Goal: Information Seeking & Learning: Learn about a topic

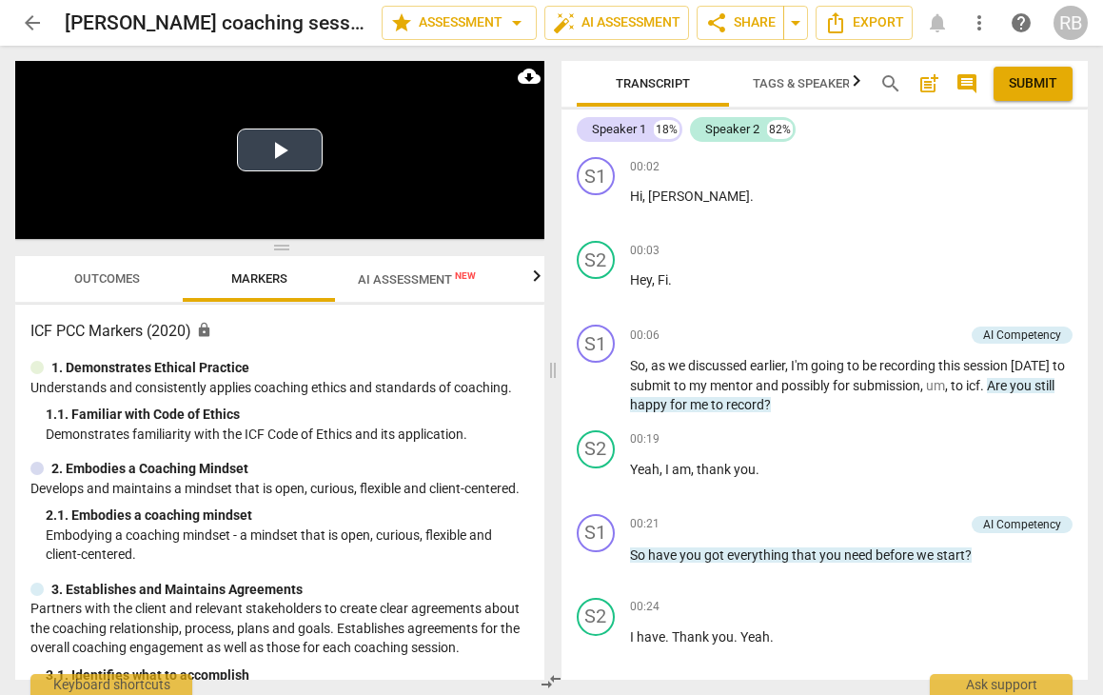
click at [297, 152] on button "Play Video" at bounding box center [280, 149] width 86 height 43
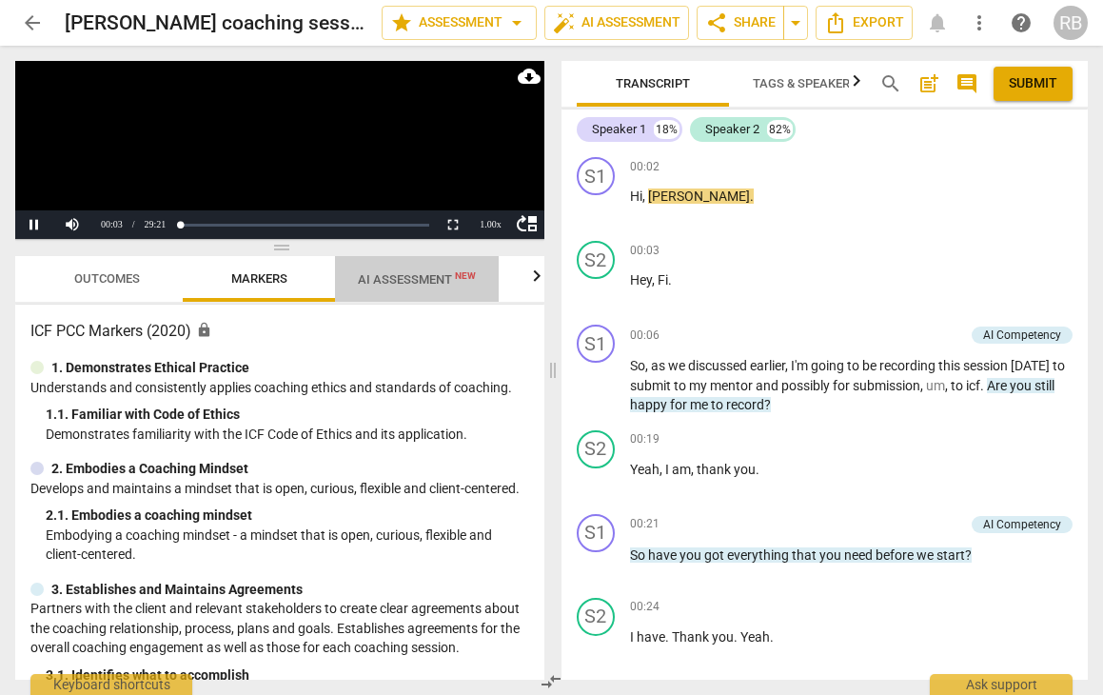
click at [383, 282] on span "AI Assessment New" at bounding box center [417, 279] width 118 height 14
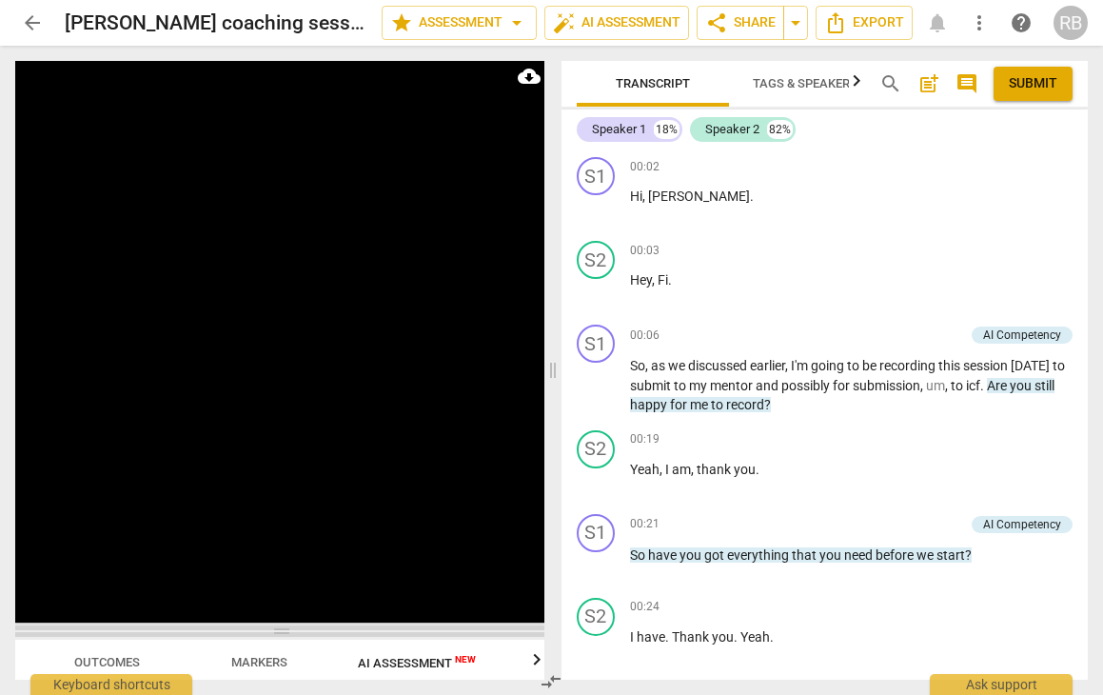
scroll to position [565, 0]
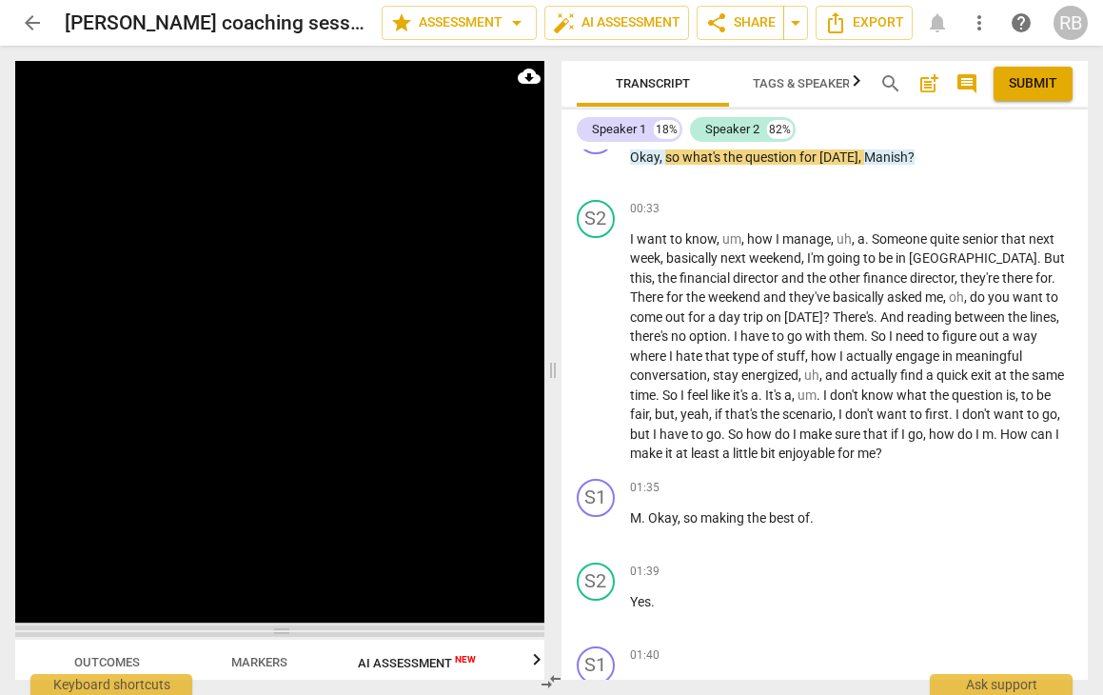
drag, startPoint x: 291, startPoint y: 326, endPoint x: 277, endPoint y: 629, distance: 303.0
click at [277, 629] on span at bounding box center [279, 630] width 529 height 11
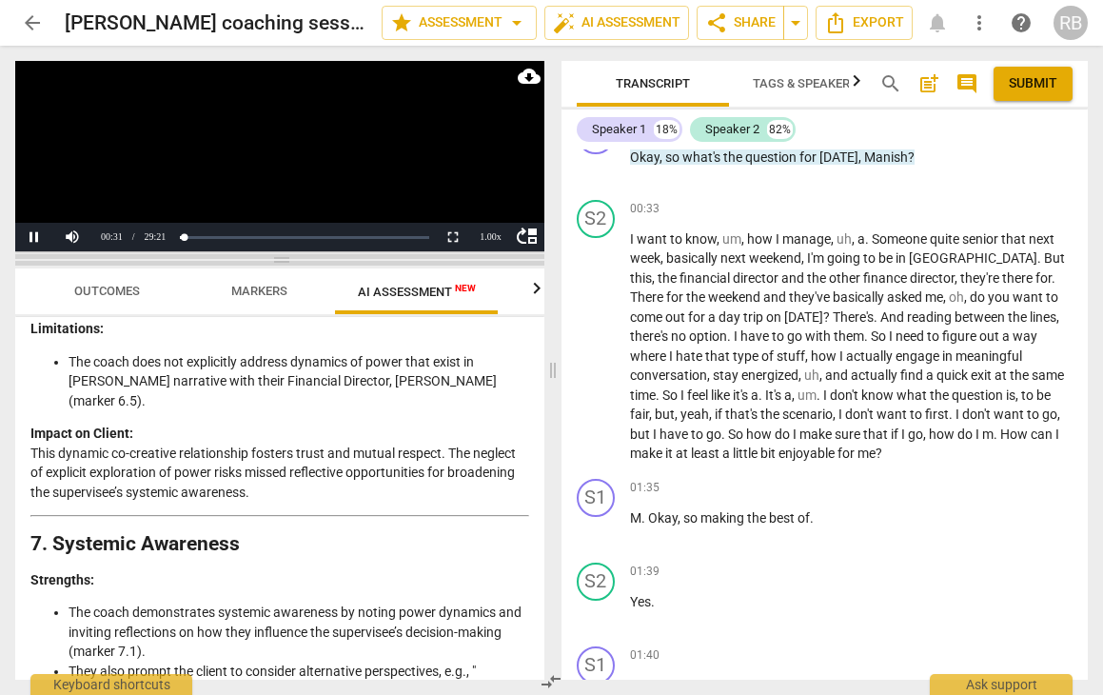
drag, startPoint x: 284, startPoint y: 628, endPoint x: 292, endPoint y: 257, distance: 371.3
click at [300, 256] on span at bounding box center [279, 259] width 529 height 11
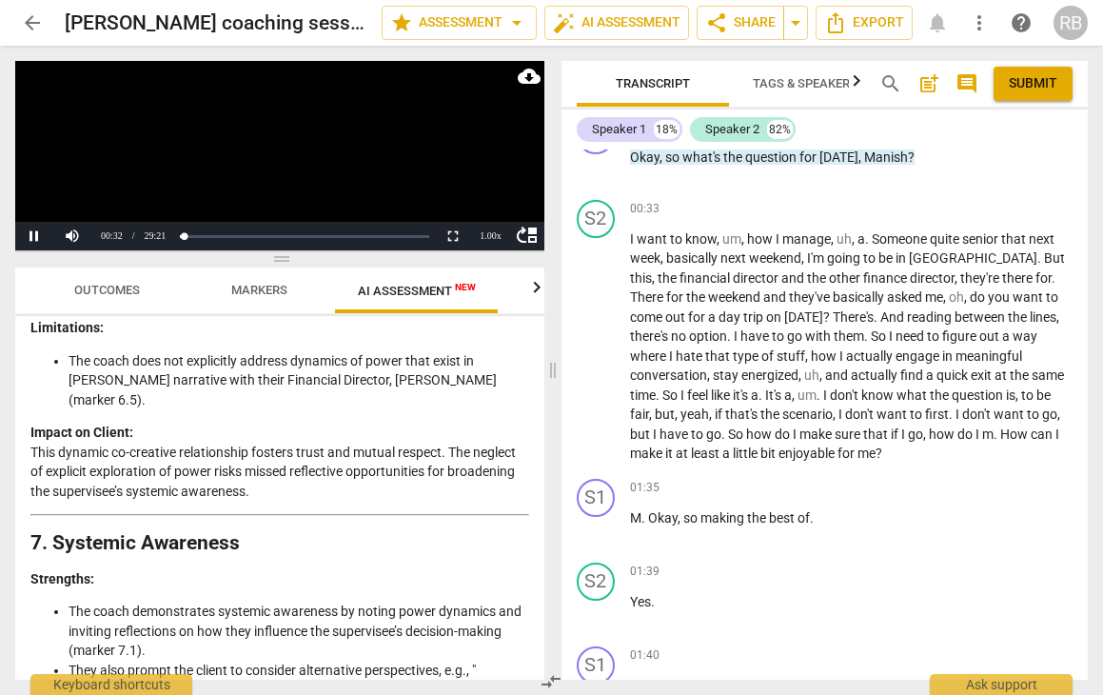
click at [116, 288] on span "Outcomes" at bounding box center [107, 290] width 66 height 14
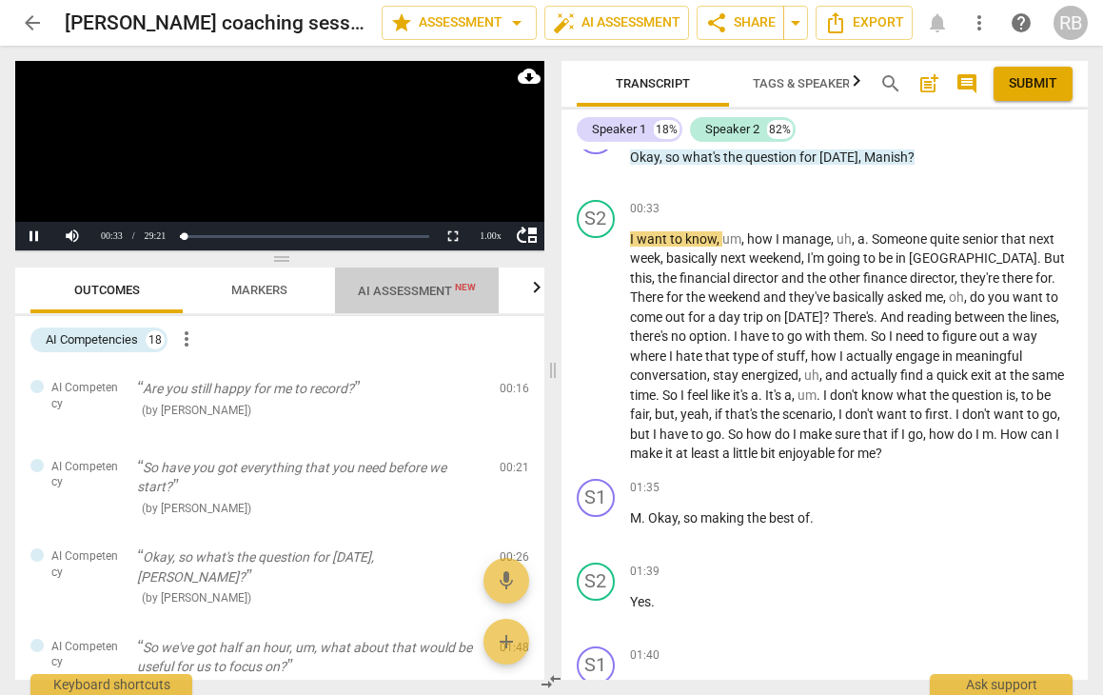
click at [392, 293] on span "AI Assessment New" at bounding box center [417, 291] width 118 height 14
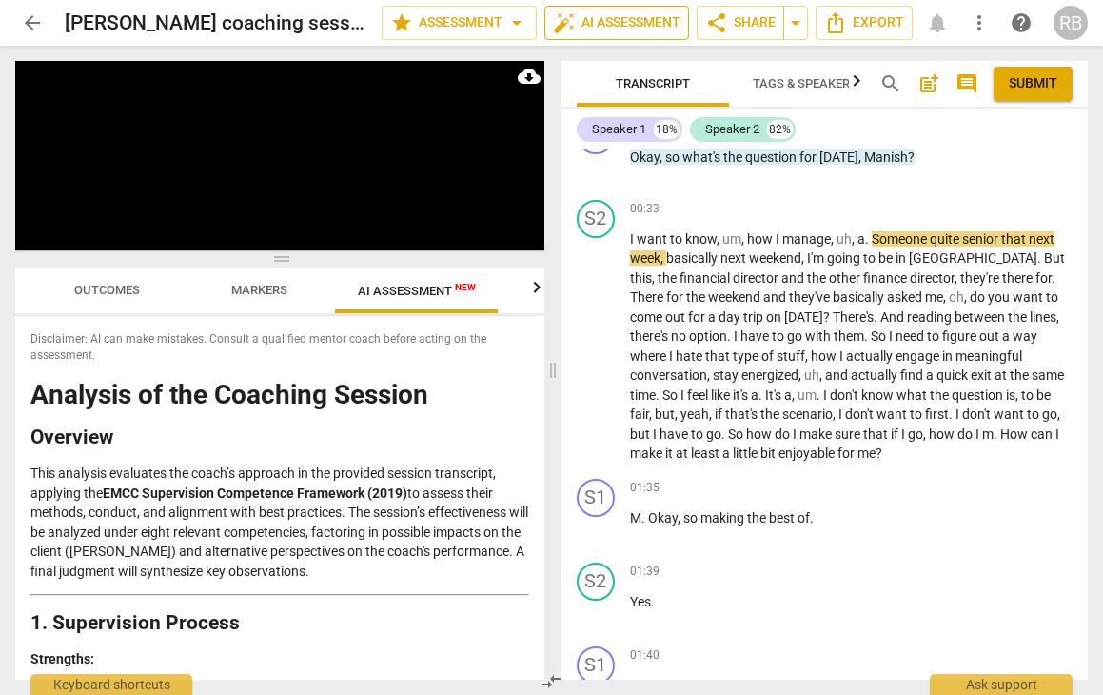
click at [635, 30] on span "auto_fix_high AI Assessment" at bounding box center [617, 22] width 128 height 23
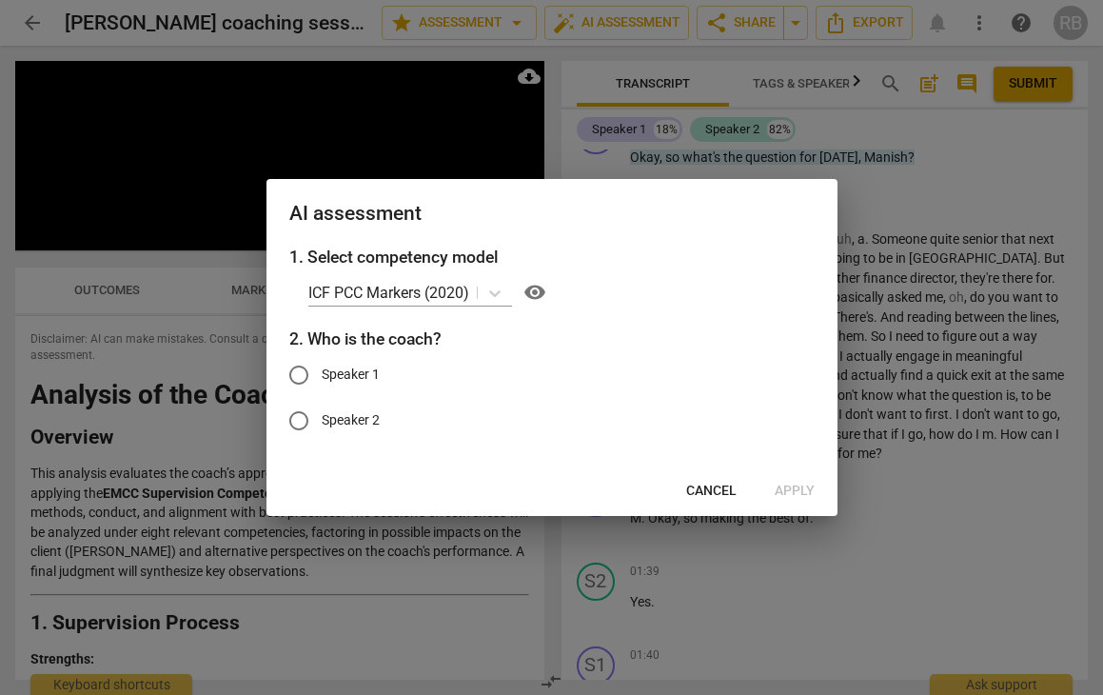
click at [300, 373] on input "Speaker 1" at bounding box center [299, 375] width 46 height 46
radio input "true"
click at [798, 489] on span "Apply" at bounding box center [795, 491] width 40 height 19
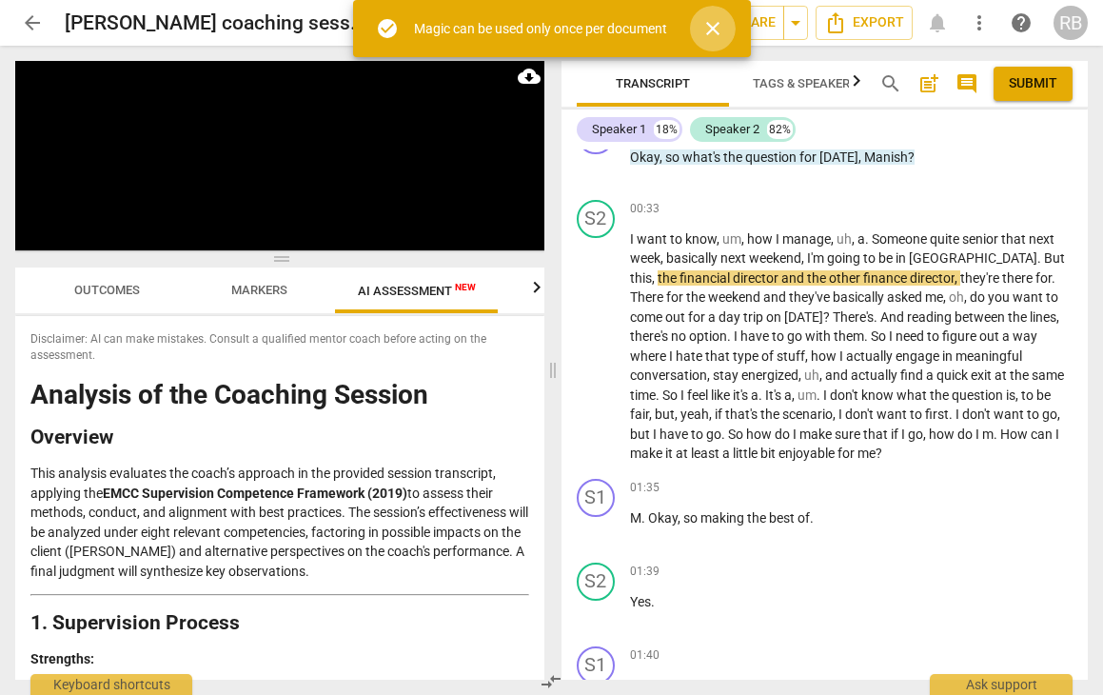
click at [716, 25] on span "close" at bounding box center [712, 28] width 23 height 23
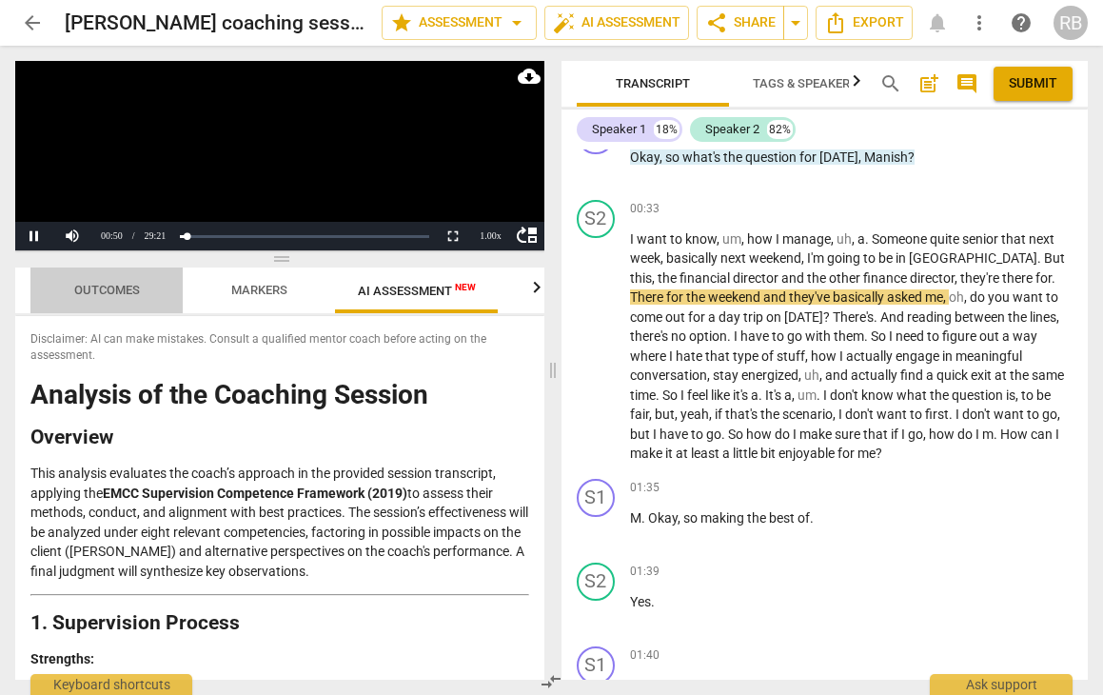
click at [102, 291] on span "Outcomes" at bounding box center [107, 290] width 66 height 14
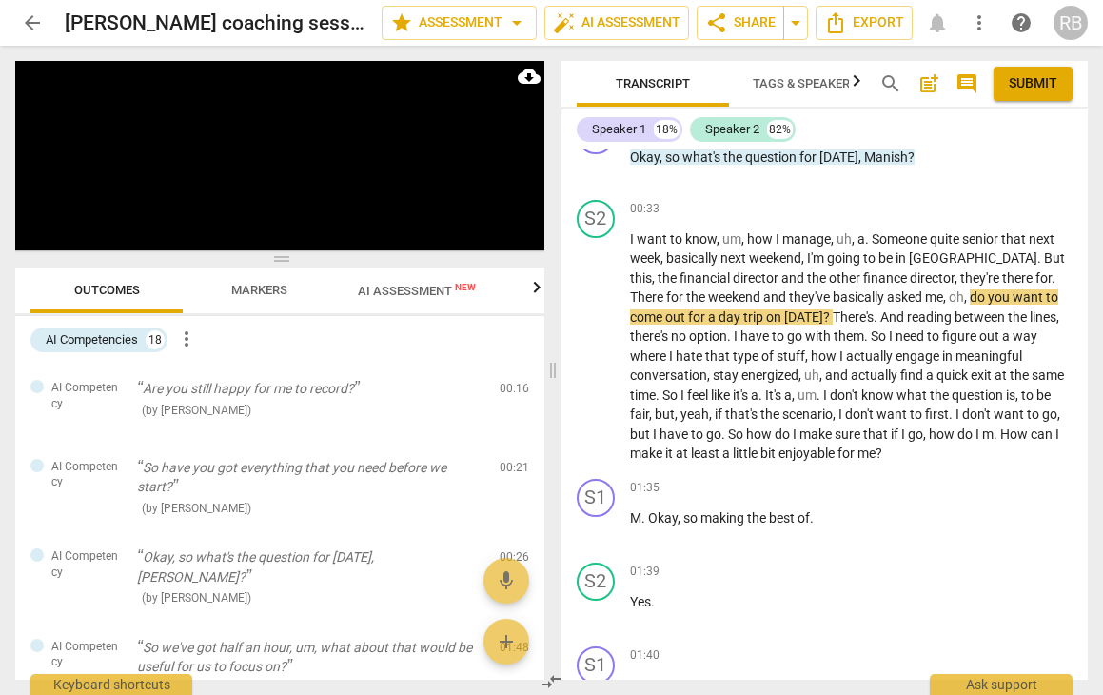
click at [367, 294] on span "AI Assessment New" at bounding box center [417, 291] width 118 height 14
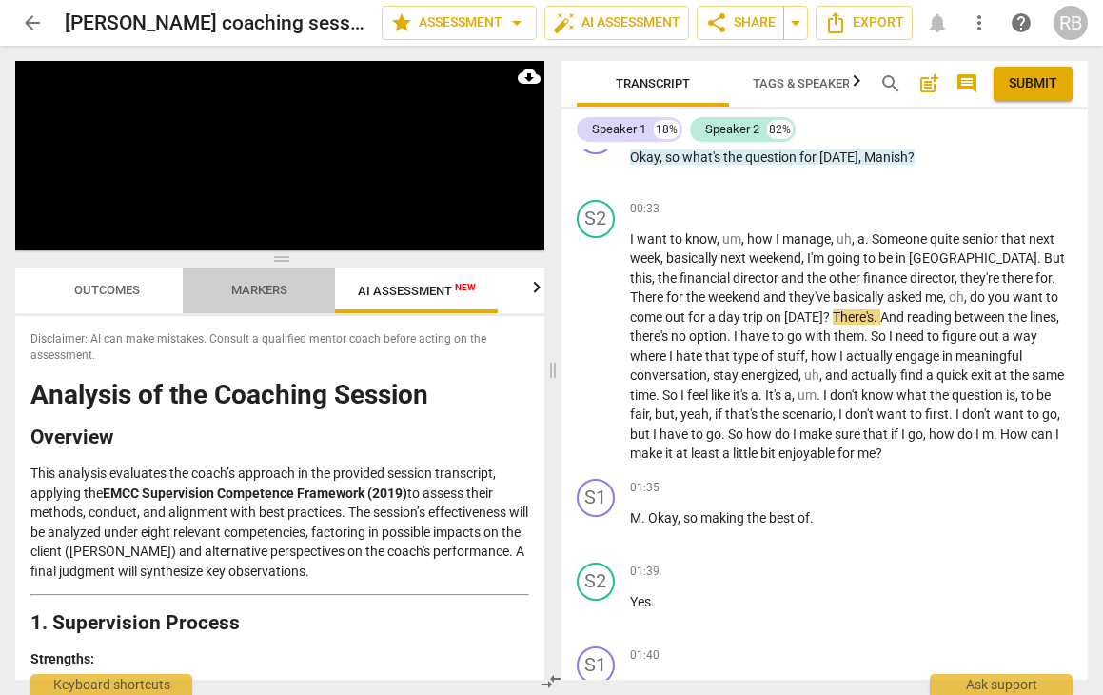
click at [246, 293] on span "Markers" at bounding box center [259, 290] width 56 height 14
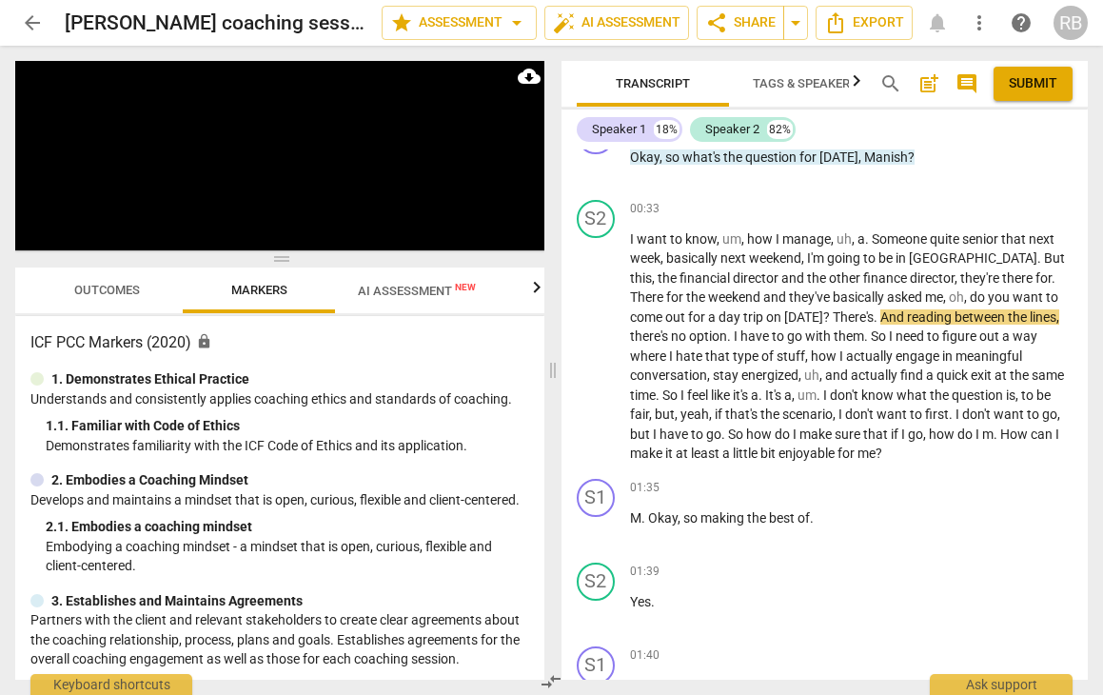
click at [386, 370] on div "1. Demonstrates Ethical Practice" at bounding box center [279, 379] width 499 height 20
click at [980, 30] on span "more_vert" at bounding box center [979, 22] width 23 height 23
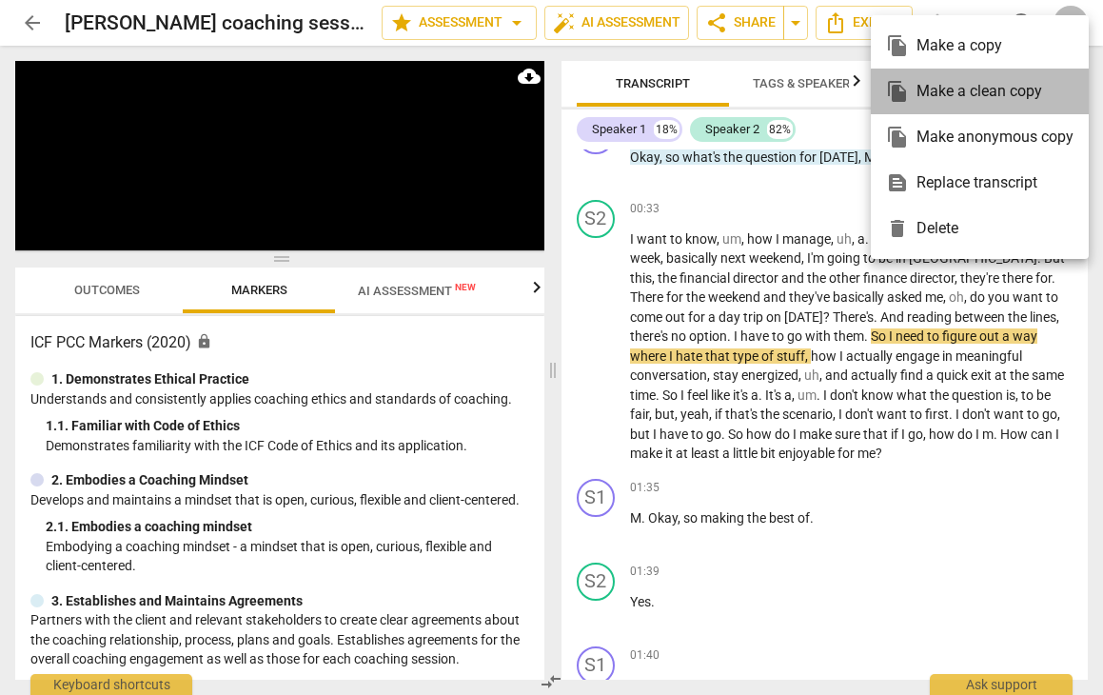
click at [947, 94] on div "file_copy Make a clean copy" at bounding box center [979, 92] width 187 height 46
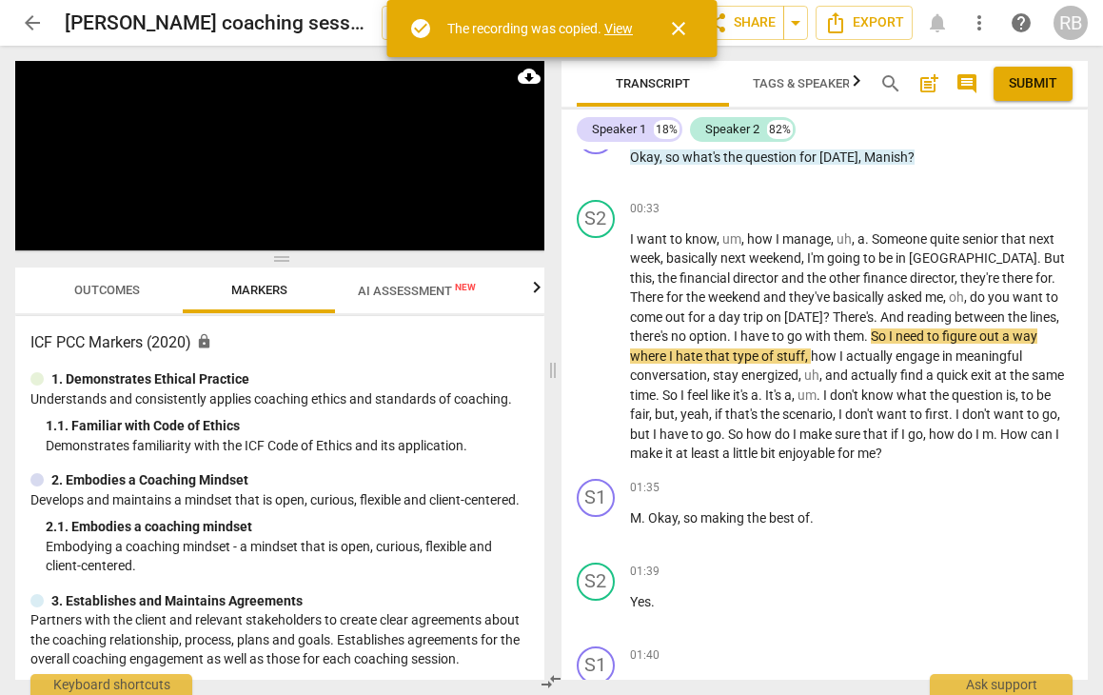
click at [618, 33] on link "View" at bounding box center [618, 28] width 29 height 15
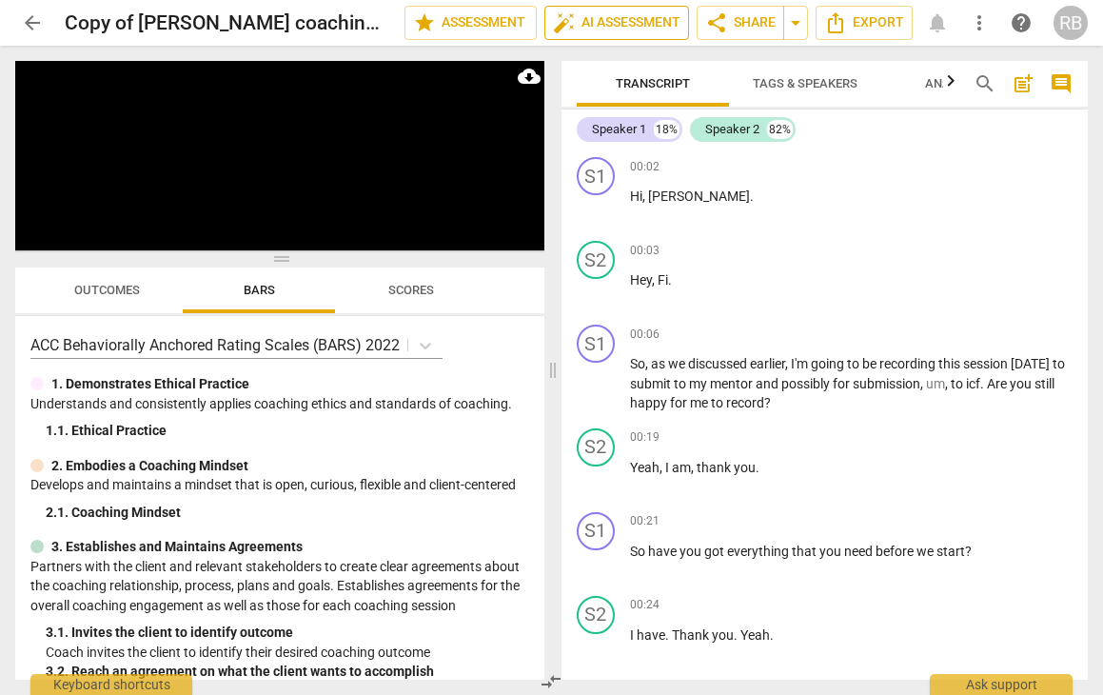
scroll to position [781, 0]
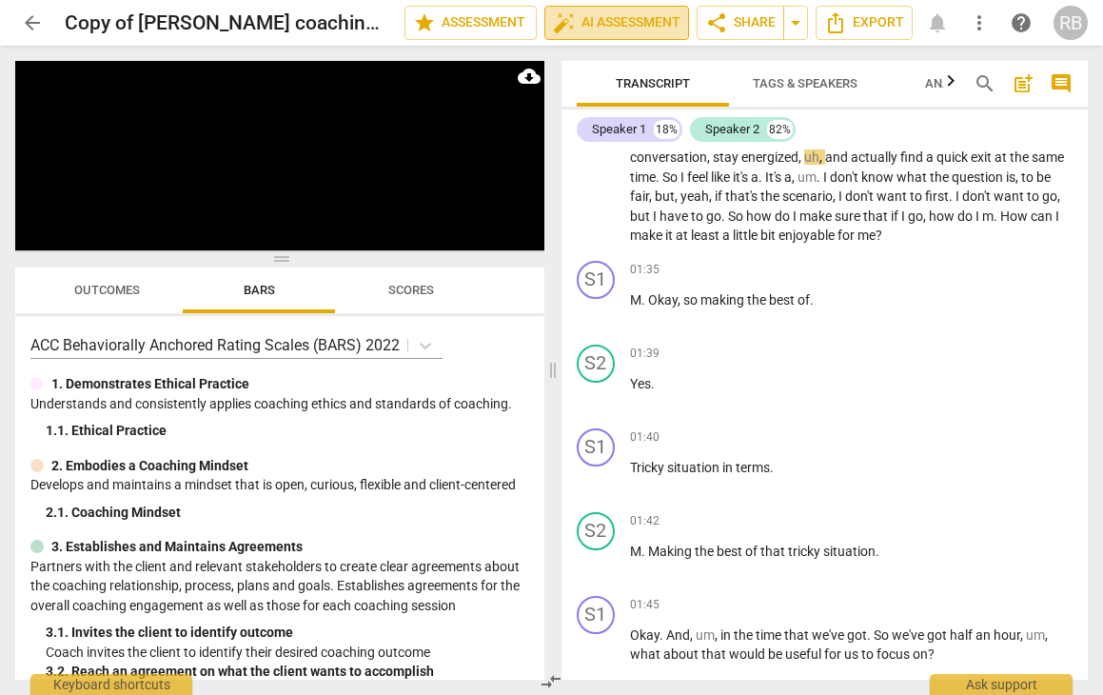
click at [616, 22] on span "auto_fix_high AI Assessment" at bounding box center [617, 22] width 128 height 23
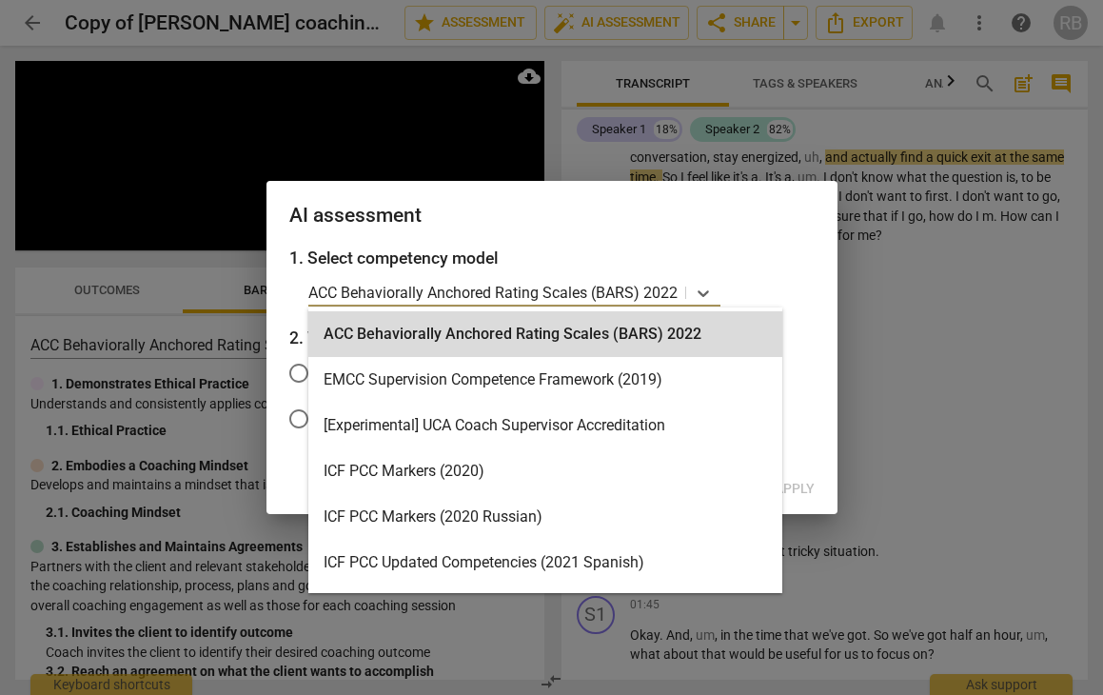
click at [620, 288] on p "ACC Behaviorally Anchored Rating Scales (BARS) 2022" at bounding box center [492, 293] width 369 height 22
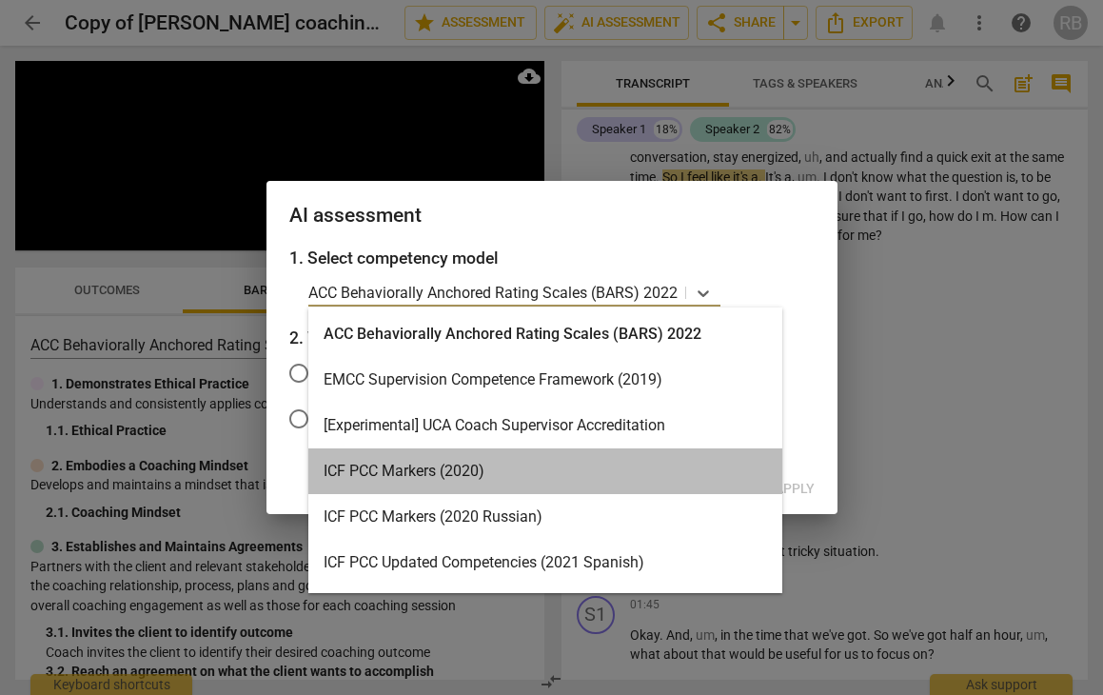
click at [470, 473] on div "ICF PCC Markers (2020)" at bounding box center [545, 471] width 474 height 46
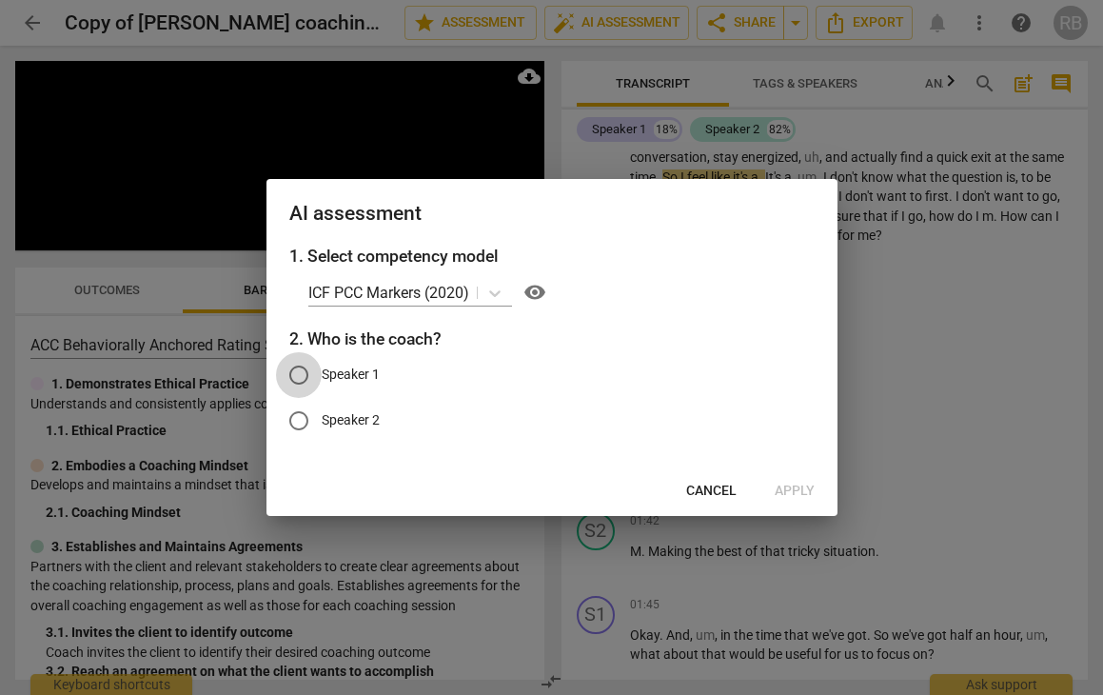
click at [298, 371] on input "Speaker 1" at bounding box center [299, 375] width 46 height 46
radio input "true"
click at [788, 491] on span "Apply" at bounding box center [795, 491] width 40 height 19
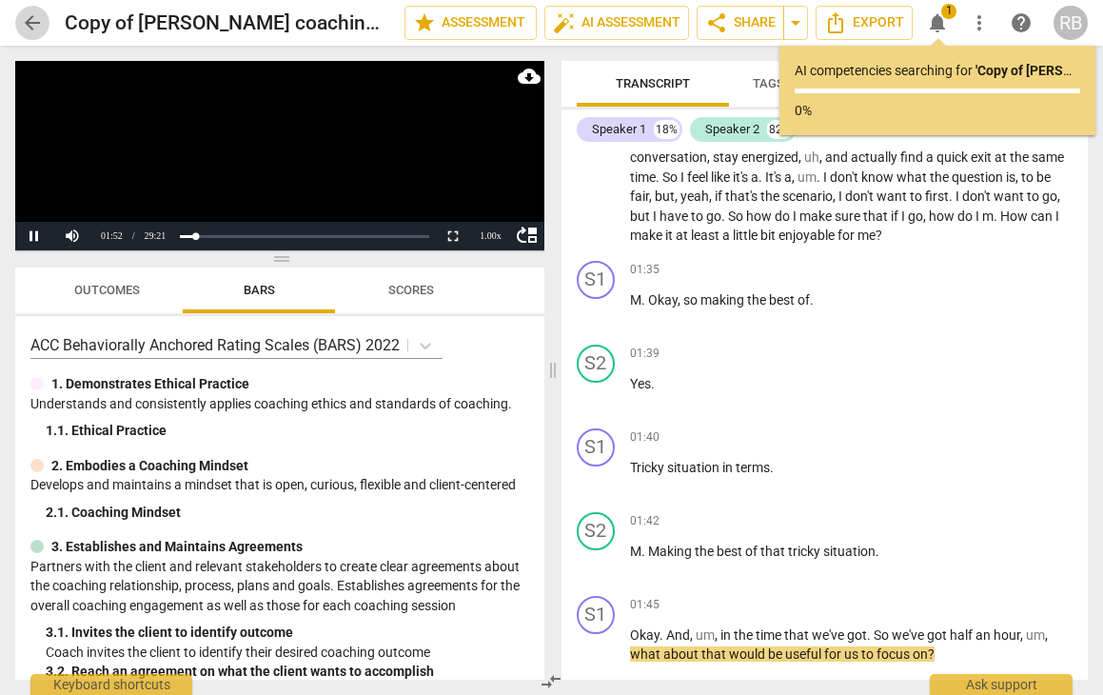
click at [30, 18] on span "arrow_back" at bounding box center [32, 22] width 23 height 23
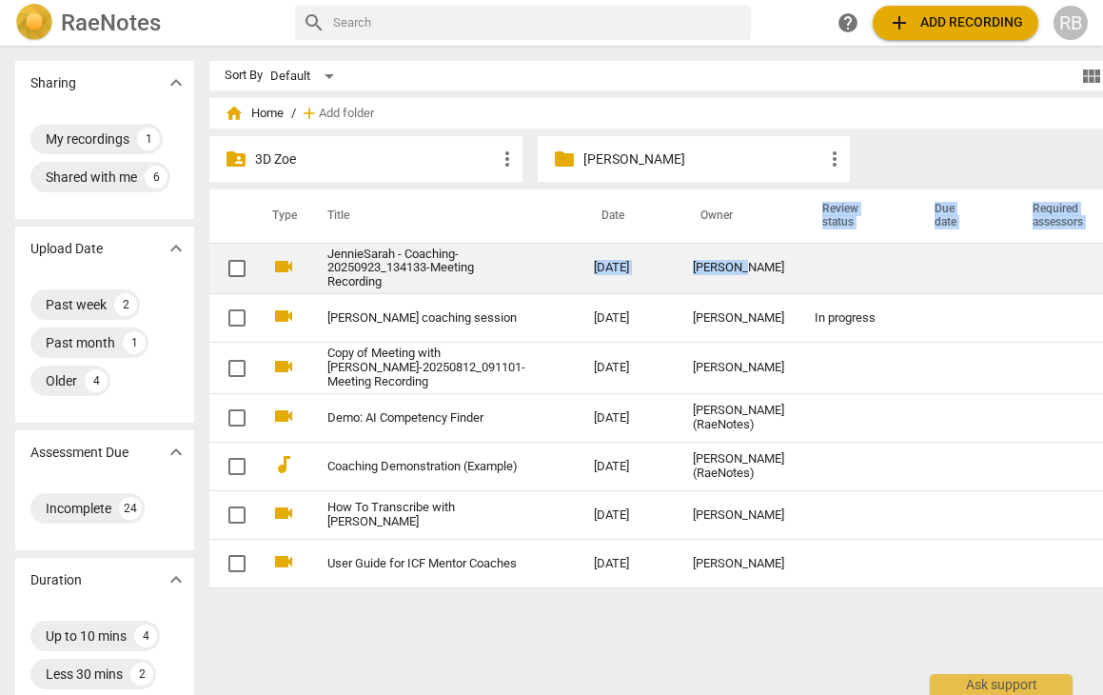
drag, startPoint x: 610, startPoint y: 276, endPoint x: 399, endPoint y: 279, distance: 211.3
click at [601, 238] on table "Type Title Date Owner Review status Due date Required assessors videocam [PERSO…" at bounding box center [693, 388] width 969 height 399
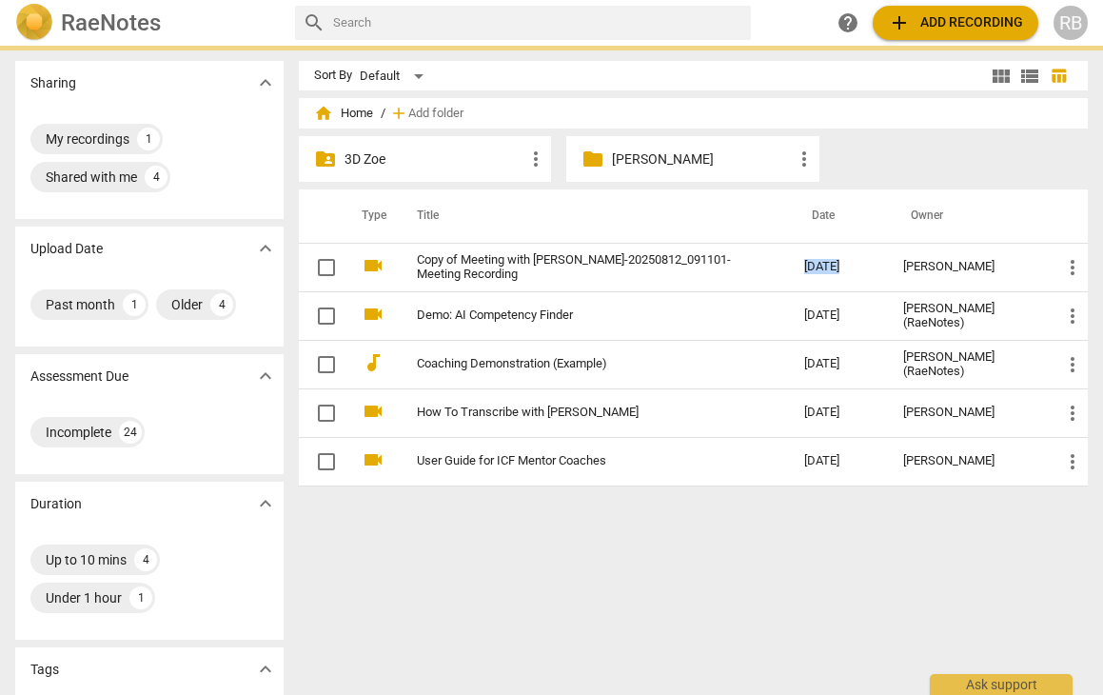
click at [618, 160] on p "[PERSON_NAME]" at bounding box center [702, 159] width 181 height 20
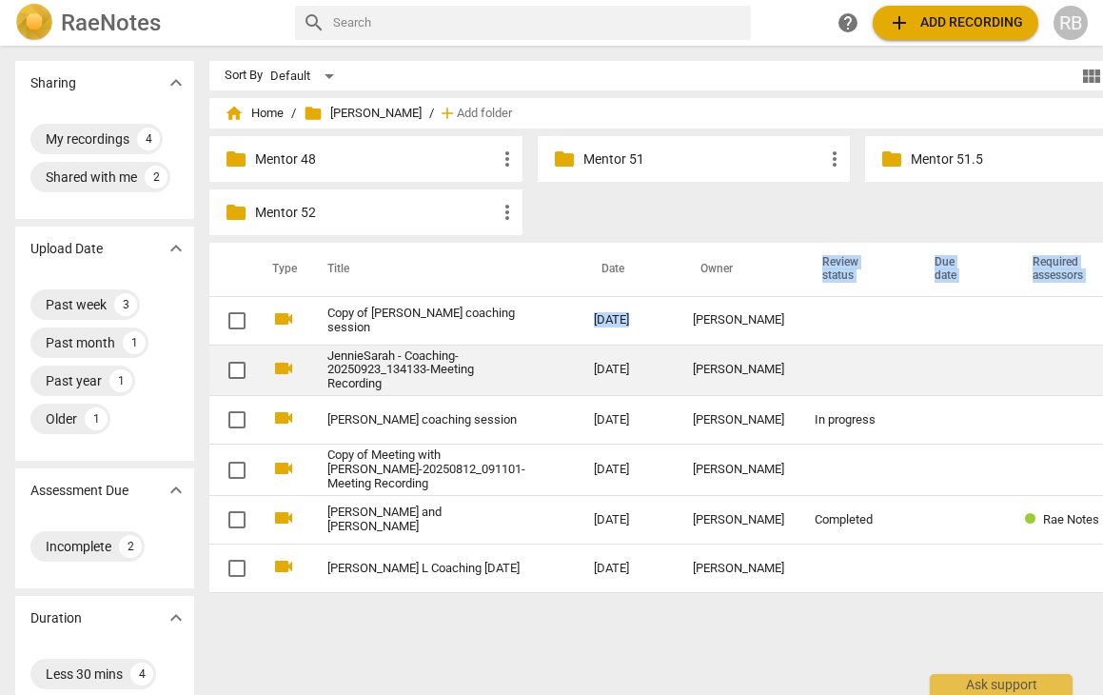
click at [402, 379] on link "JennieSarah - Coaching-20250923_134133-Meeting Recording" at bounding box center [426, 370] width 198 height 43
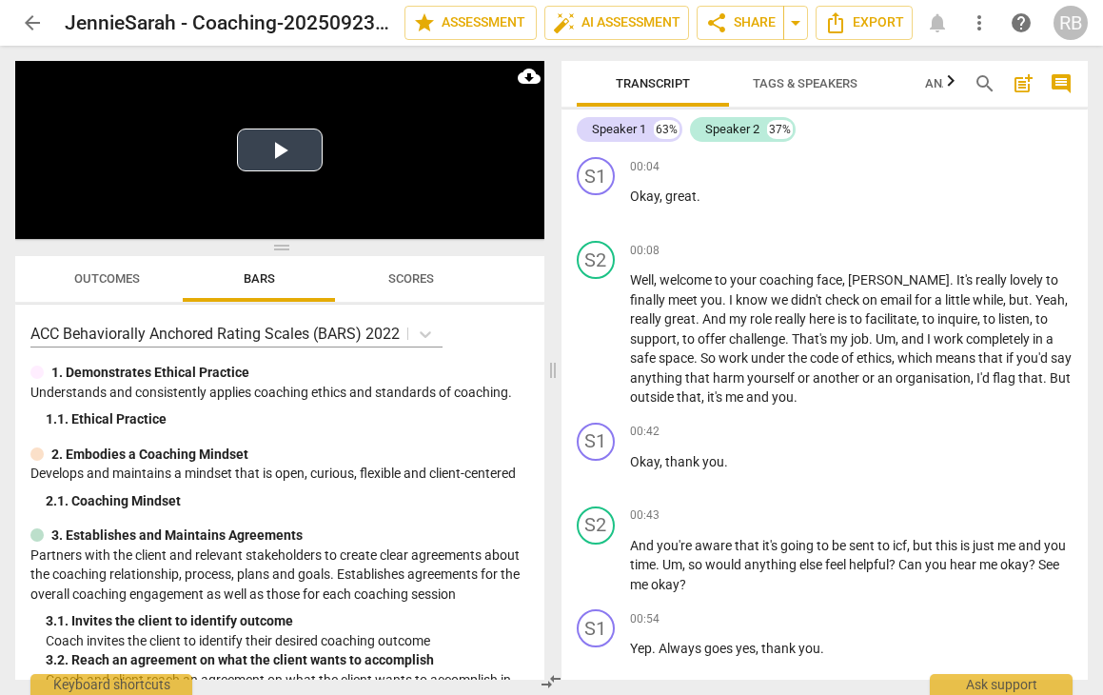
click at [267, 148] on button "Play Video" at bounding box center [280, 149] width 86 height 43
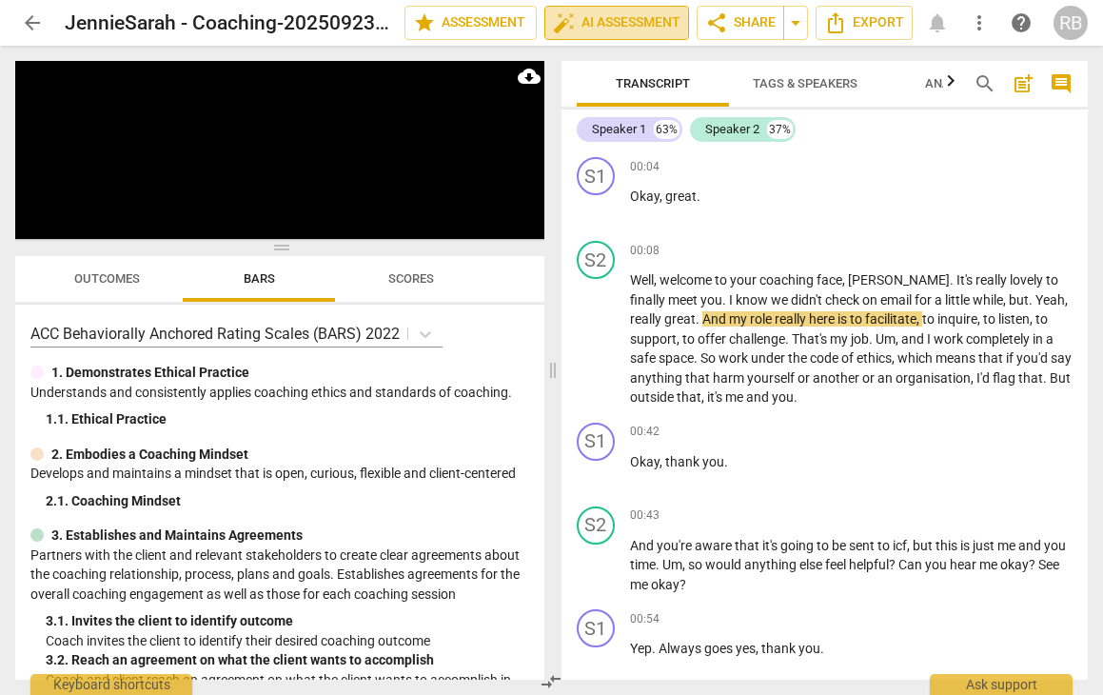
click at [630, 19] on span "auto_fix_high AI Assessment" at bounding box center [617, 22] width 128 height 23
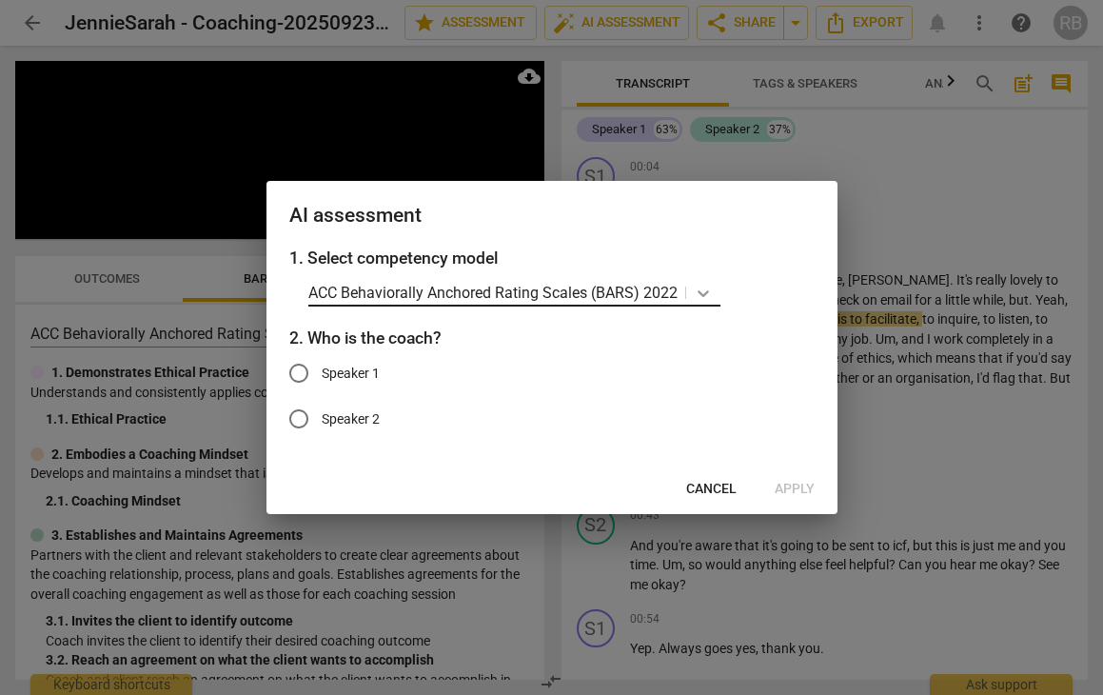
click at [703, 291] on icon at bounding box center [703, 293] width 19 height 19
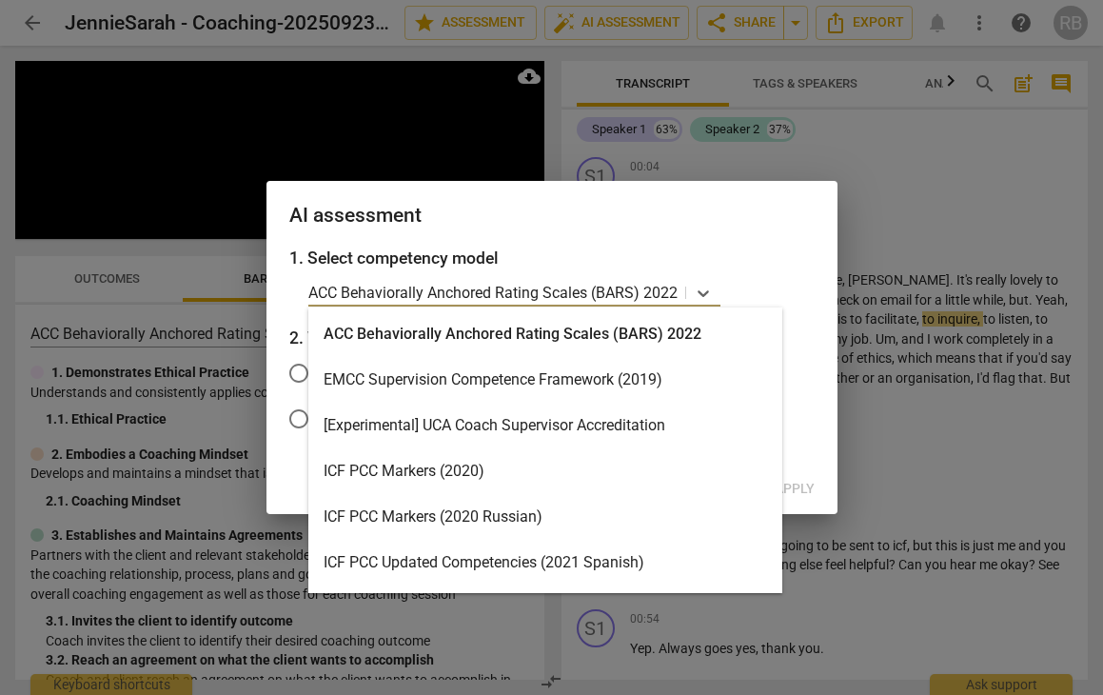
click at [511, 467] on div "ICF PCC Markers (2020)" at bounding box center [545, 471] width 474 height 46
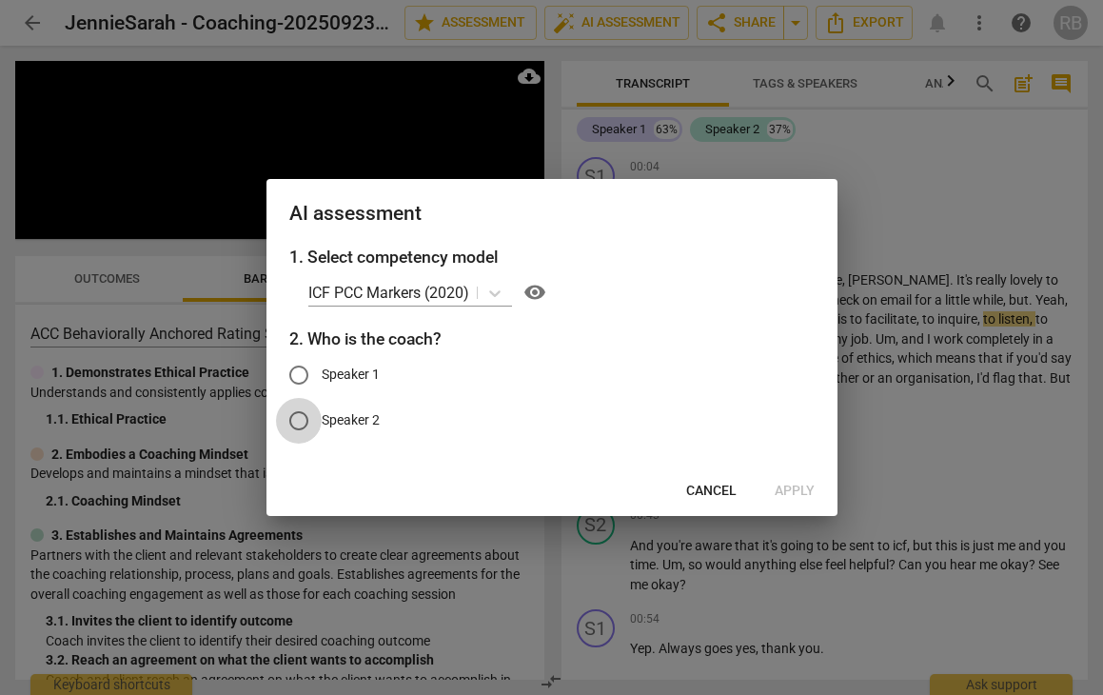
click at [300, 421] on input "Speaker 2" at bounding box center [299, 421] width 46 height 46
radio input "true"
click at [790, 485] on span "Apply" at bounding box center [795, 491] width 40 height 19
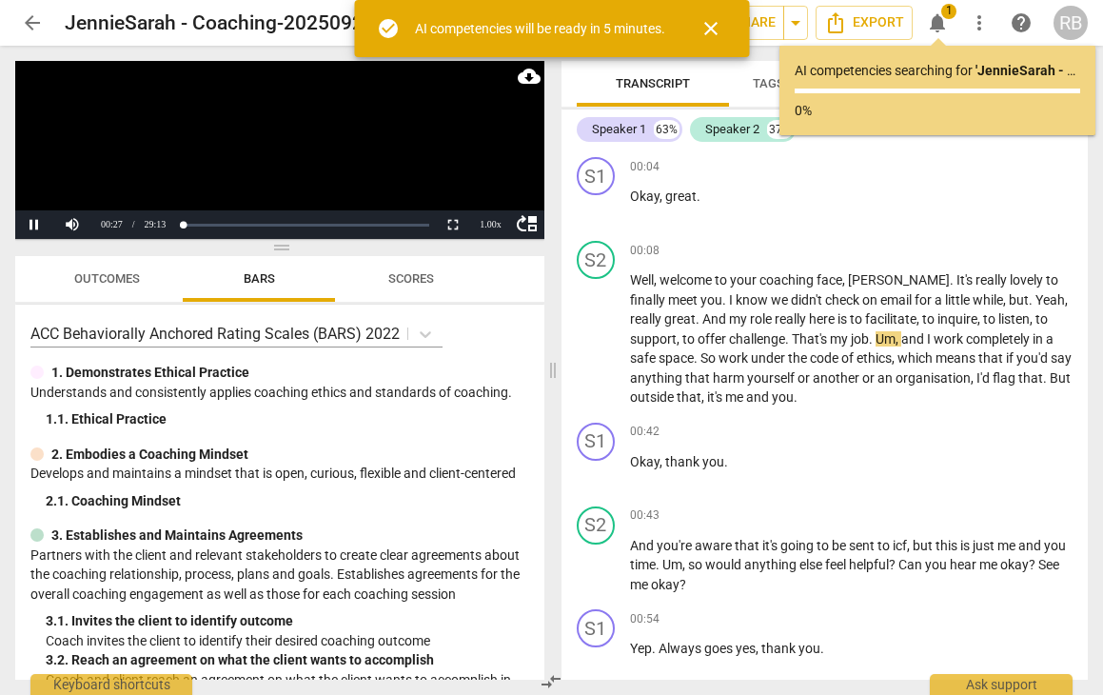
click at [33, 19] on span "arrow_back" at bounding box center [32, 22] width 23 height 23
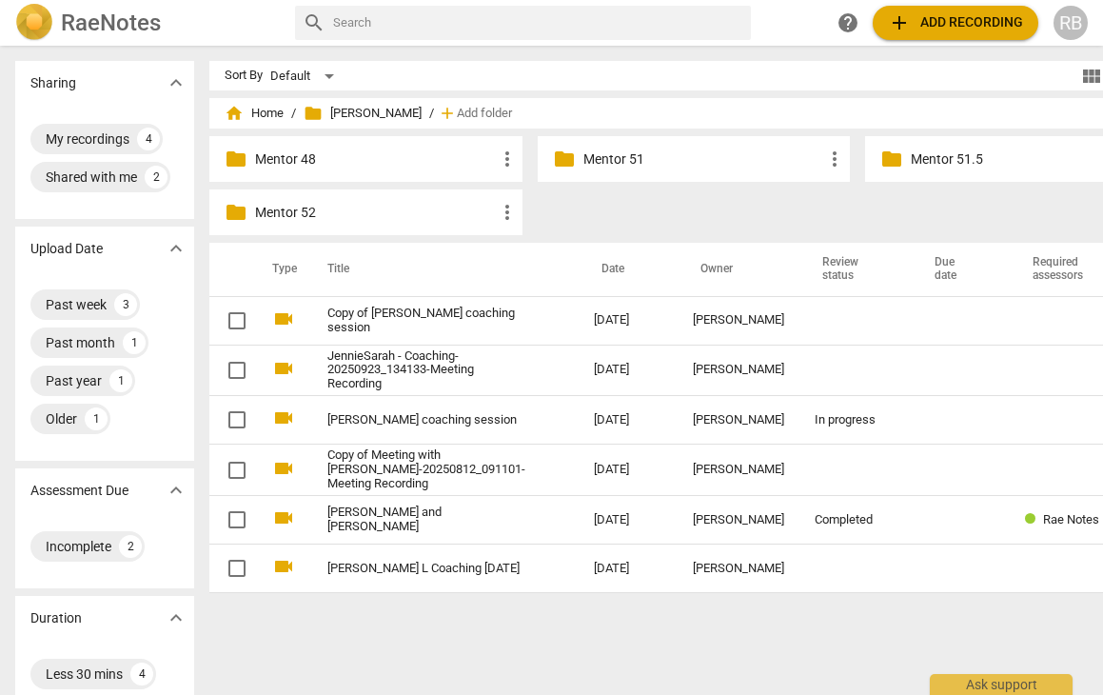
click at [911, 161] on p "Mentor 51.5" at bounding box center [1031, 159] width 241 height 20
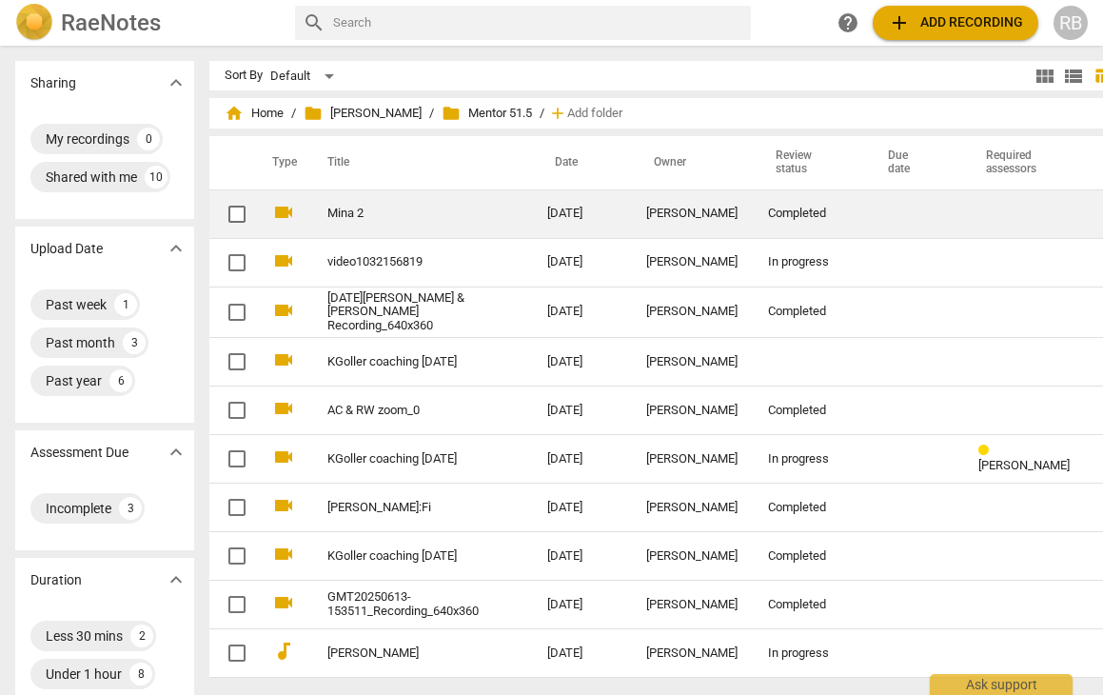
click at [660, 222] on td "[PERSON_NAME]" at bounding box center [692, 213] width 122 height 49
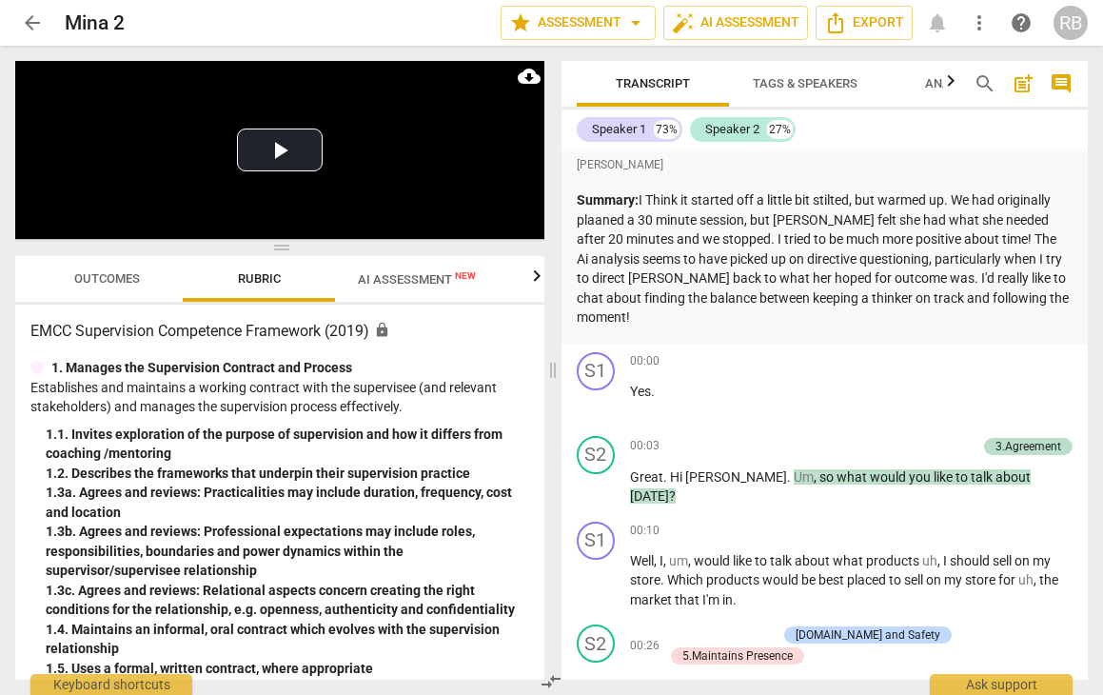
click at [109, 272] on span "Outcomes" at bounding box center [107, 278] width 66 height 14
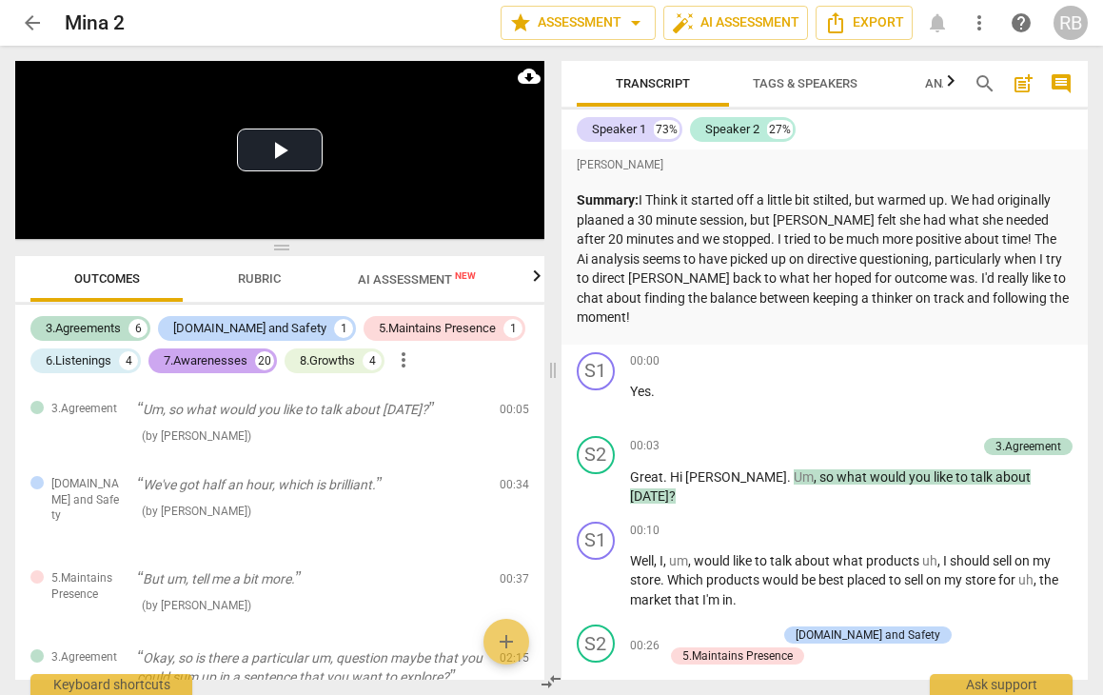
click at [236, 355] on div "7.Awarenesses" at bounding box center [206, 360] width 84 height 19
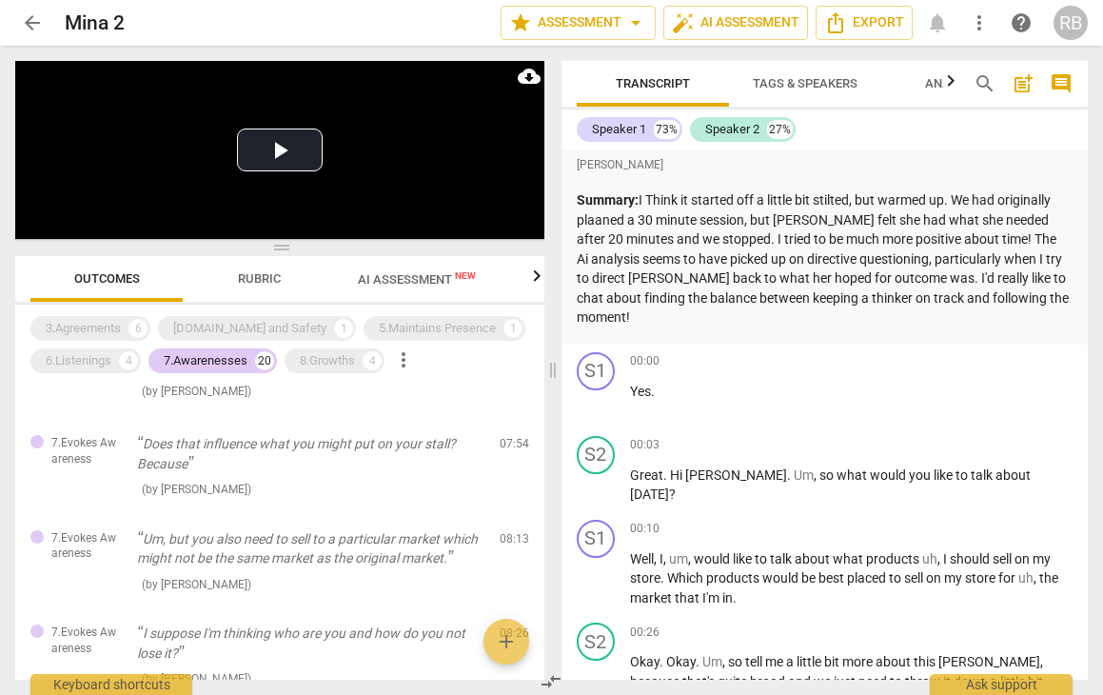
scroll to position [626, 0]
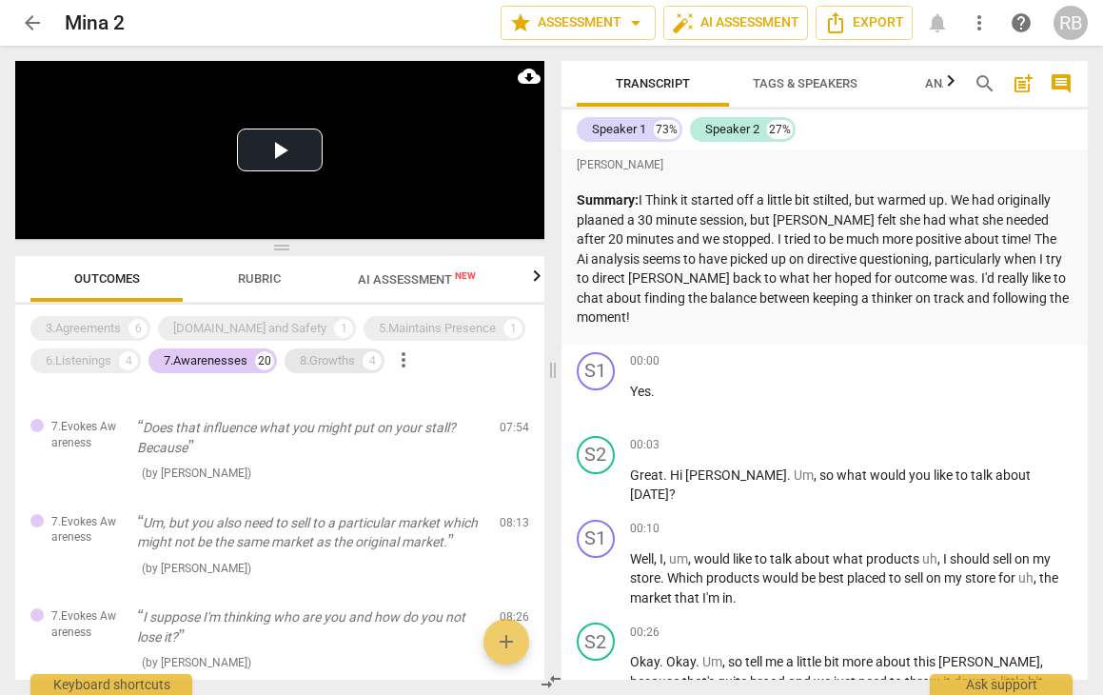
click at [355, 352] on div "8.Growths" at bounding box center [327, 360] width 55 height 19
click at [246, 364] on div "7.Awarenesses" at bounding box center [206, 360] width 84 height 19
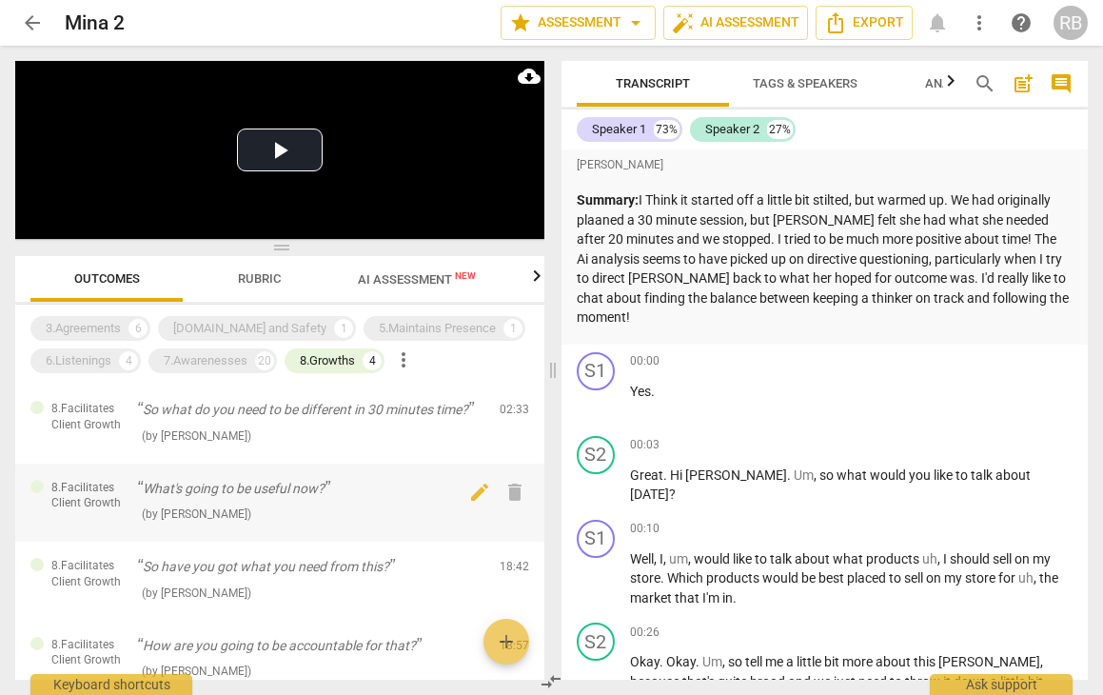
scroll to position [4, 0]
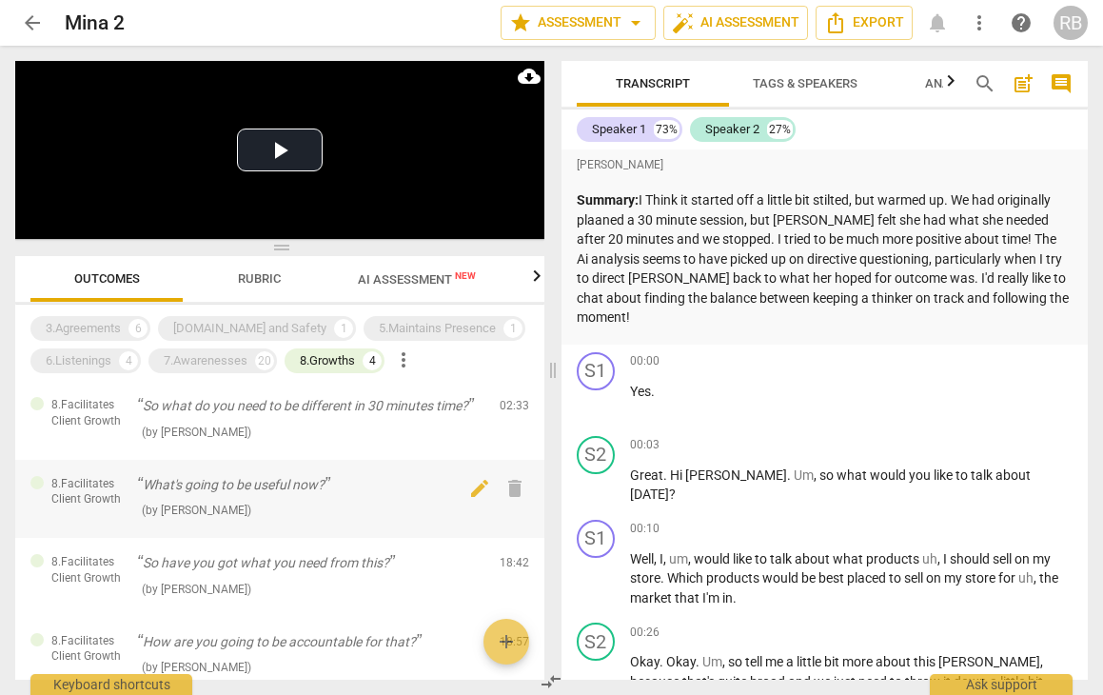
click at [304, 492] on p "What's going to be useful now?" at bounding box center [310, 485] width 347 height 20
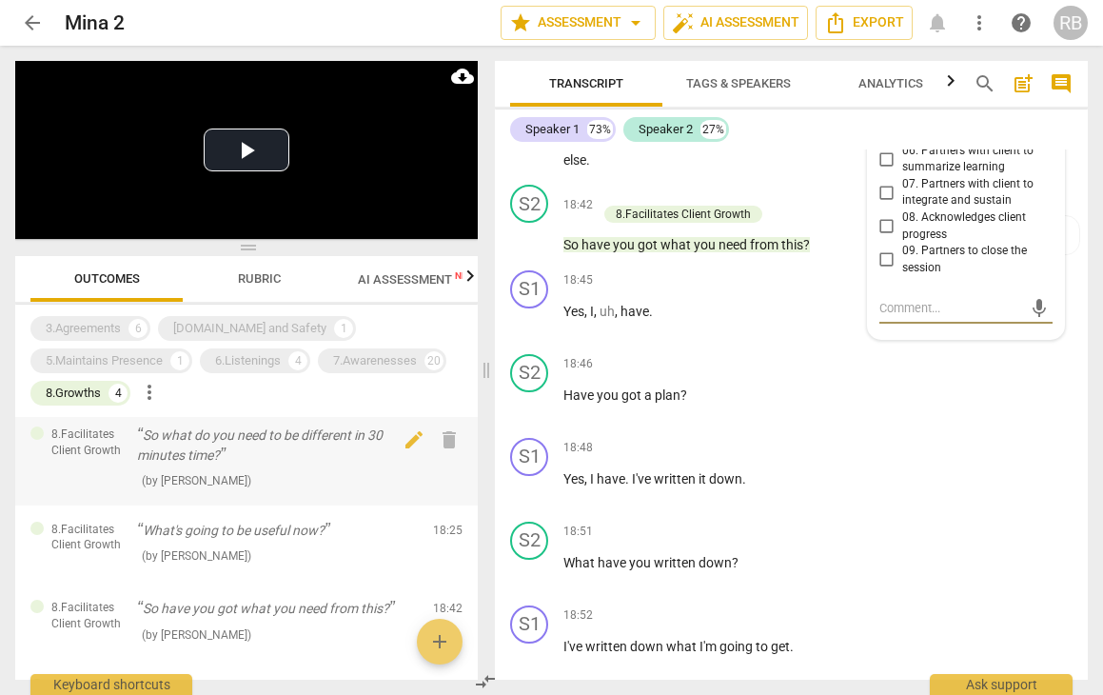
scroll to position [0, 0]
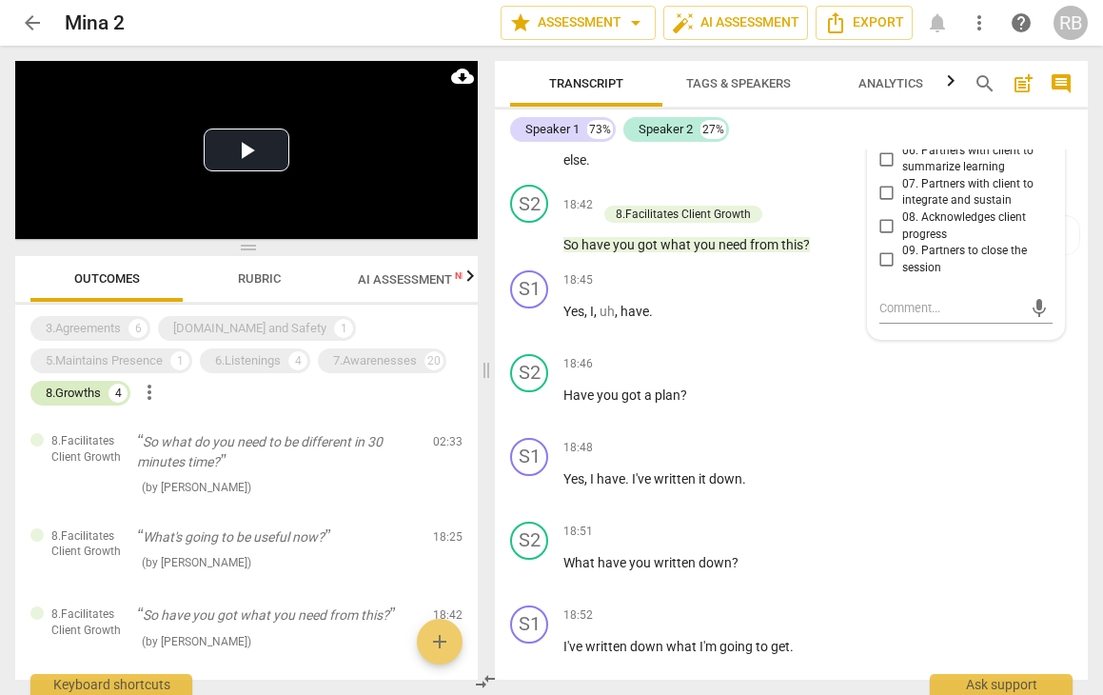
click at [87, 401] on div "8.Growths" at bounding box center [73, 393] width 55 height 19
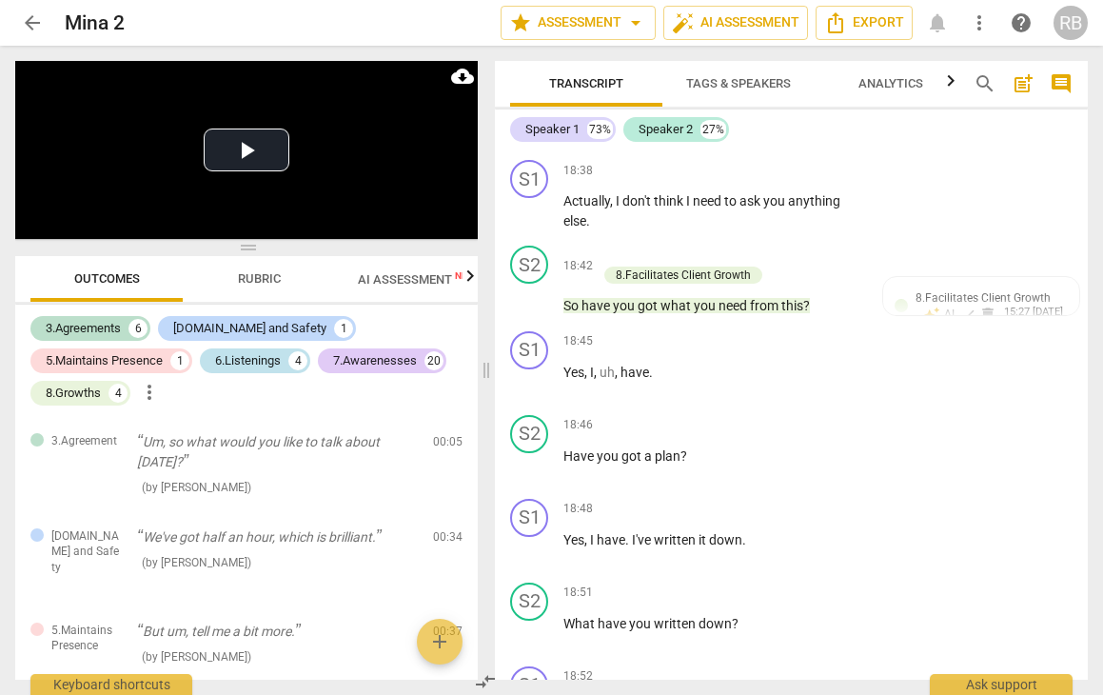
click at [247, 364] on div "6.Listenings" at bounding box center [248, 360] width 66 height 19
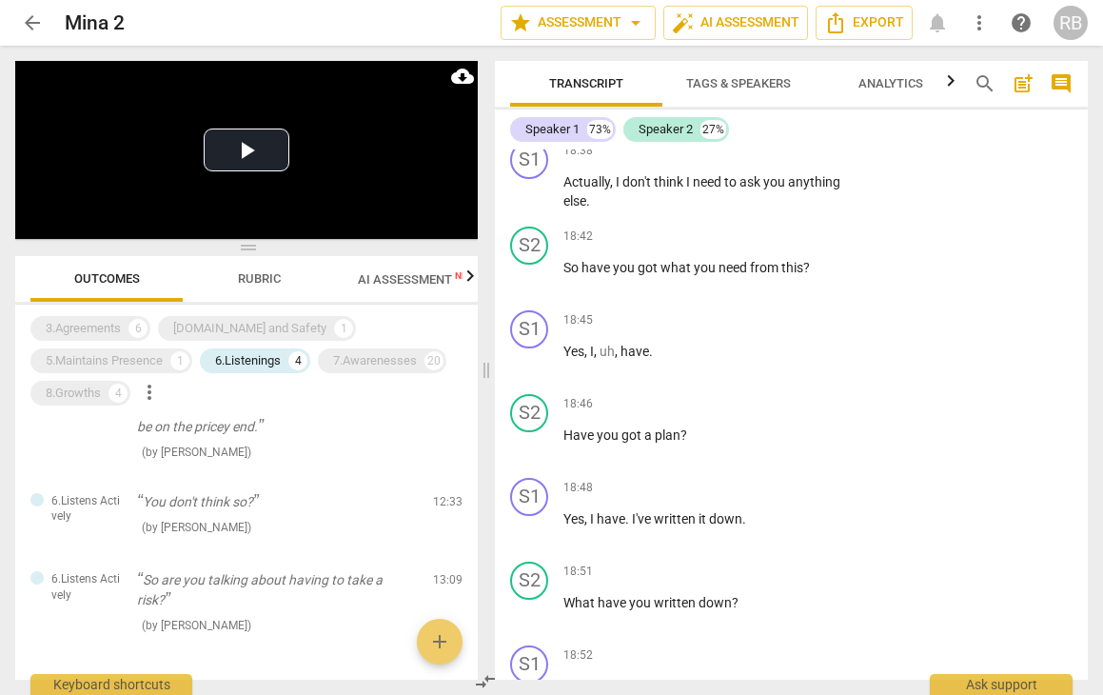
scroll to position [153, 0]
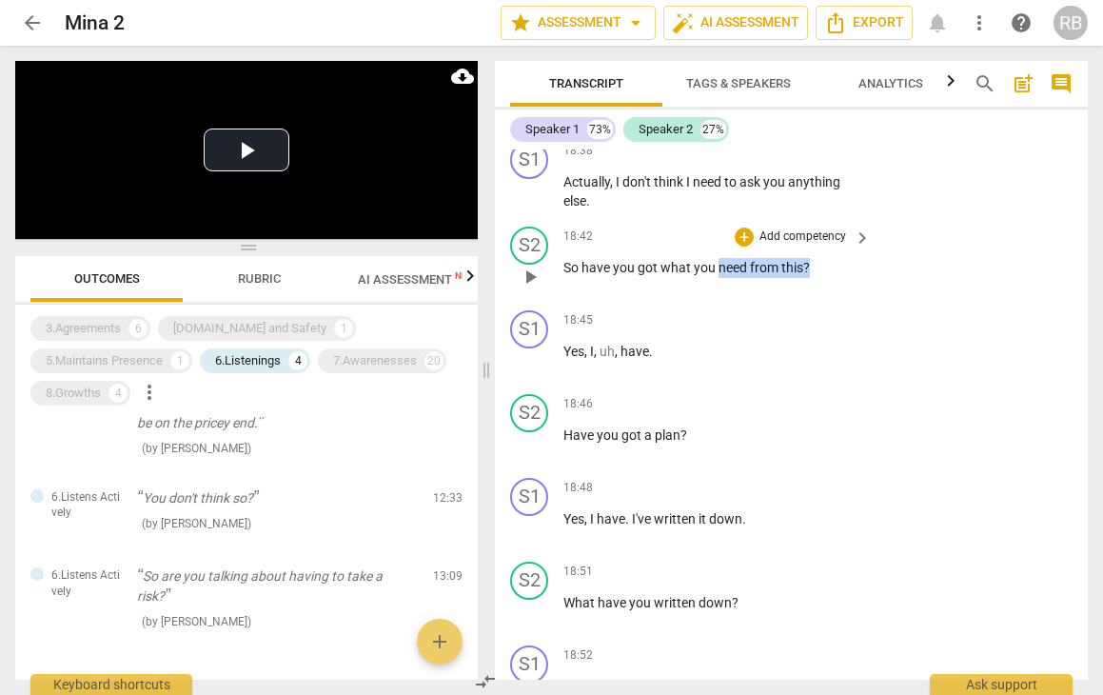
drag, startPoint x: 815, startPoint y: 388, endPoint x: 717, endPoint y: 392, distance: 98.1
click at [717, 278] on p "So have you got what you need from this ?" at bounding box center [712, 268] width 298 height 20
click at [750, 246] on div "+" at bounding box center [744, 236] width 19 height 19
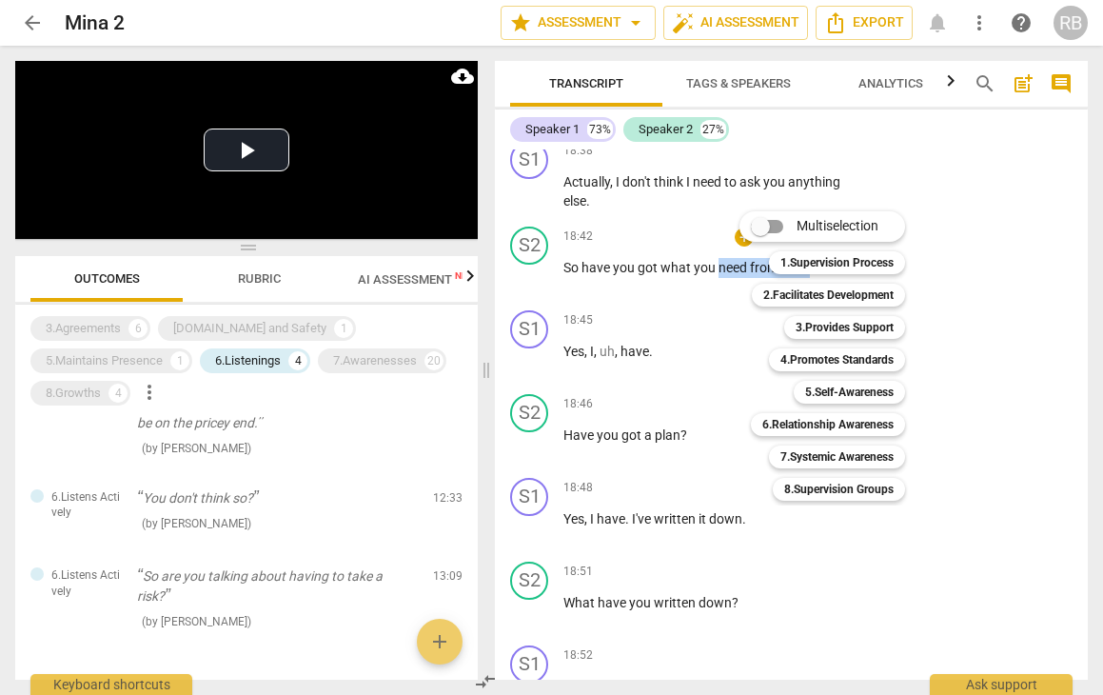
click at [773, 233] on input "Multiselection" at bounding box center [761, 227] width 46 height 46
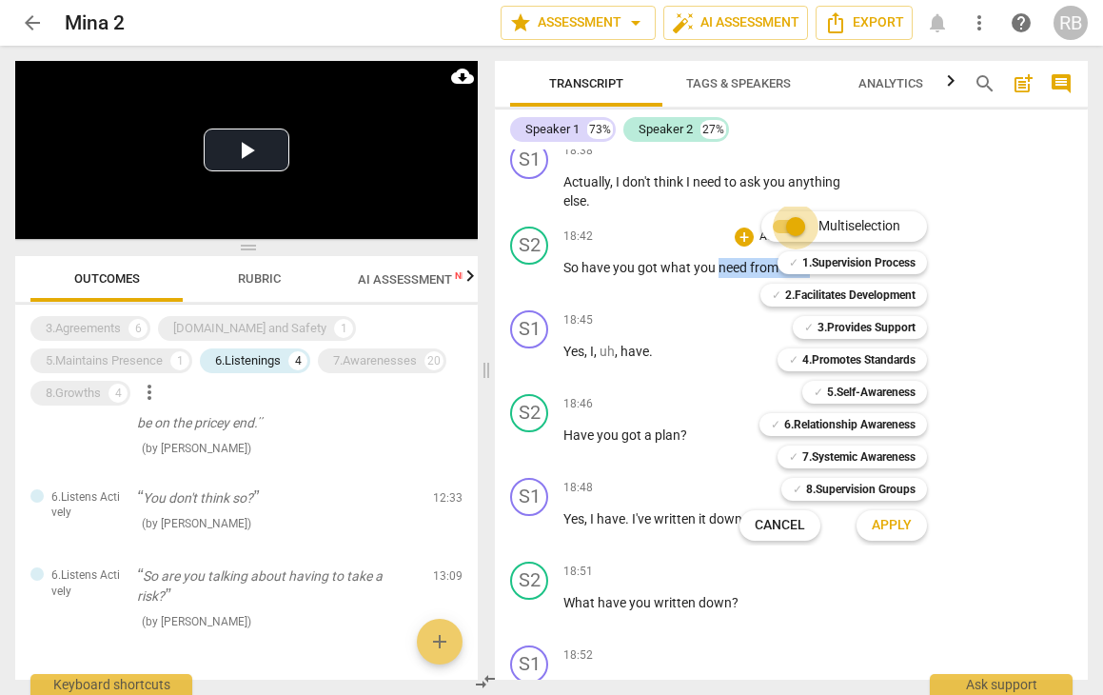
click at [773, 233] on input "Multiselection" at bounding box center [796, 227] width 46 height 46
checkbox input "false"
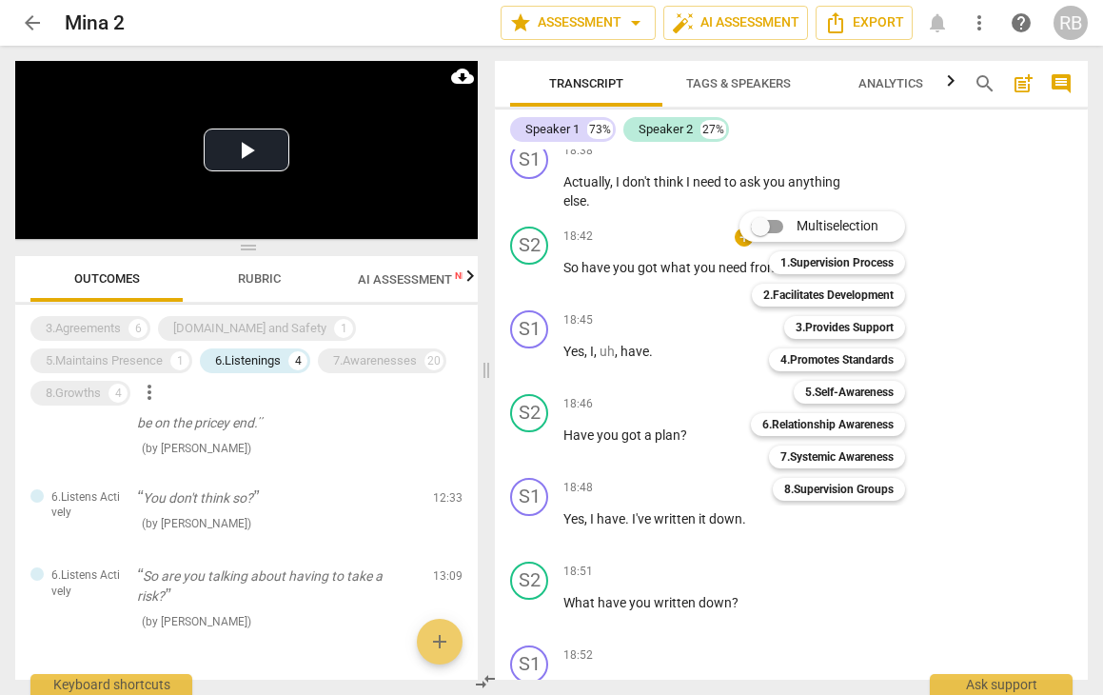
click at [613, 344] on div at bounding box center [551, 347] width 1103 height 695
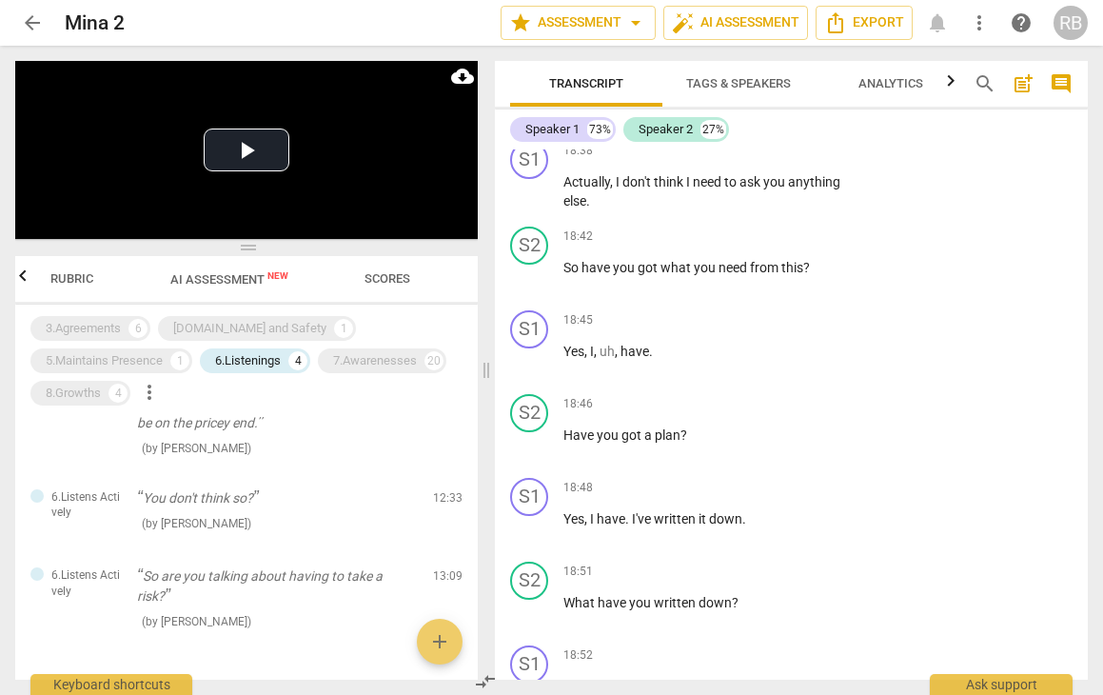
scroll to position [0, 0]
click at [264, 279] on span "Rubric" at bounding box center [259, 278] width 43 height 14
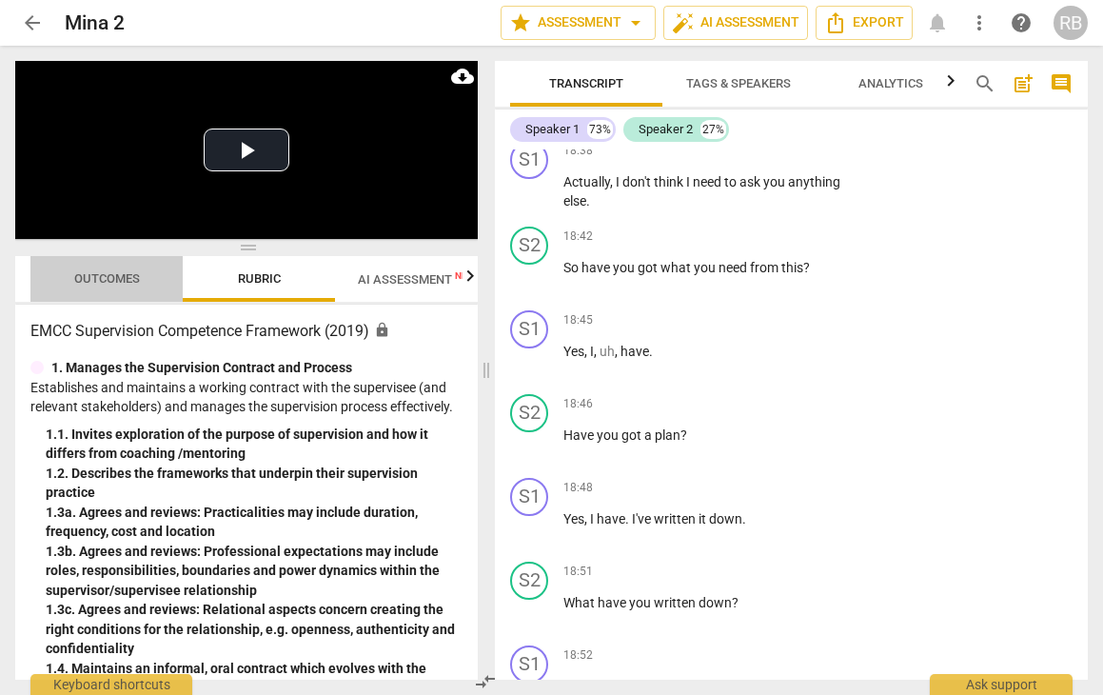
click at [111, 279] on span "Outcomes" at bounding box center [107, 278] width 66 height 14
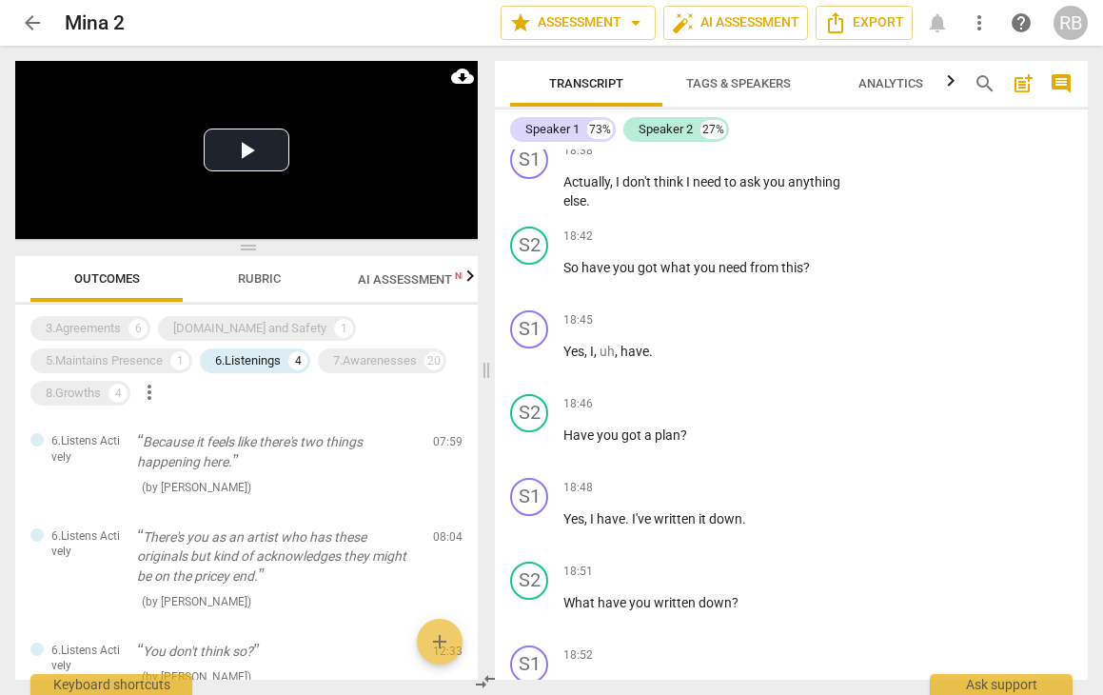
click at [414, 275] on span "AI Assessment New" at bounding box center [417, 279] width 118 height 14
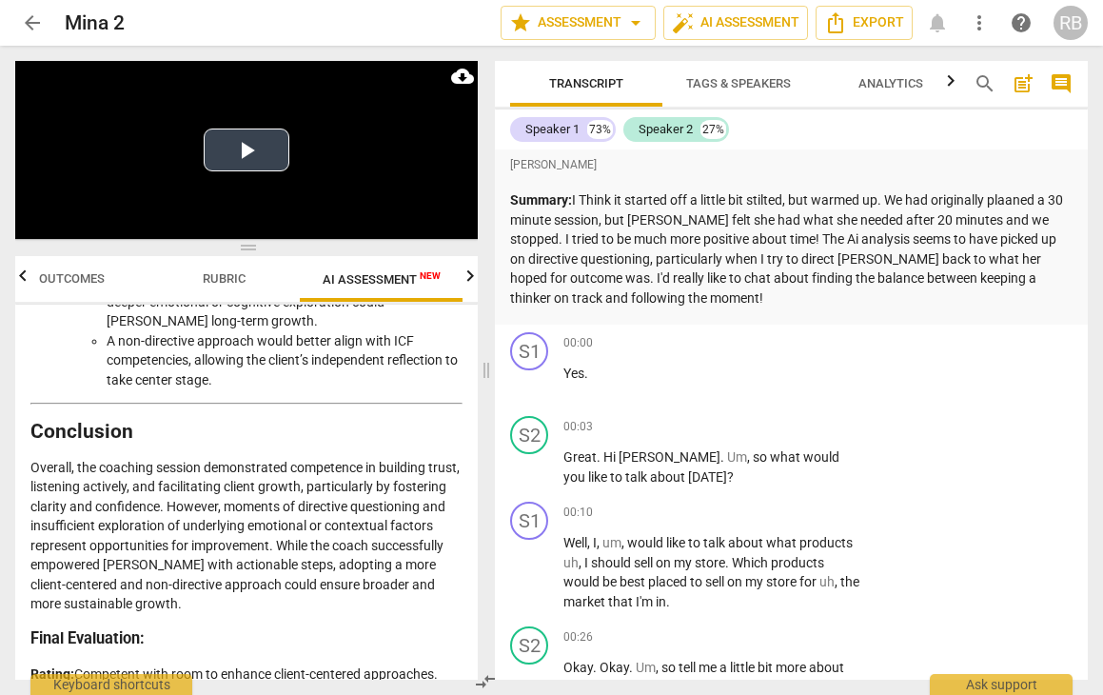
click at [251, 146] on button "Play Video" at bounding box center [247, 149] width 86 height 43
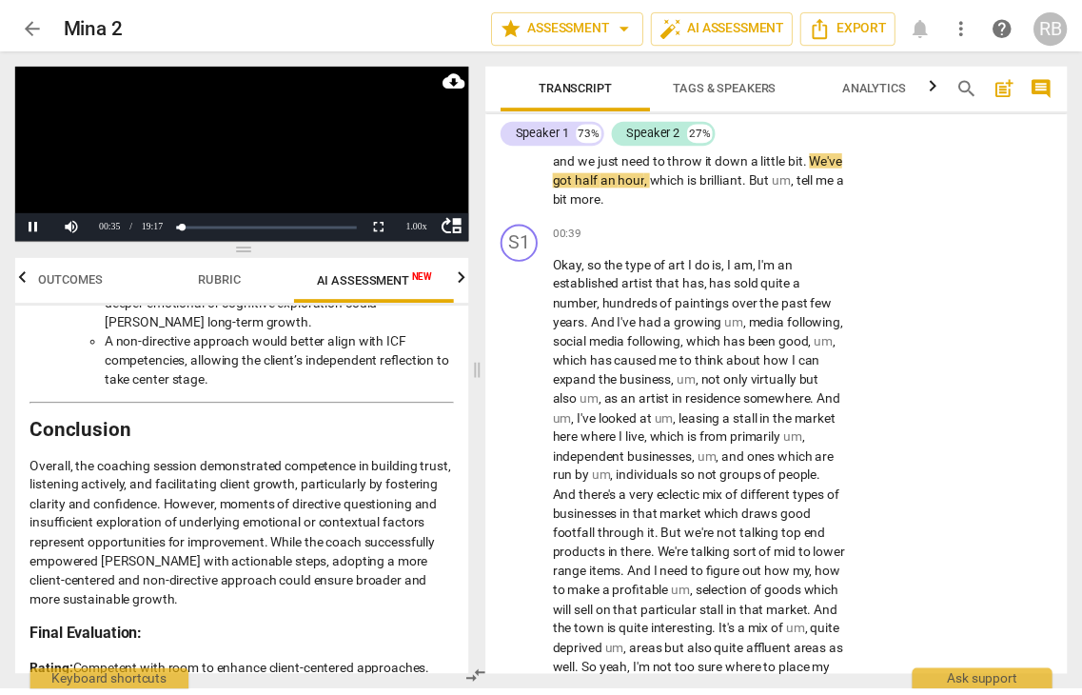
scroll to position [549, 0]
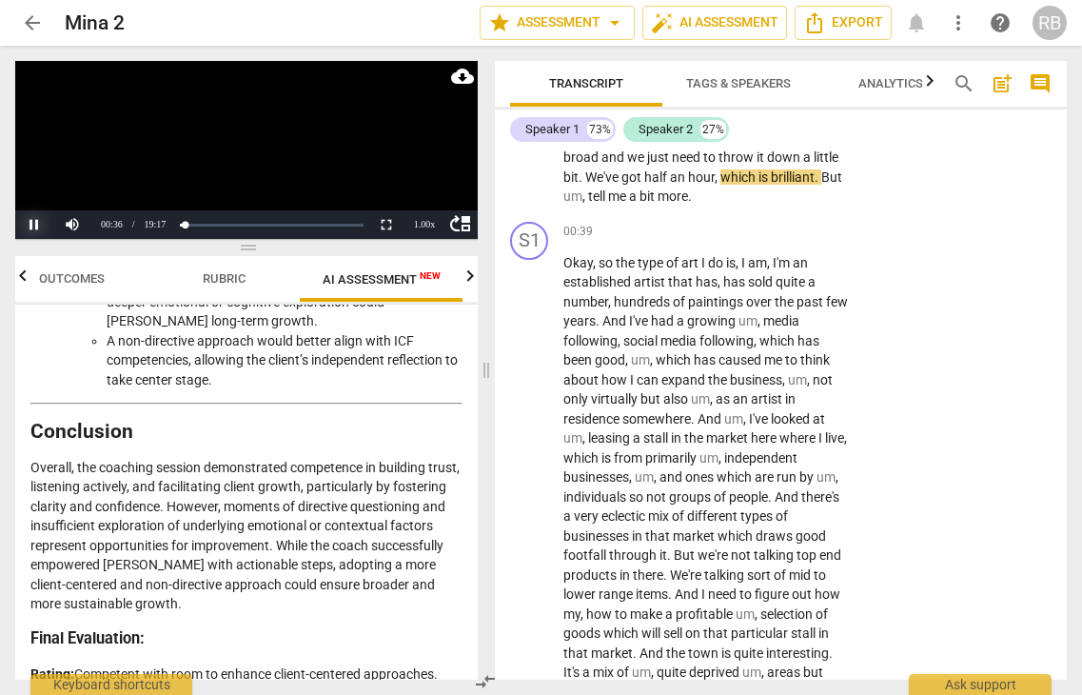
click at [26, 221] on button "Pause" at bounding box center [34, 224] width 38 height 29
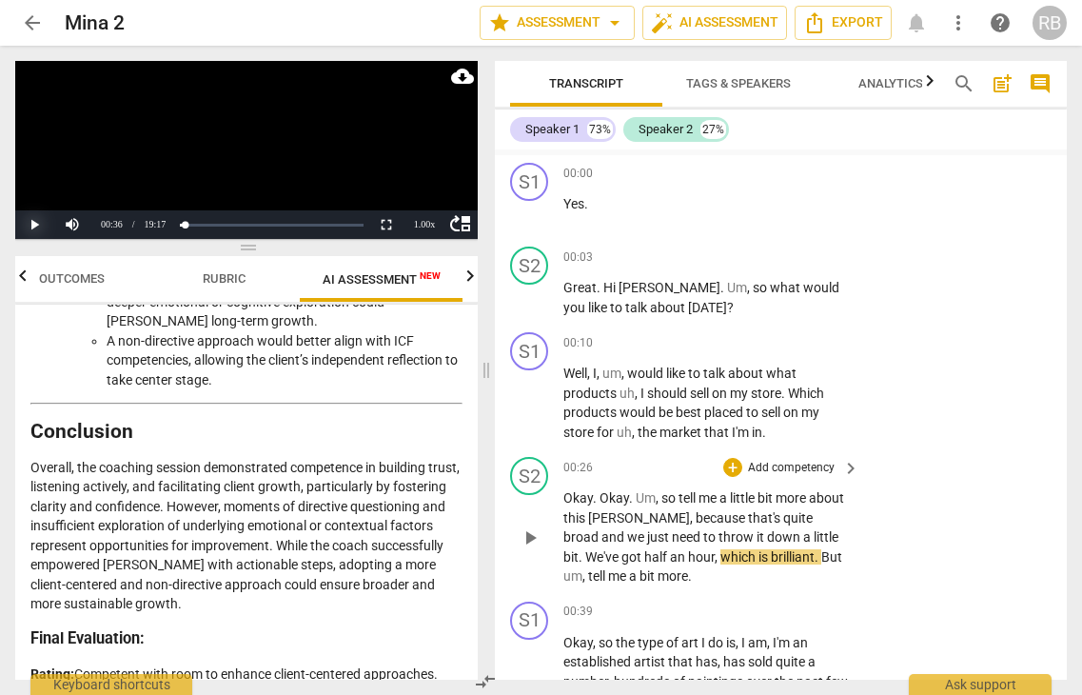
scroll to position [194, 0]
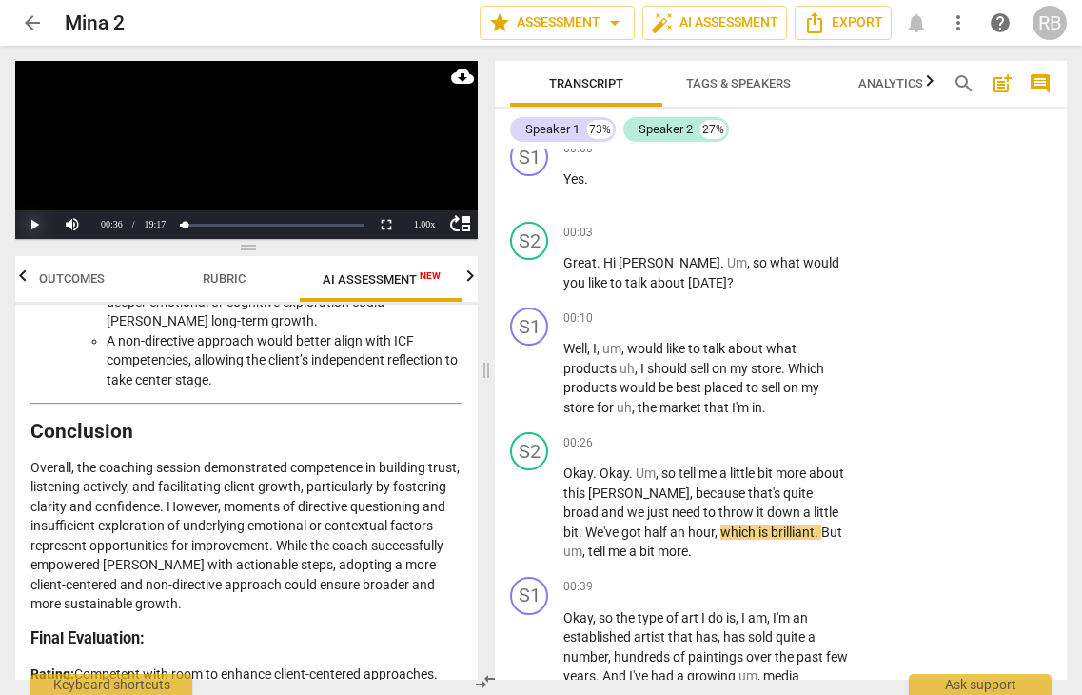
click at [35, 221] on button "Play" at bounding box center [34, 224] width 38 height 29
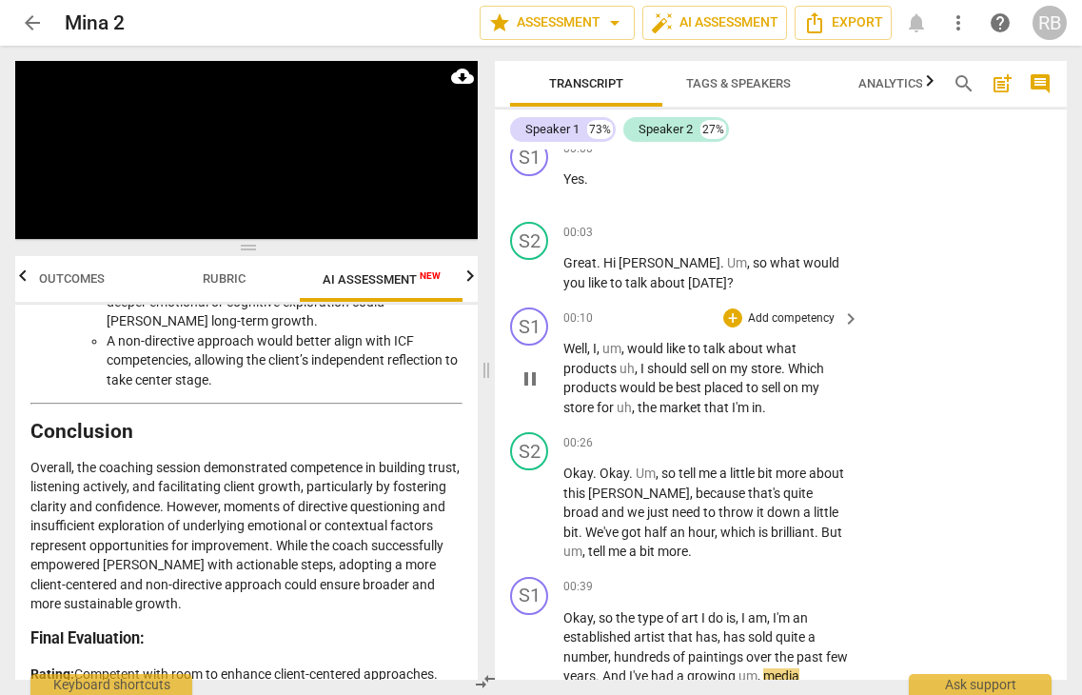
scroll to position [733, 0]
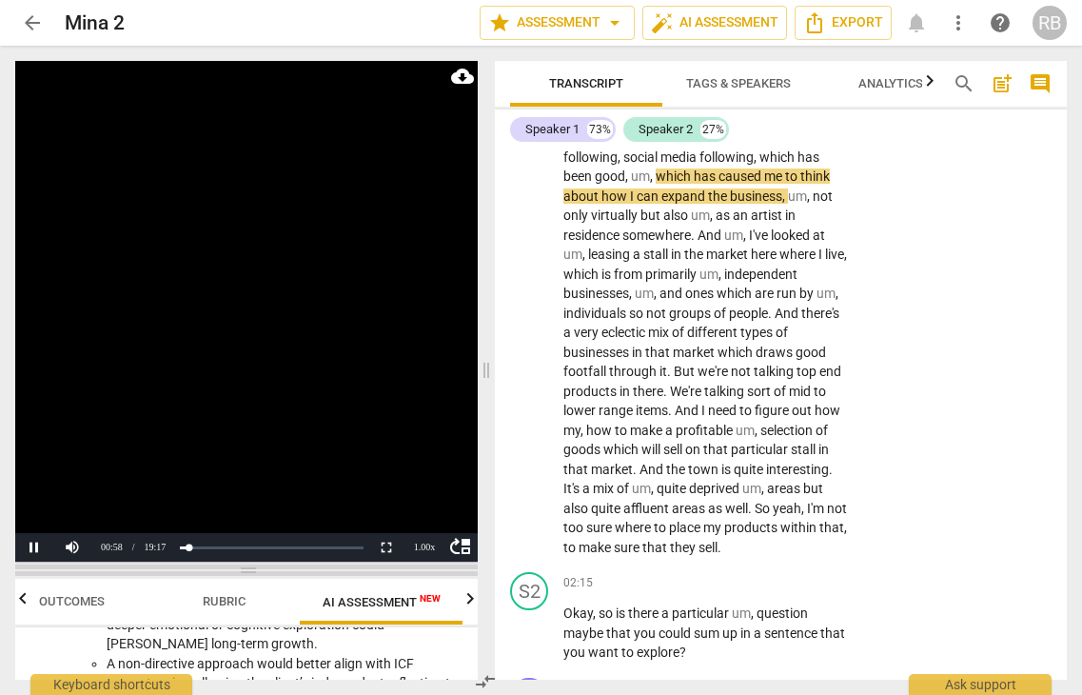
drag, startPoint x: 252, startPoint y: 250, endPoint x: 218, endPoint y: 567, distance: 318.8
click at [220, 572] on span at bounding box center [246, 569] width 463 height 11
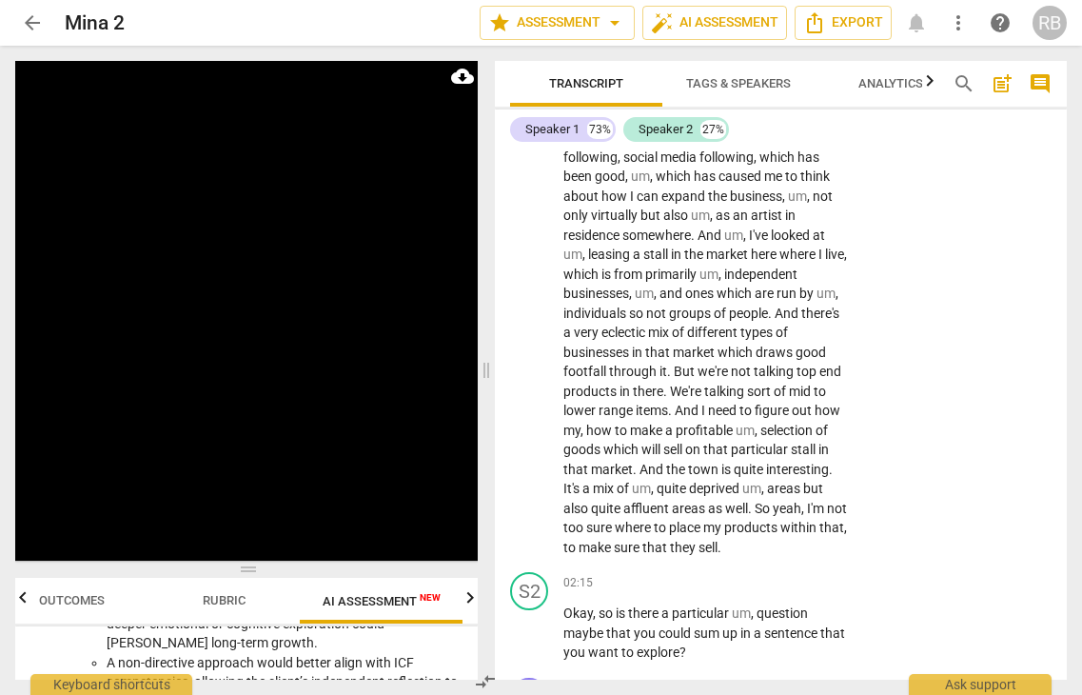
scroll to position [1294, 0]
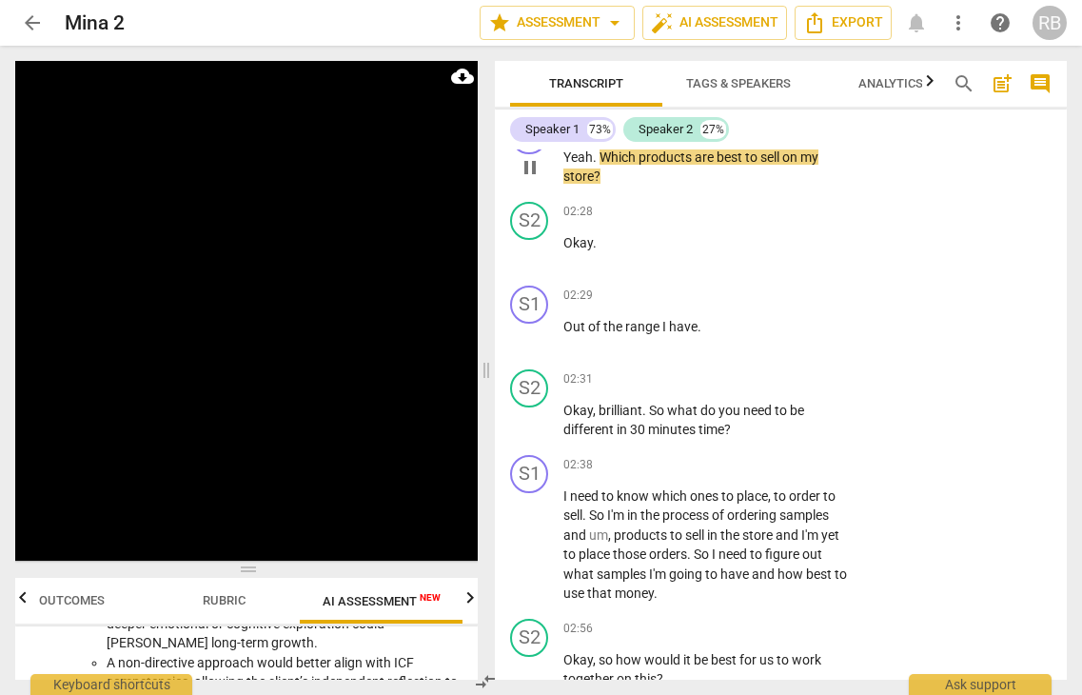
click at [526, 169] on span "pause" at bounding box center [530, 167] width 23 height 23
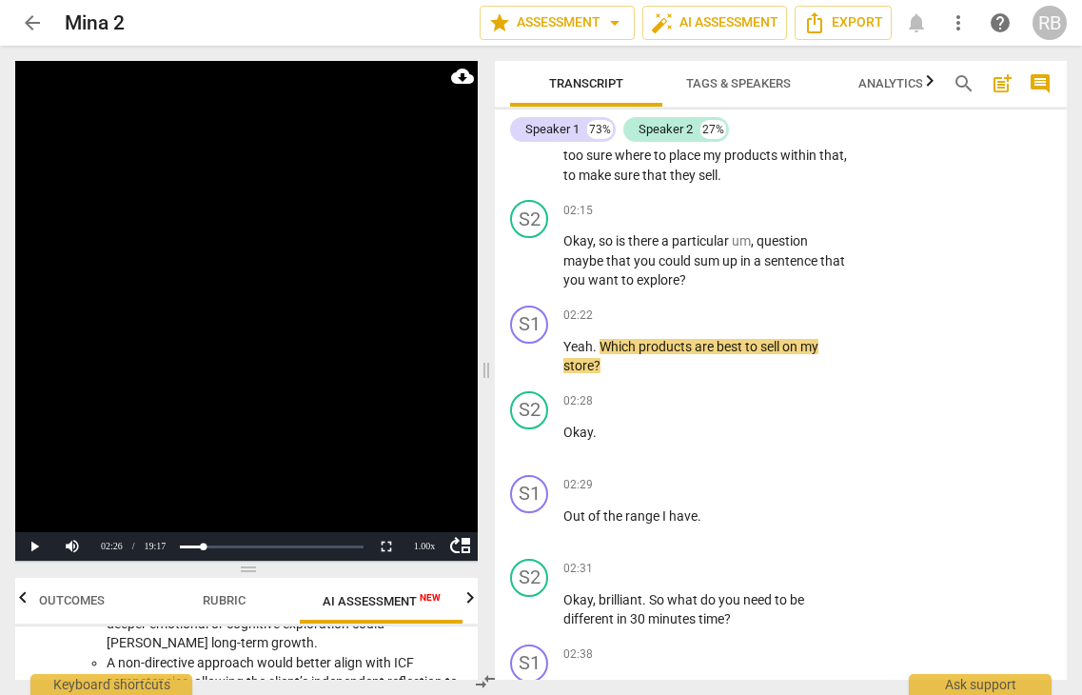
scroll to position [1106, 0]
click at [533, 359] on span "play_arrow" at bounding box center [530, 356] width 23 height 23
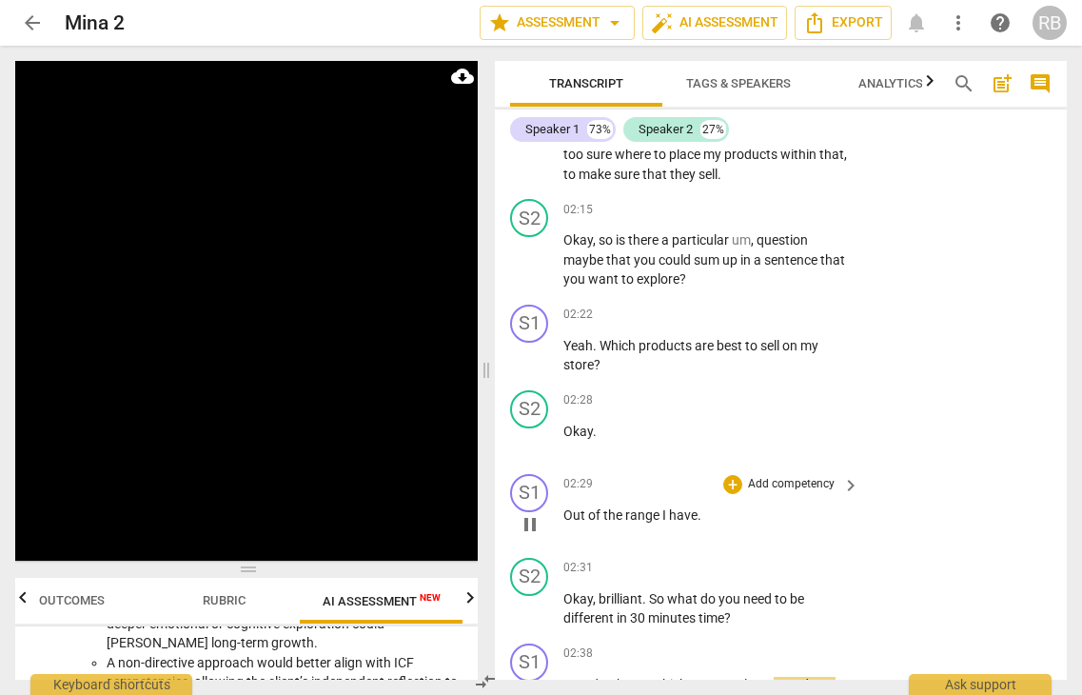
scroll to position [1652, 0]
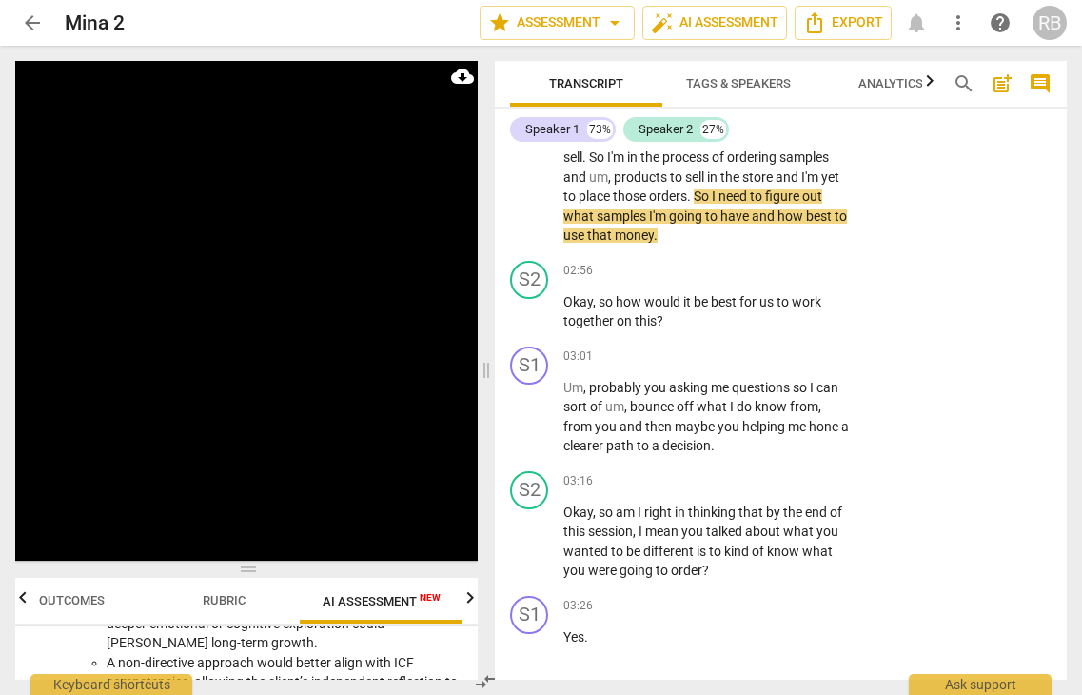
click at [33, 552] on button "Pause" at bounding box center [34, 546] width 38 height 29
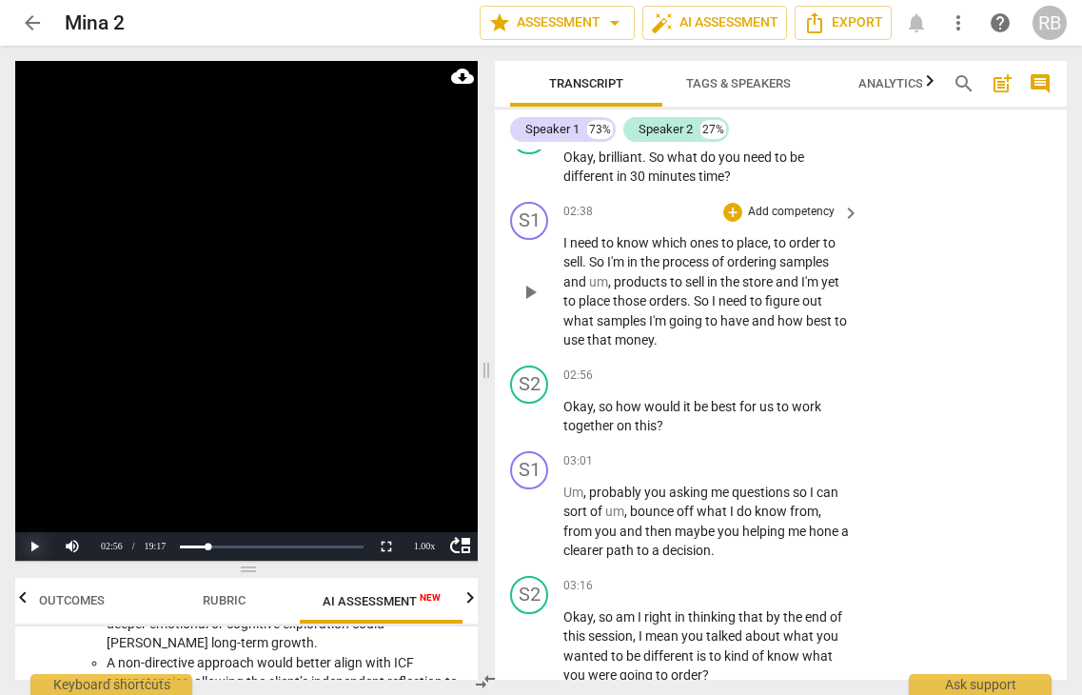
scroll to position [1563, 0]
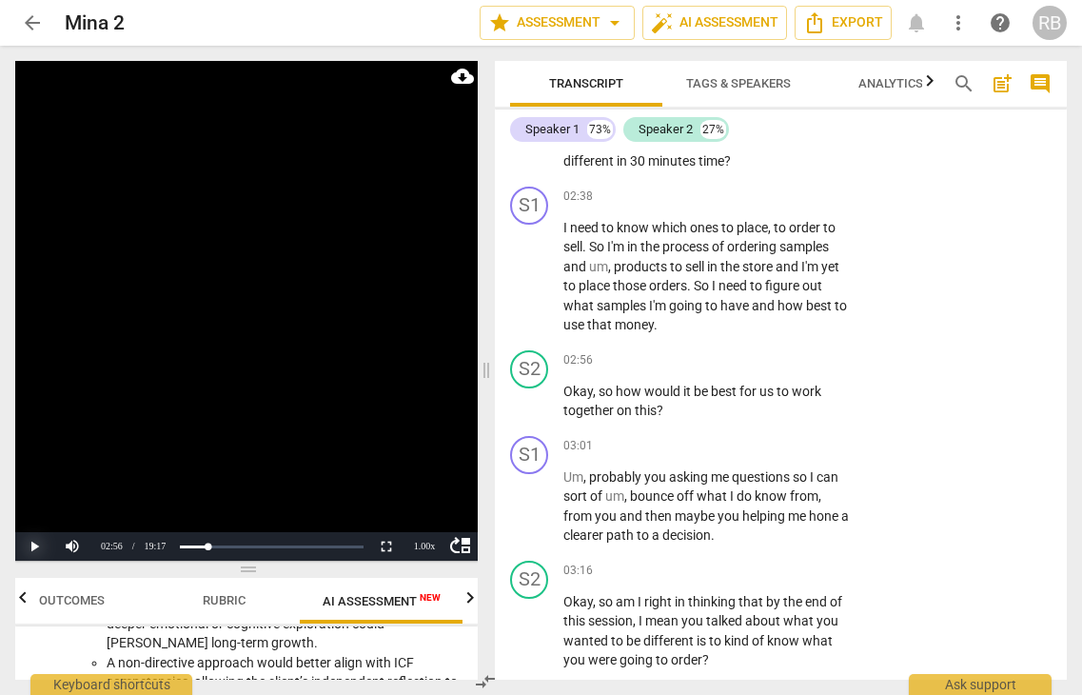
click at [34, 545] on button "Play" at bounding box center [34, 546] width 38 height 29
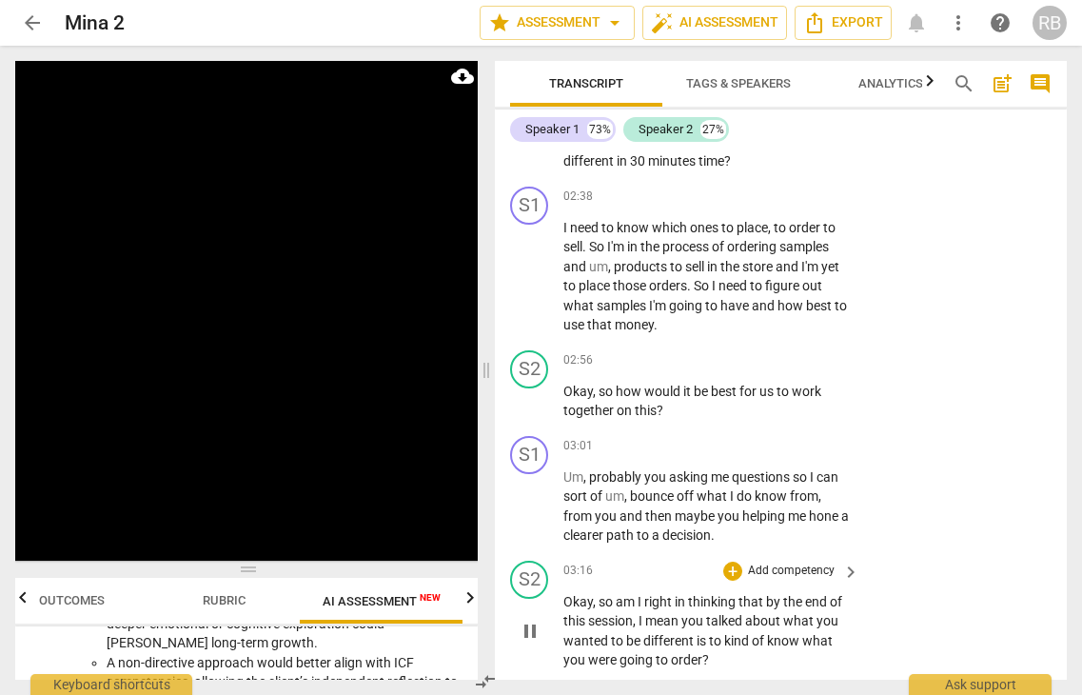
scroll to position [2132, 0]
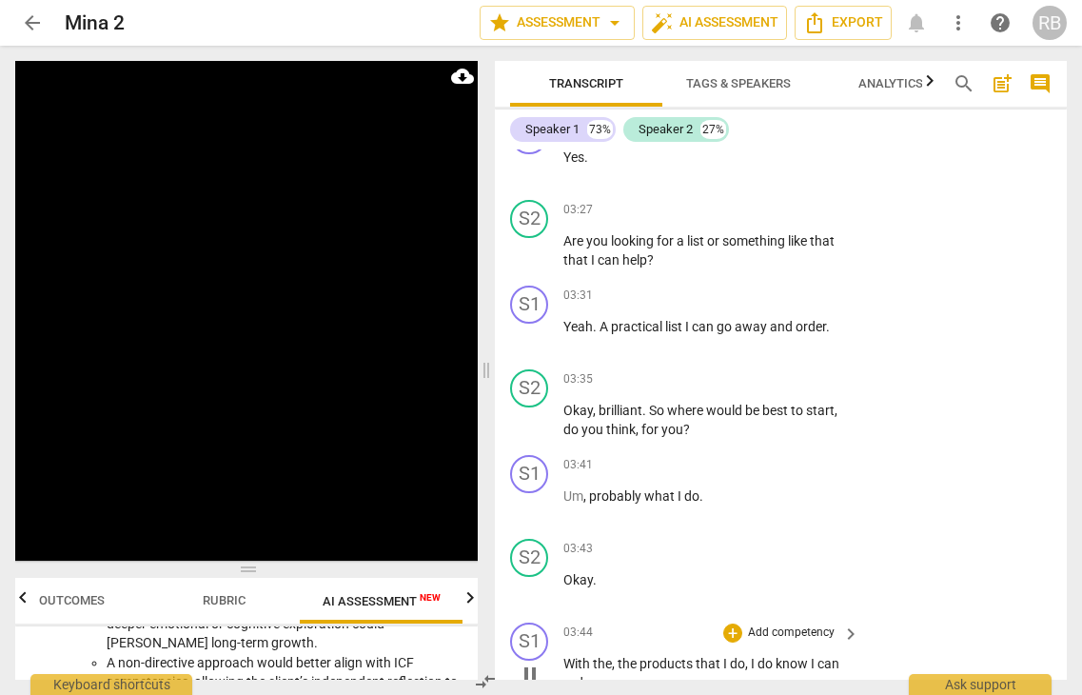
click at [526, 674] on span "pause" at bounding box center [530, 673] width 23 height 23
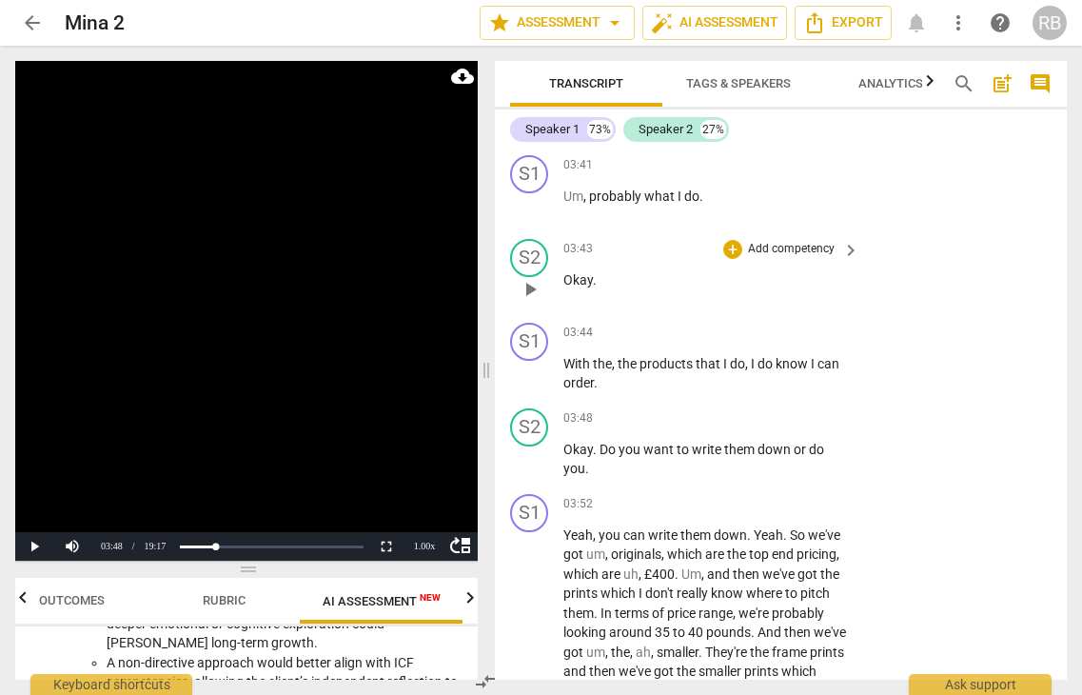
scroll to position [2441, 0]
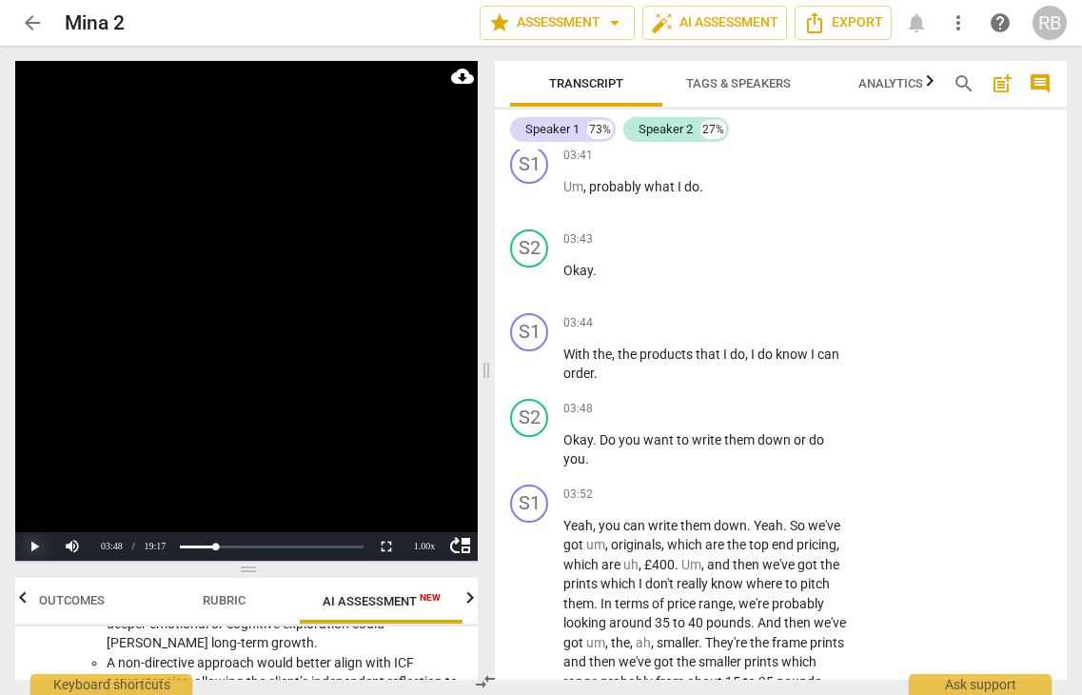
click at [33, 546] on button "Play" at bounding box center [34, 546] width 38 height 29
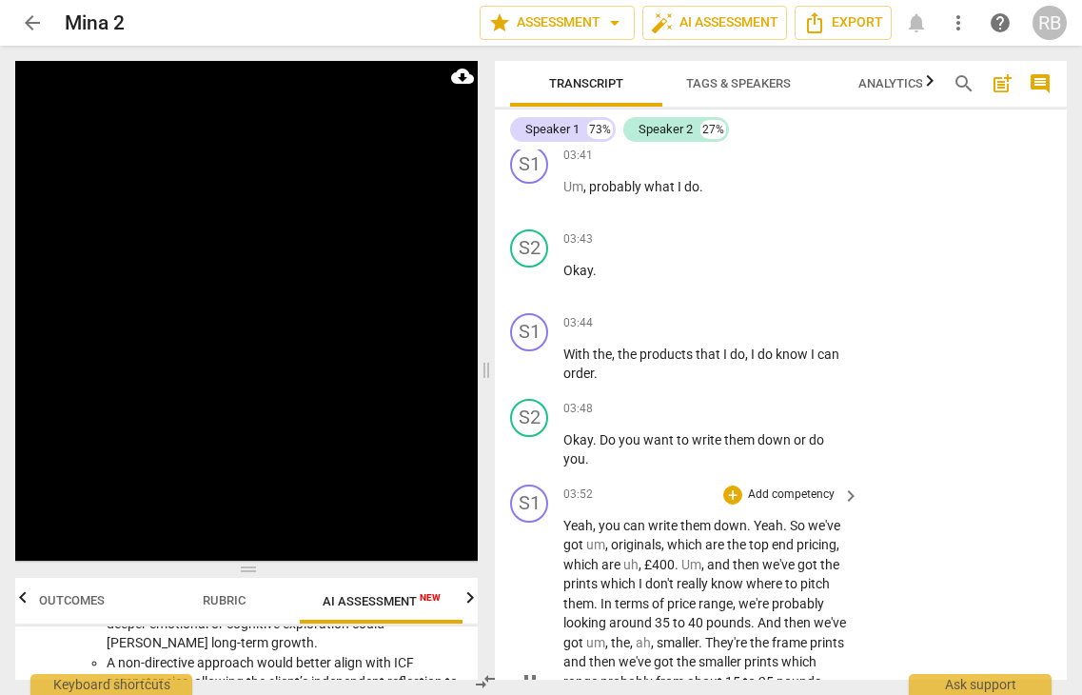
scroll to position [2984, 0]
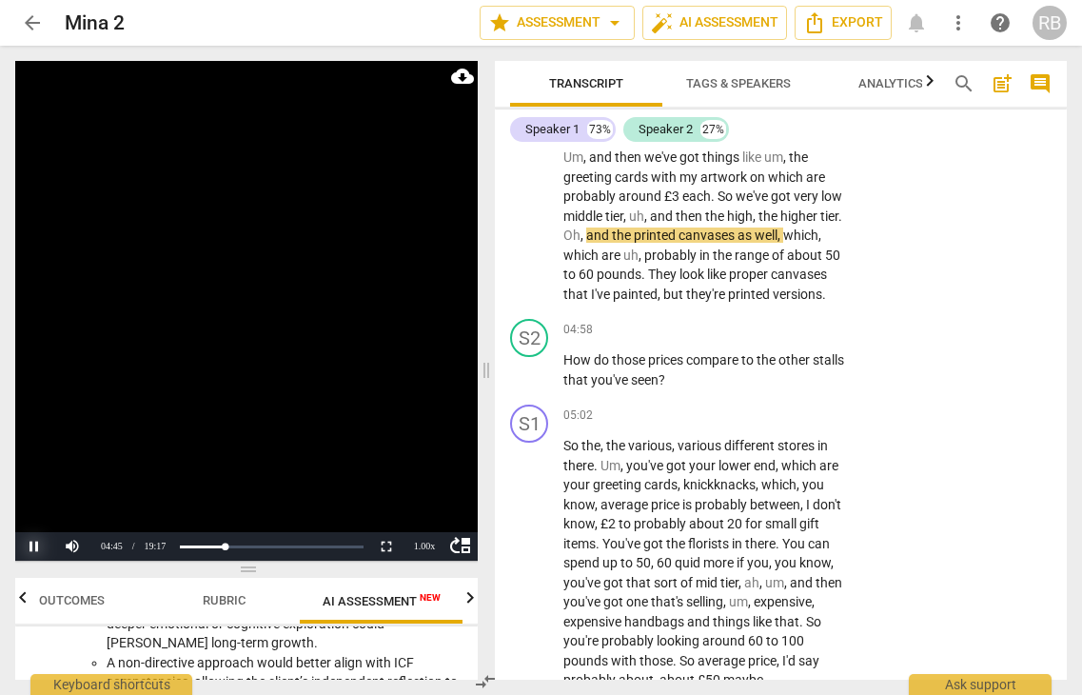
click at [35, 545] on button "Pause" at bounding box center [34, 546] width 38 height 29
drag, startPoint x: 227, startPoint y: 551, endPoint x: 207, endPoint y: 549, distance: 20.1
click at [220, 549] on div "Progress : 20.86%" at bounding box center [201, 546] width 37 height 5
drag, startPoint x: 34, startPoint y: 547, endPoint x: 88, endPoint y: 533, distance: 55.2
click at [35, 545] on button "Play" at bounding box center [34, 546] width 38 height 29
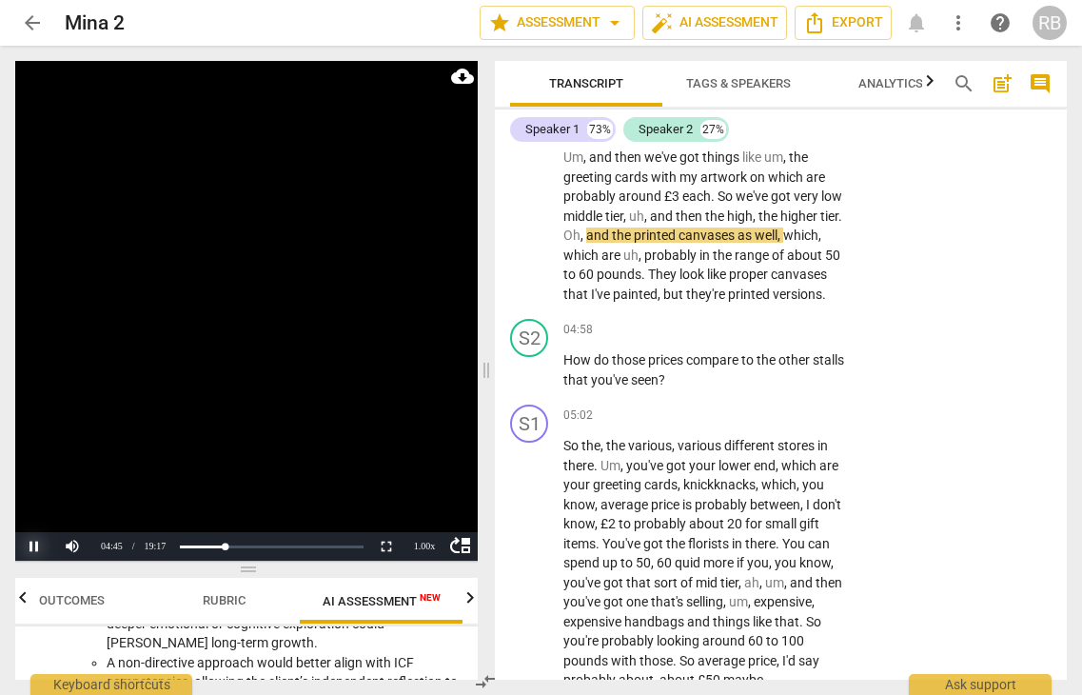
click at [35, 548] on button "Pause" at bounding box center [34, 546] width 38 height 29
click at [32, 546] on button "Play" at bounding box center [34, 546] width 38 height 29
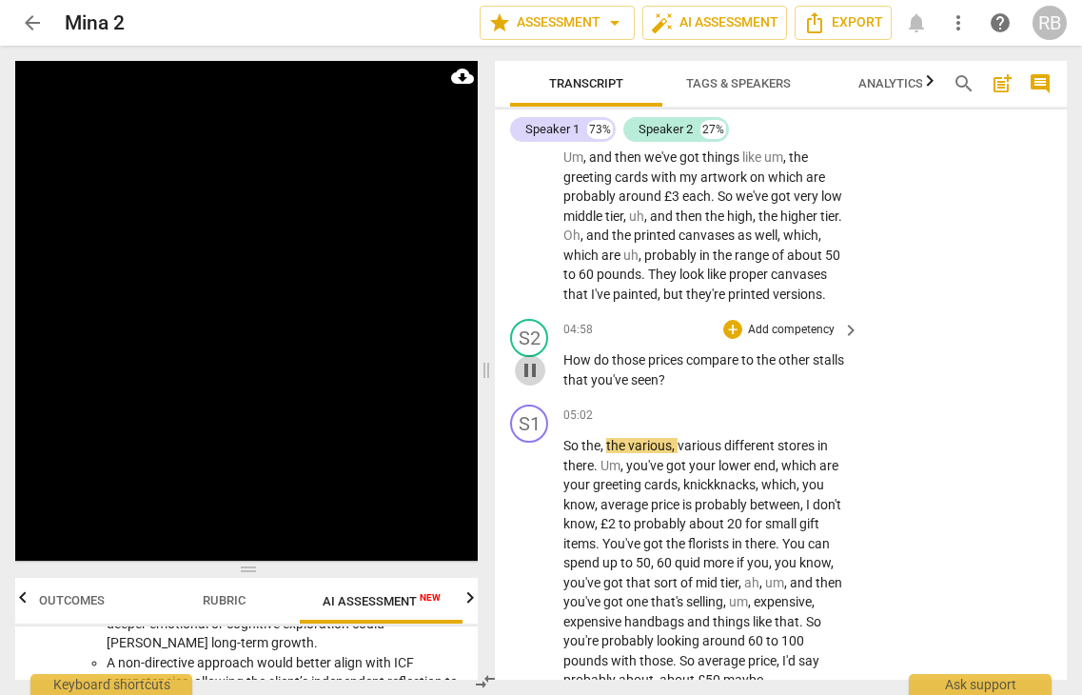
click at [536, 382] on span "pause" at bounding box center [530, 370] width 23 height 23
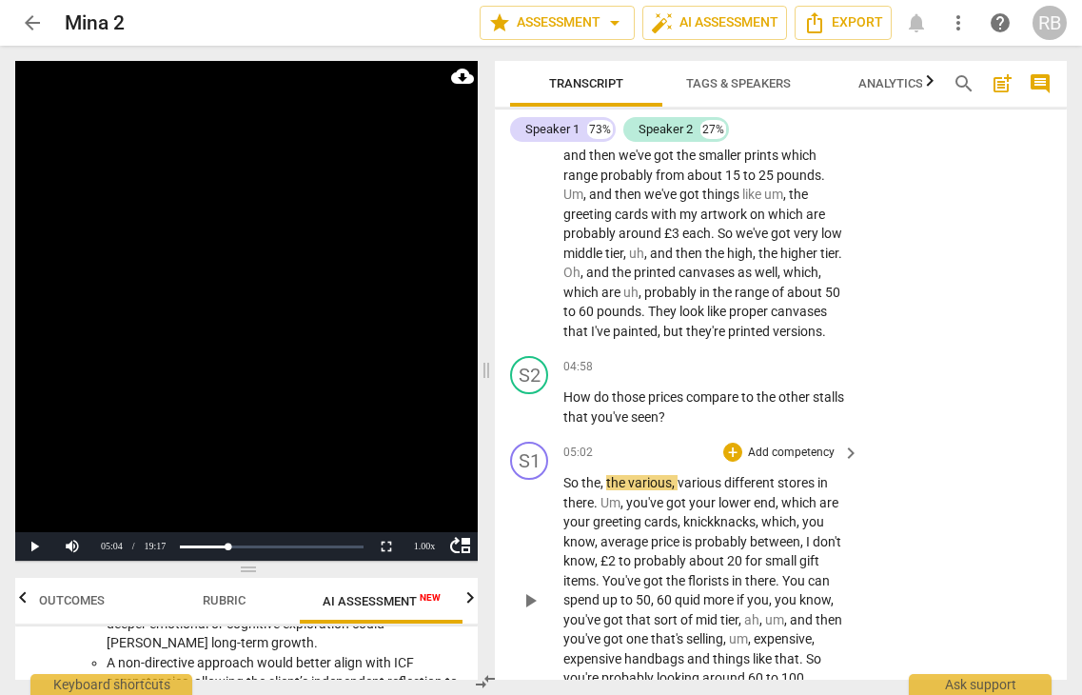
scroll to position [2948, 0]
click at [527, 611] on span "play_arrow" at bounding box center [530, 599] width 23 height 23
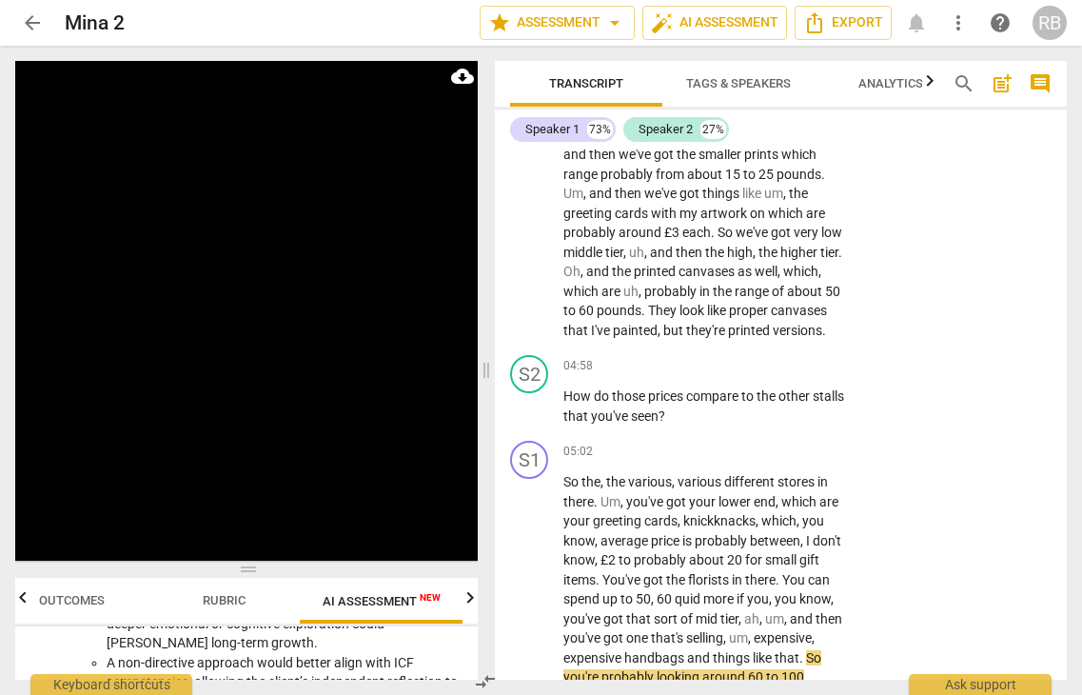
scroll to position [3507, 0]
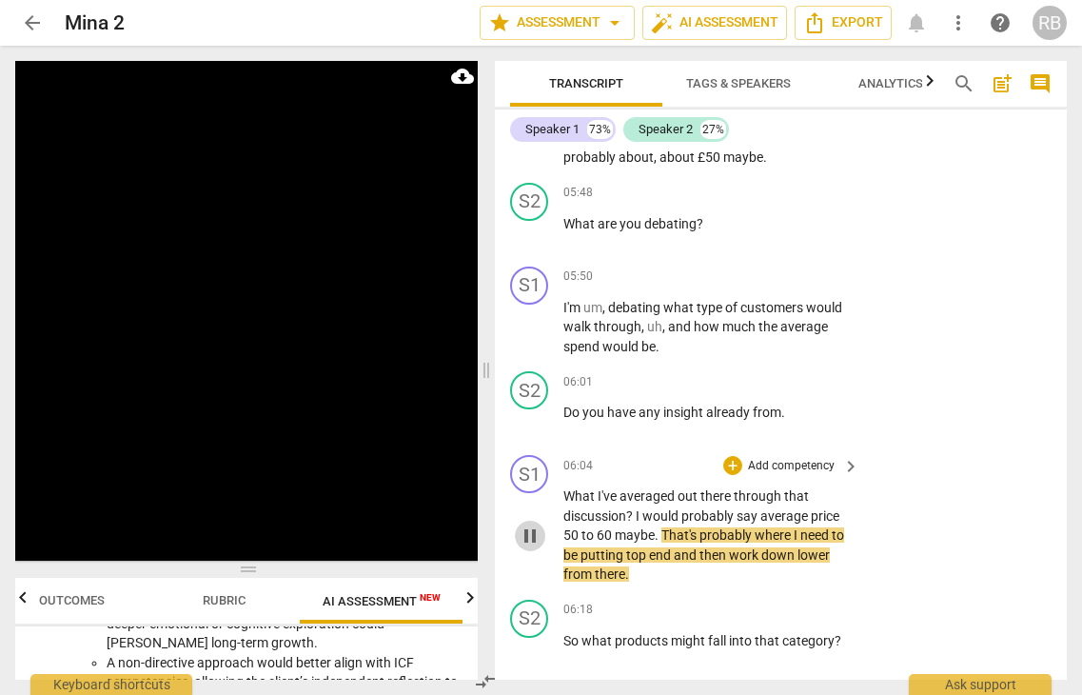
click at [535, 547] on span "pause" at bounding box center [530, 535] width 23 height 23
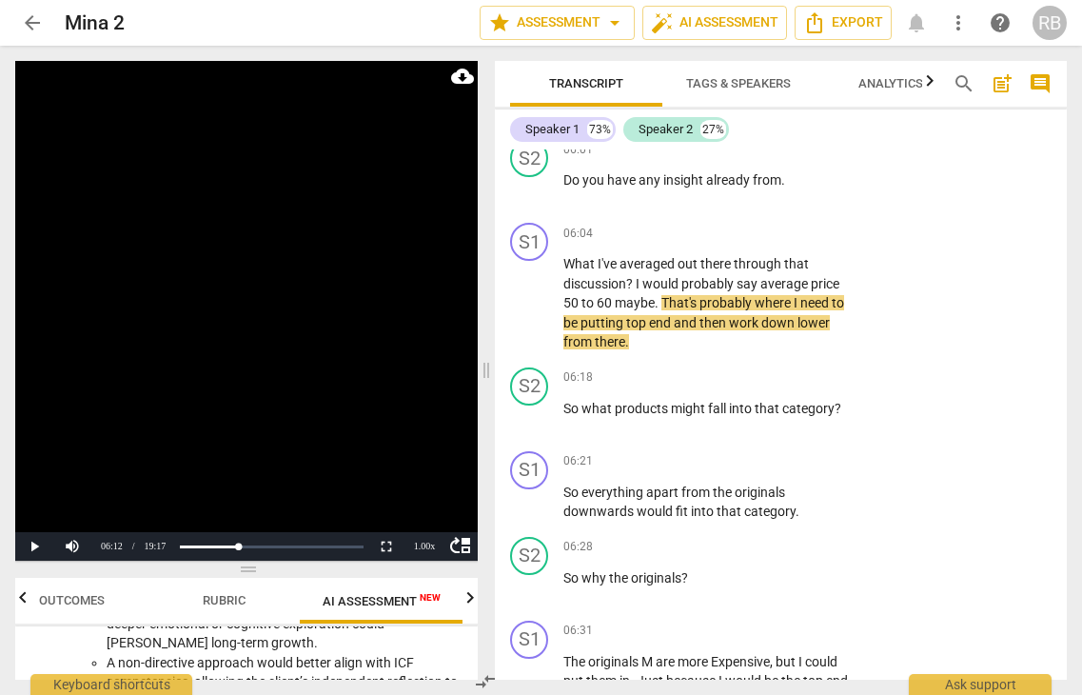
scroll to position [3756, 0]
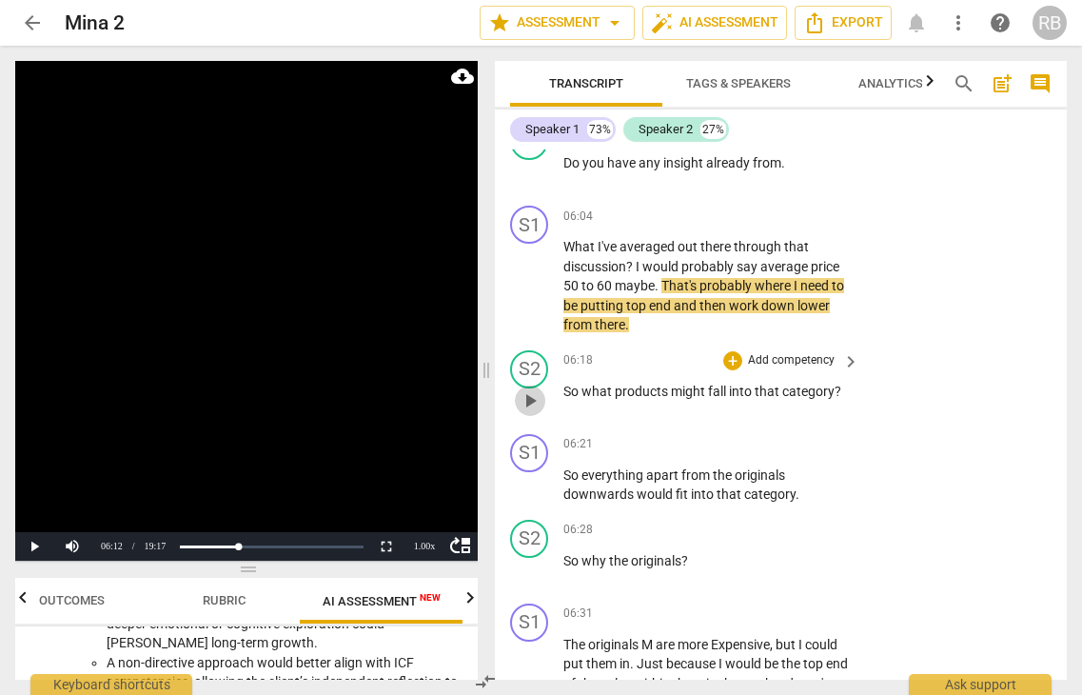
click at [531, 412] on span "play_arrow" at bounding box center [530, 400] width 23 height 23
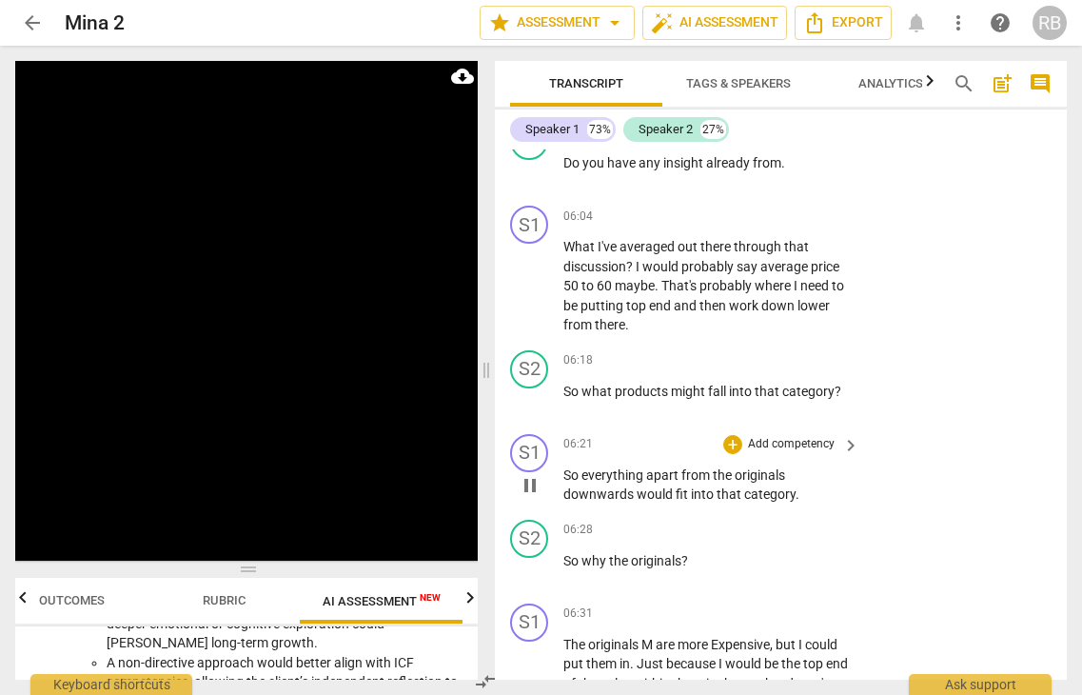
drag, startPoint x: 531, startPoint y: 505, endPoint x: 545, endPoint y: 506, distance: 14.3
click at [532, 497] on span "pause" at bounding box center [530, 485] width 23 height 23
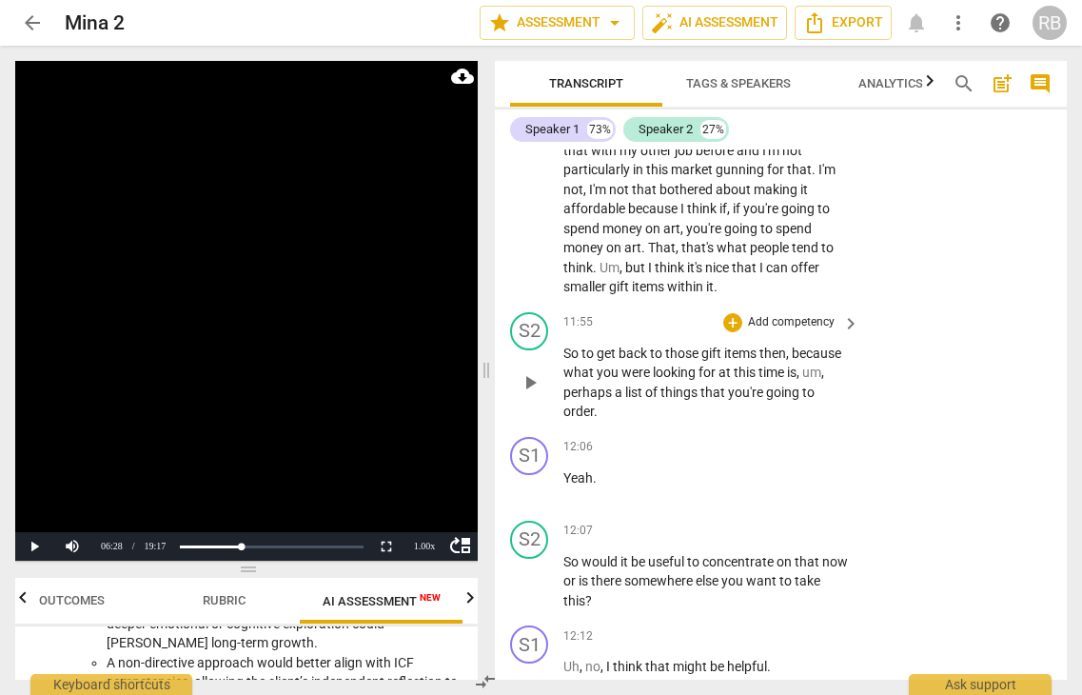
scroll to position [6426, 0]
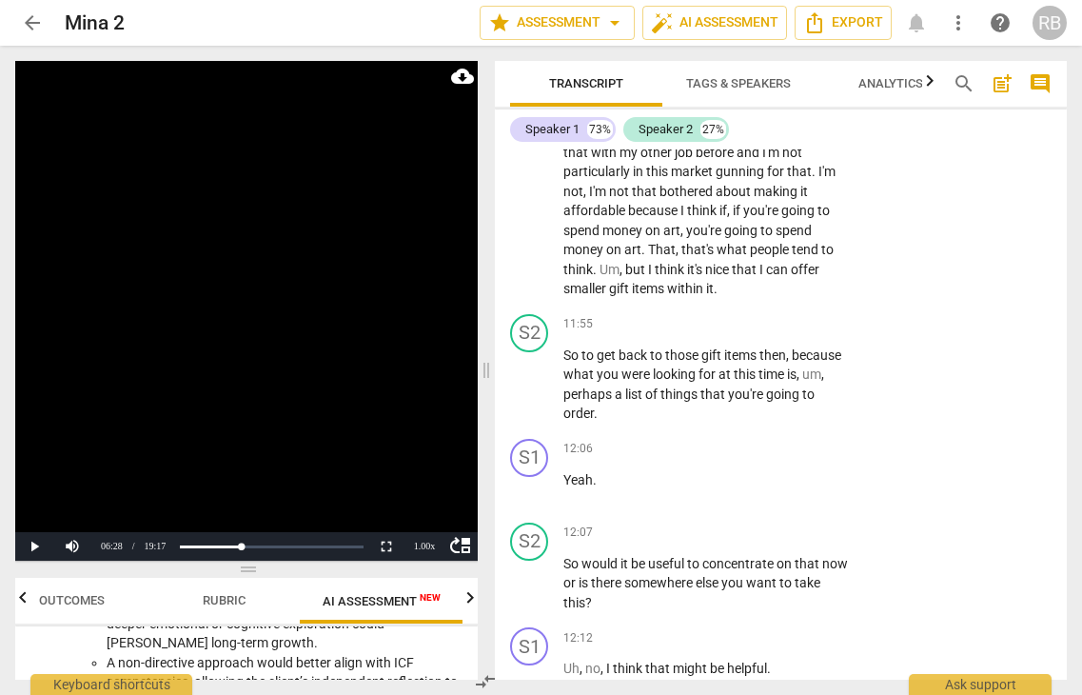
click at [655, 277] on span "think" at bounding box center [671, 269] width 32 height 15
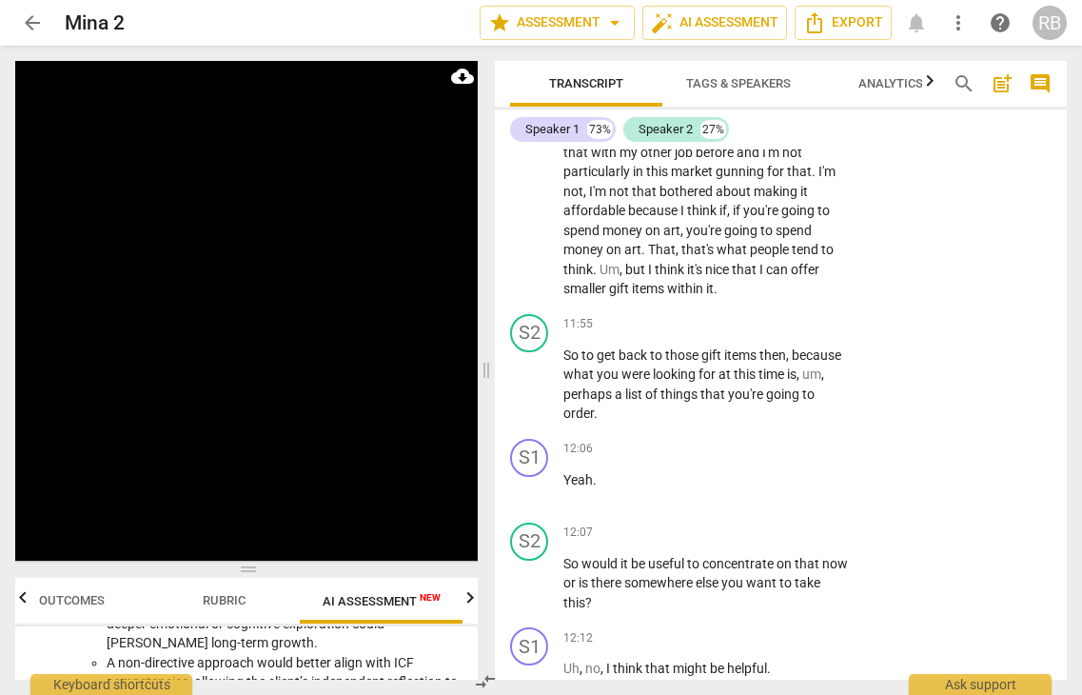
scroll to position [6957, 0]
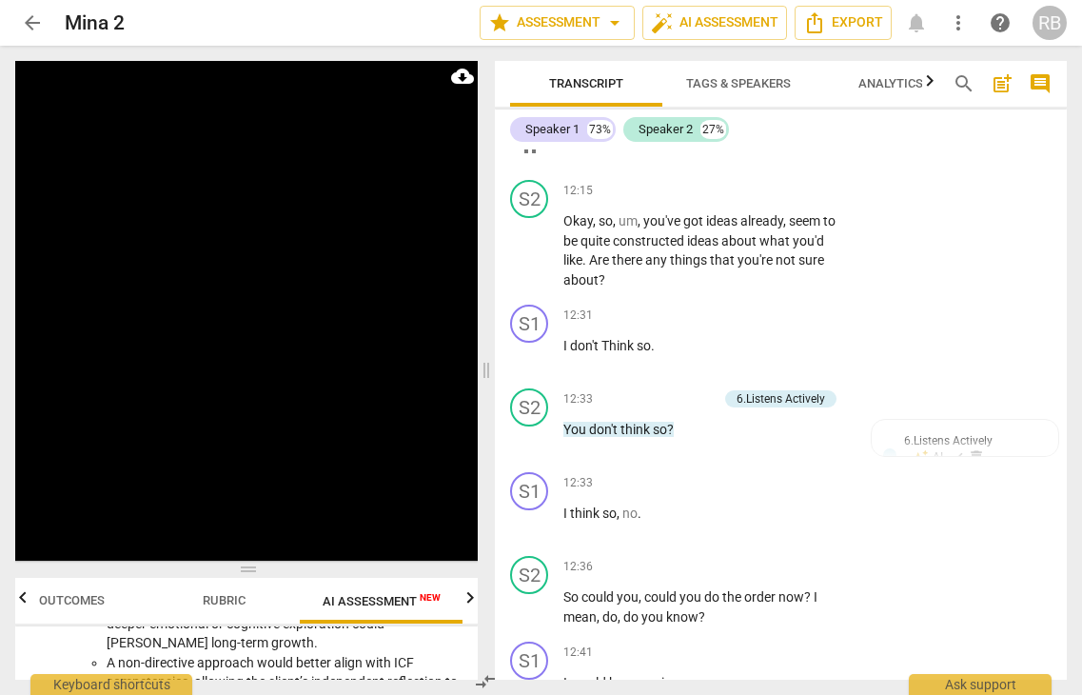
click at [526, 158] on span "pause" at bounding box center [530, 146] width 23 height 23
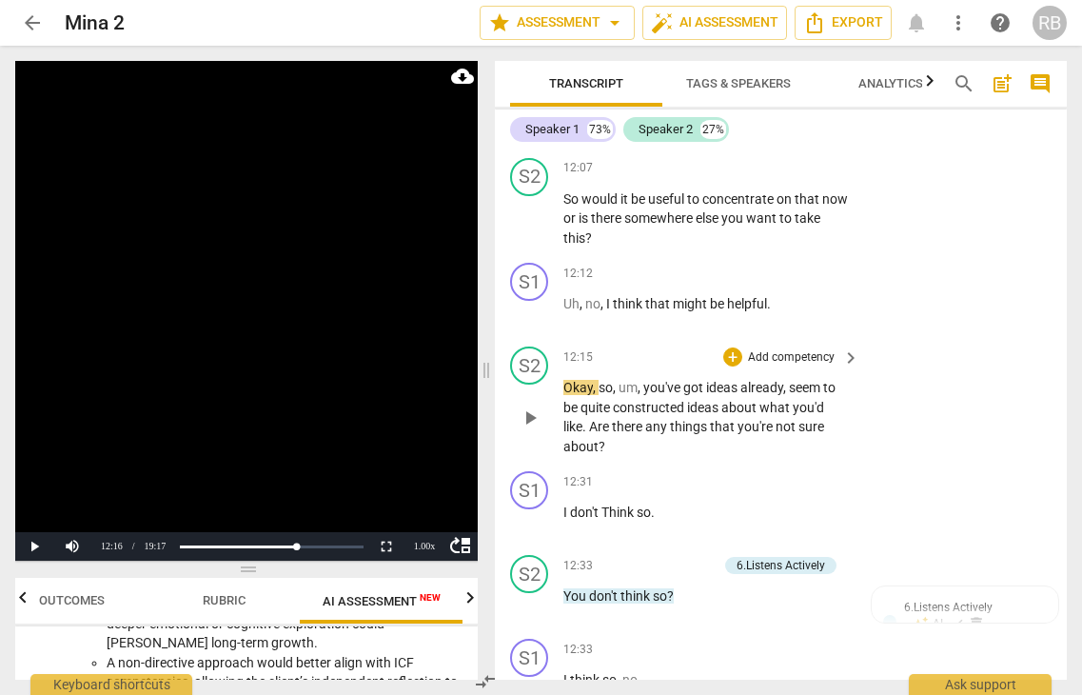
scroll to position [6793, 0]
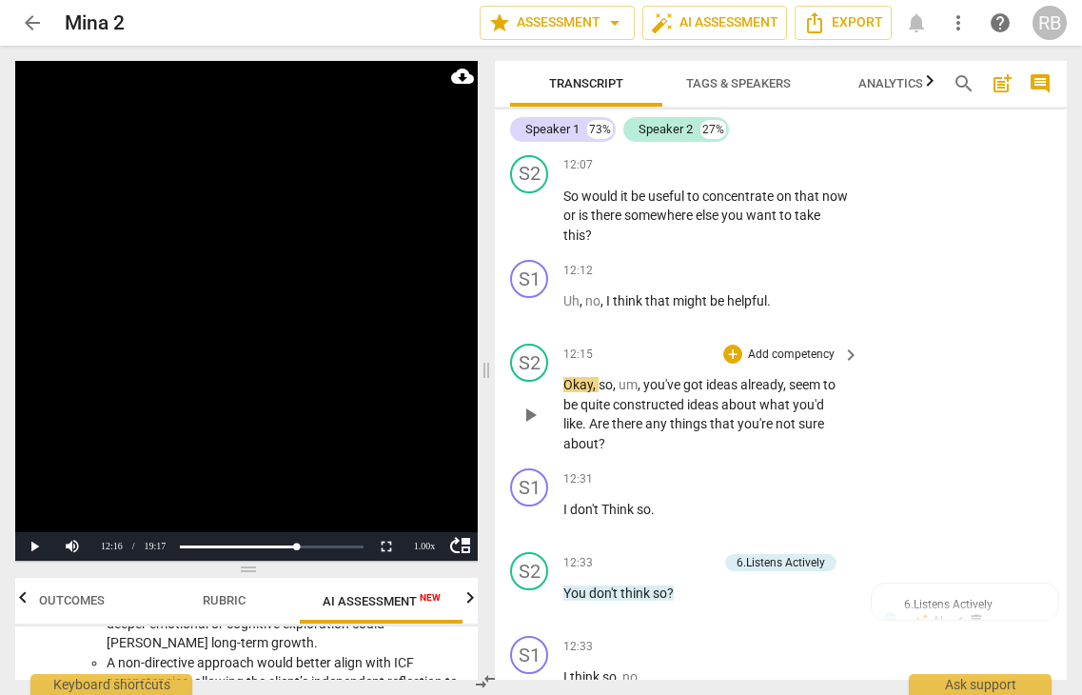
drag, startPoint x: 533, startPoint y: 428, endPoint x: 642, endPoint y: 417, distance: 110.0
click at [534, 426] on span "play_arrow" at bounding box center [530, 415] width 23 height 23
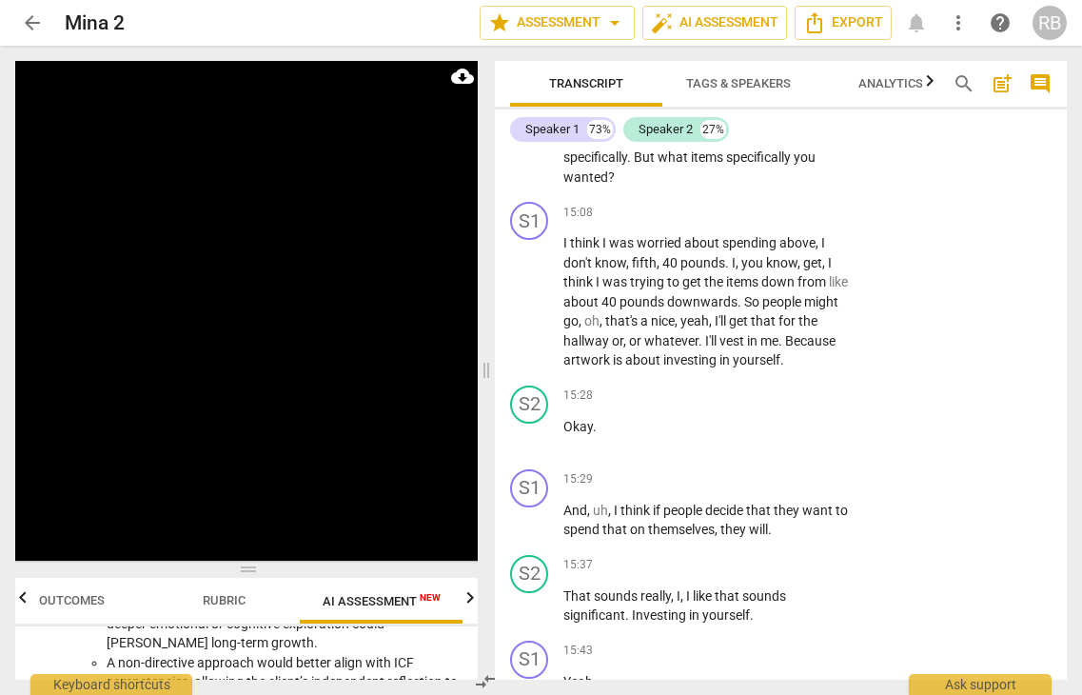
scroll to position [10164, 0]
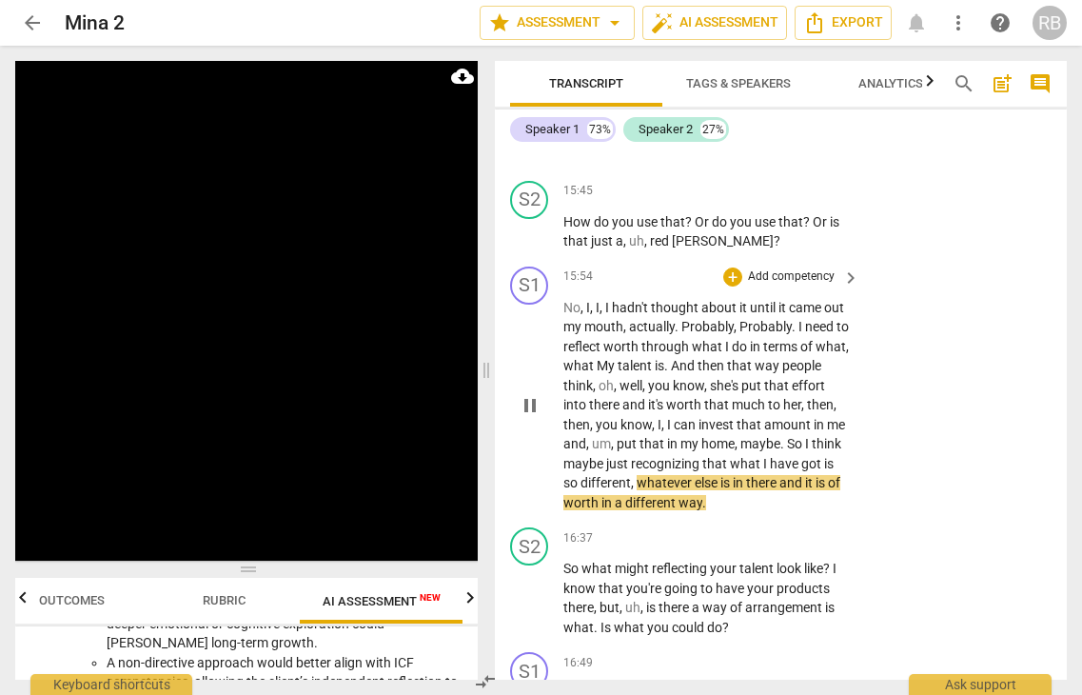
click at [531, 417] on span "pause" at bounding box center [530, 405] width 23 height 23
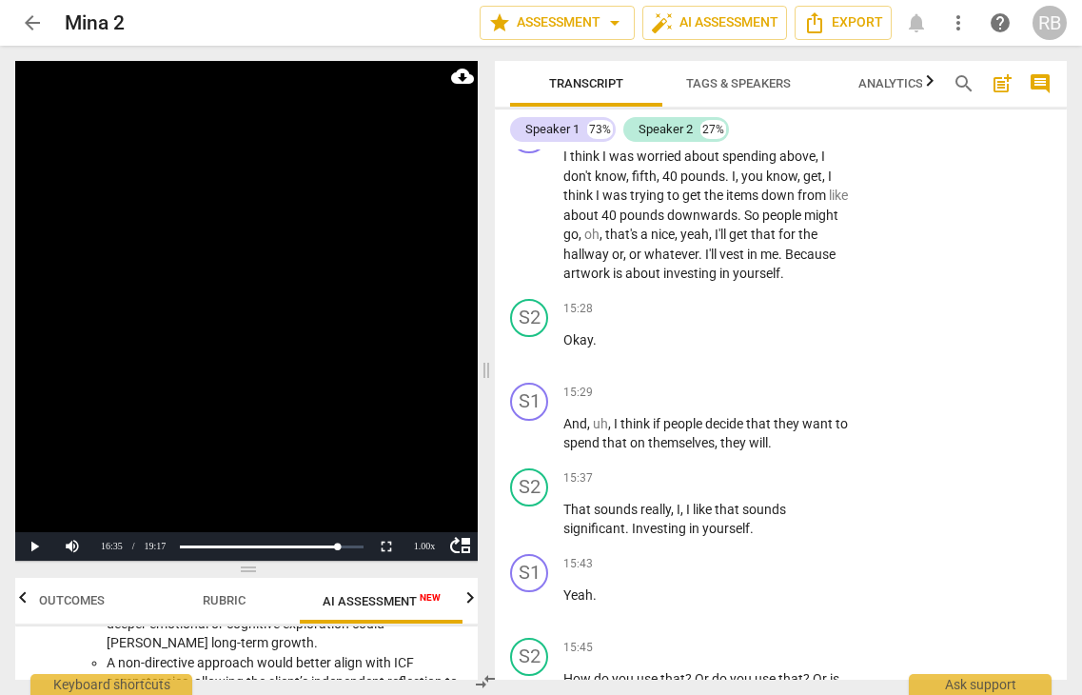
scroll to position [9701, 0]
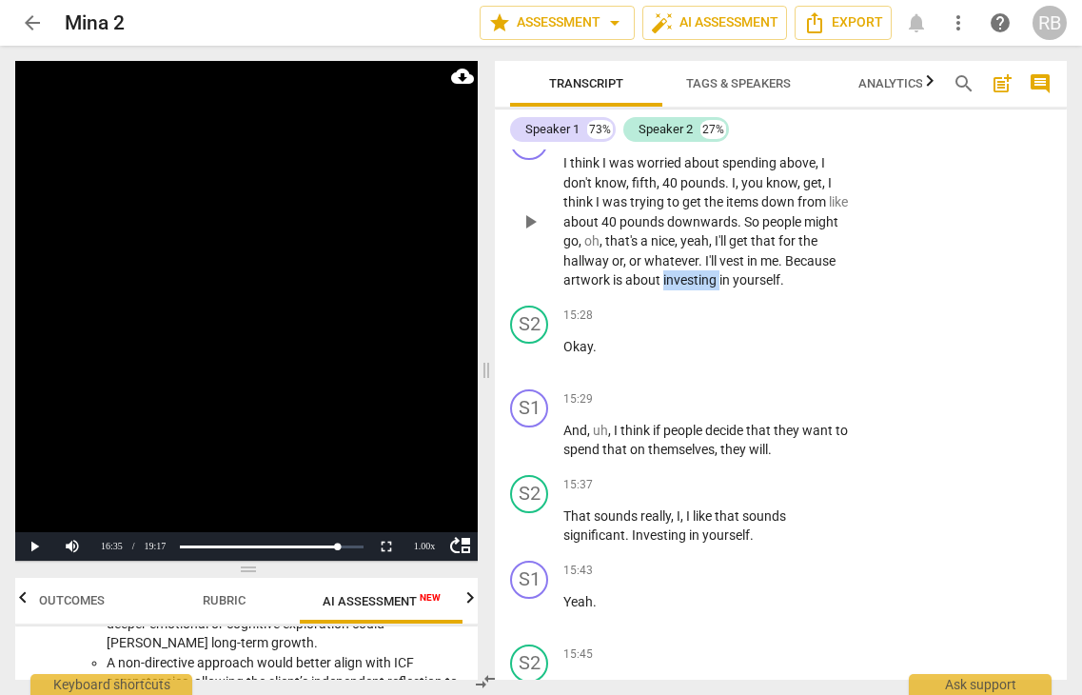
drag, startPoint x: 716, startPoint y: 293, endPoint x: 773, endPoint y: 298, distance: 57.3
click at [773, 290] on p "I think I was worried about spending above , I don't know , fifth , 40 pounds .…" at bounding box center [706, 221] width 286 height 137
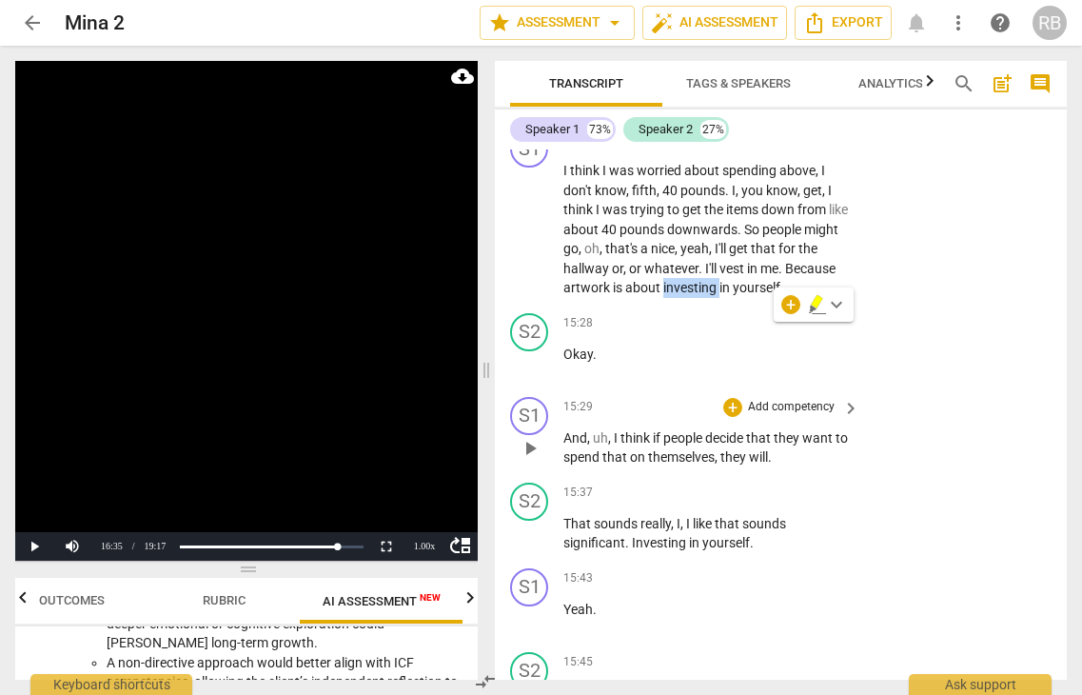
scroll to position [9701, 0]
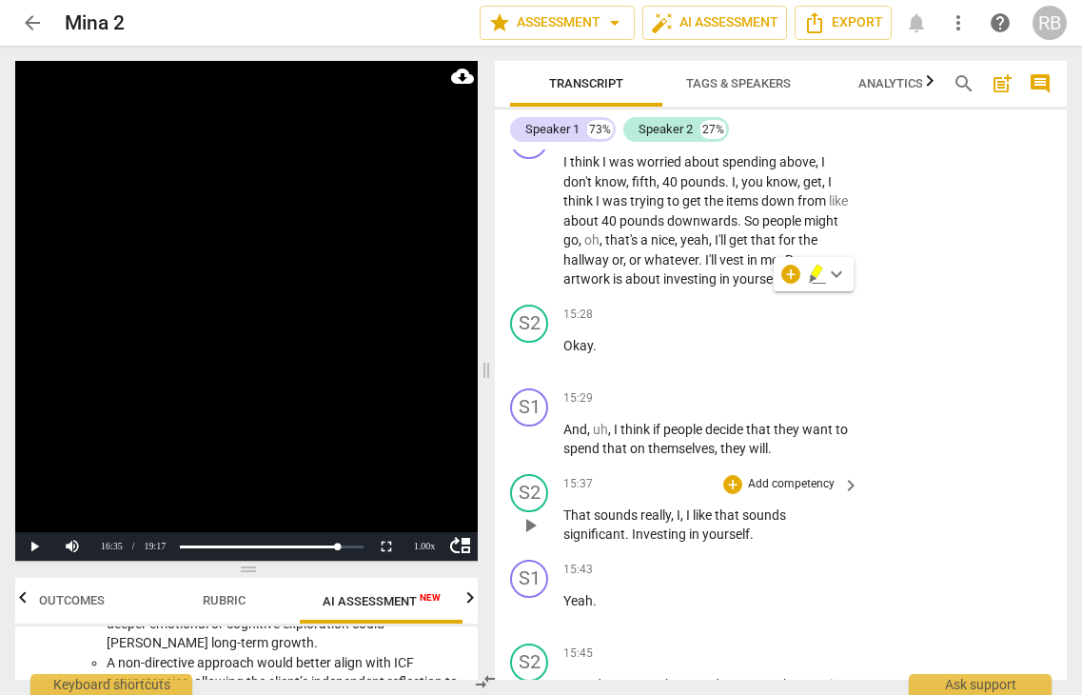
click at [677, 544] on p "That sounds really , I , I like that sounds significant . Investing in yourself…" at bounding box center [706, 524] width 286 height 39
drag, startPoint x: 627, startPoint y: 553, endPoint x: 756, endPoint y: 553, distance: 128.5
click at [756, 544] on p "That sounds really , I , I like that sounds significant . Investing in yourself…" at bounding box center [706, 524] width 286 height 39
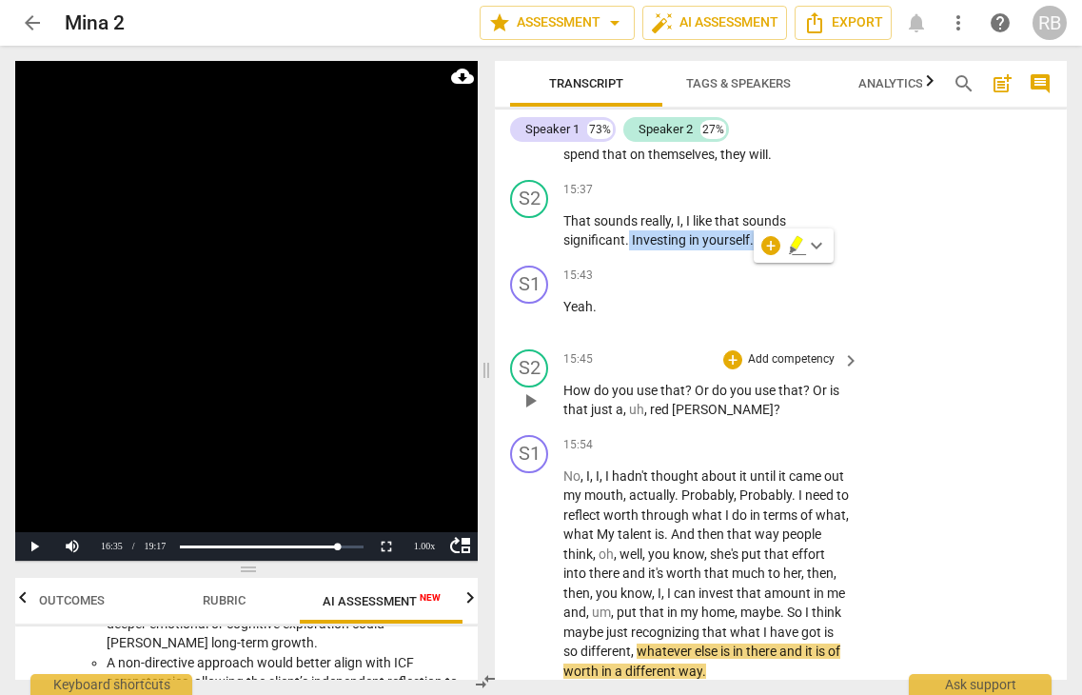
scroll to position [9997, 0]
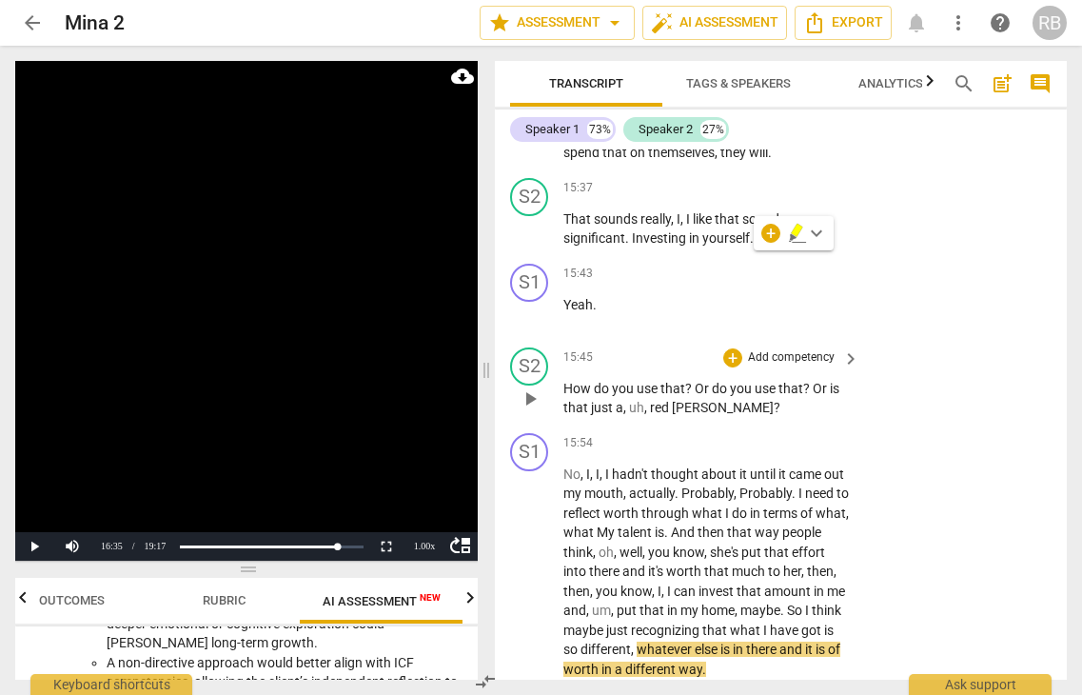
drag, startPoint x: 557, startPoint y: 410, endPoint x: 652, endPoint y: 410, distance: 95.2
click at [652, 410] on div "S2 play_arrow pause 15:45 + Add competency keyboard_arrow_right How do you use …" at bounding box center [781, 383] width 572 height 86
drag, startPoint x: 690, startPoint y: 406, endPoint x: 559, endPoint y: 412, distance: 131.5
click at [559, 412] on div "S2 play_arrow pause 15:45 + Add competency keyboard_arrow_right How do you use …" at bounding box center [781, 383] width 572 height 86
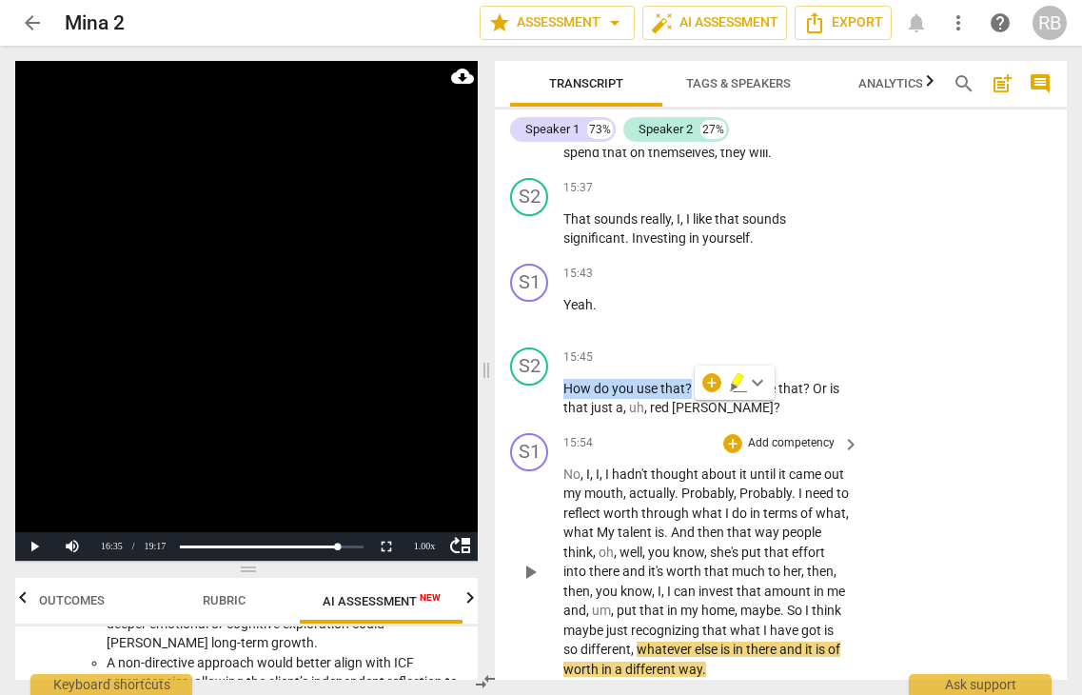
click at [527, 583] on span "play_arrow" at bounding box center [530, 572] width 23 height 23
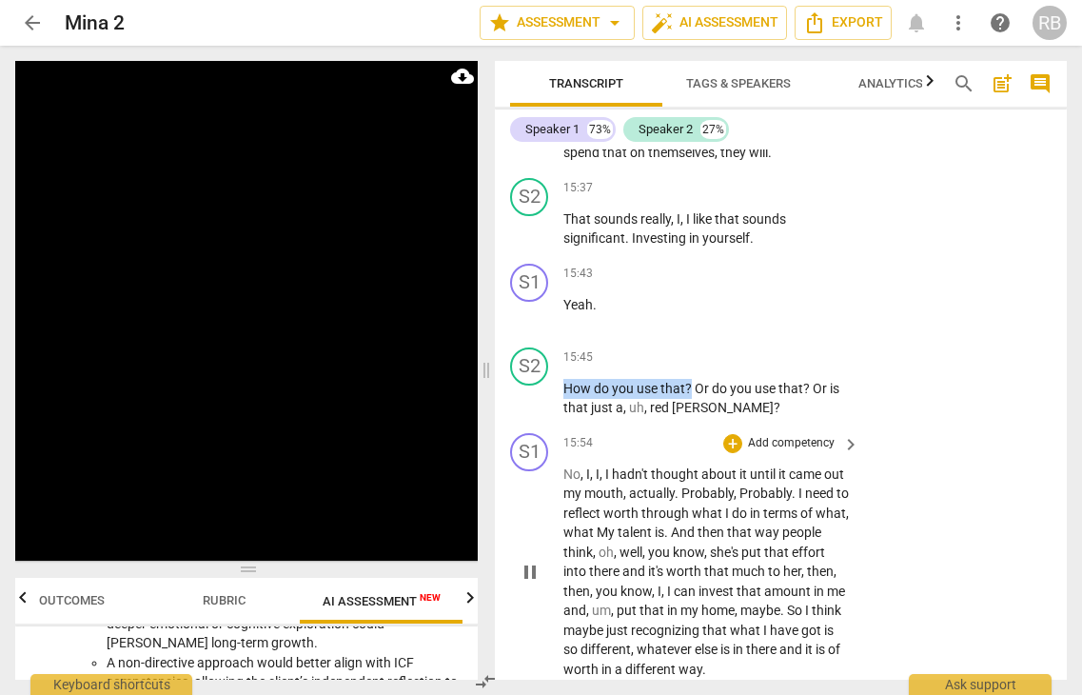
scroll to position [10595, 0]
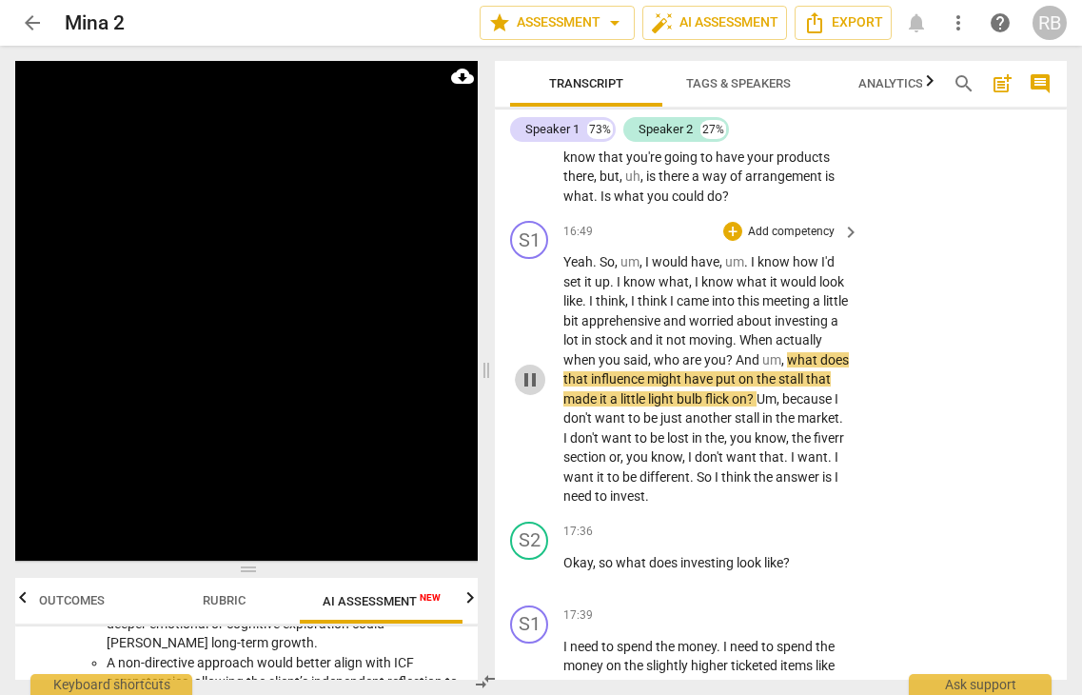
click at [531, 391] on span "pause" at bounding box center [530, 379] width 23 height 23
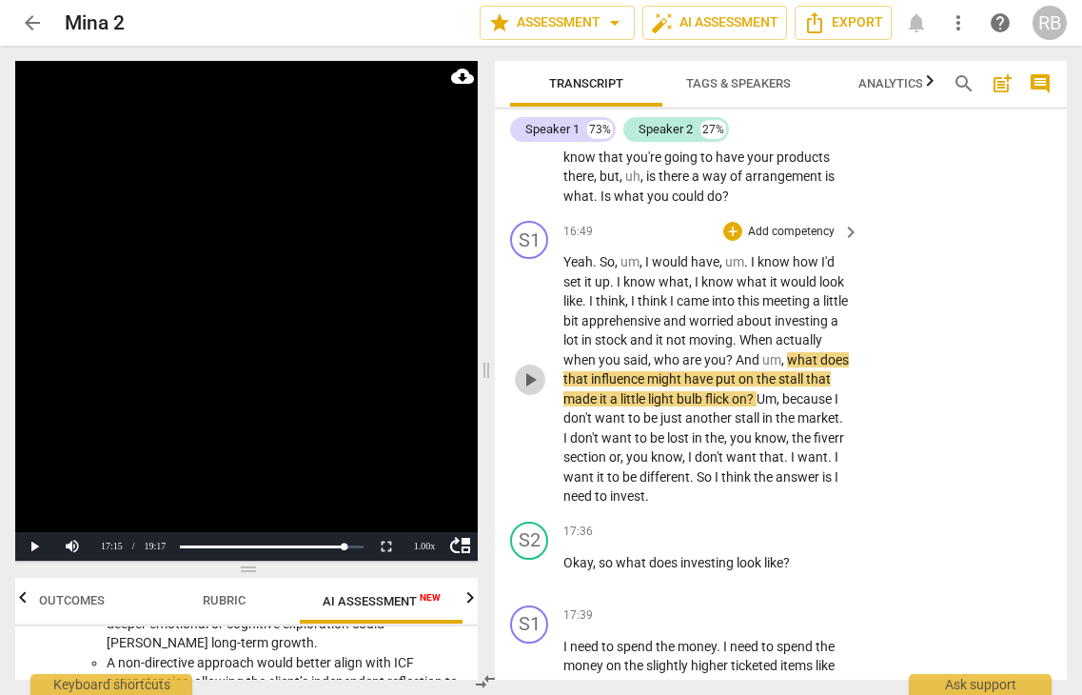
click at [531, 391] on span "play_arrow" at bounding box center [530, 379] width 23 height 23
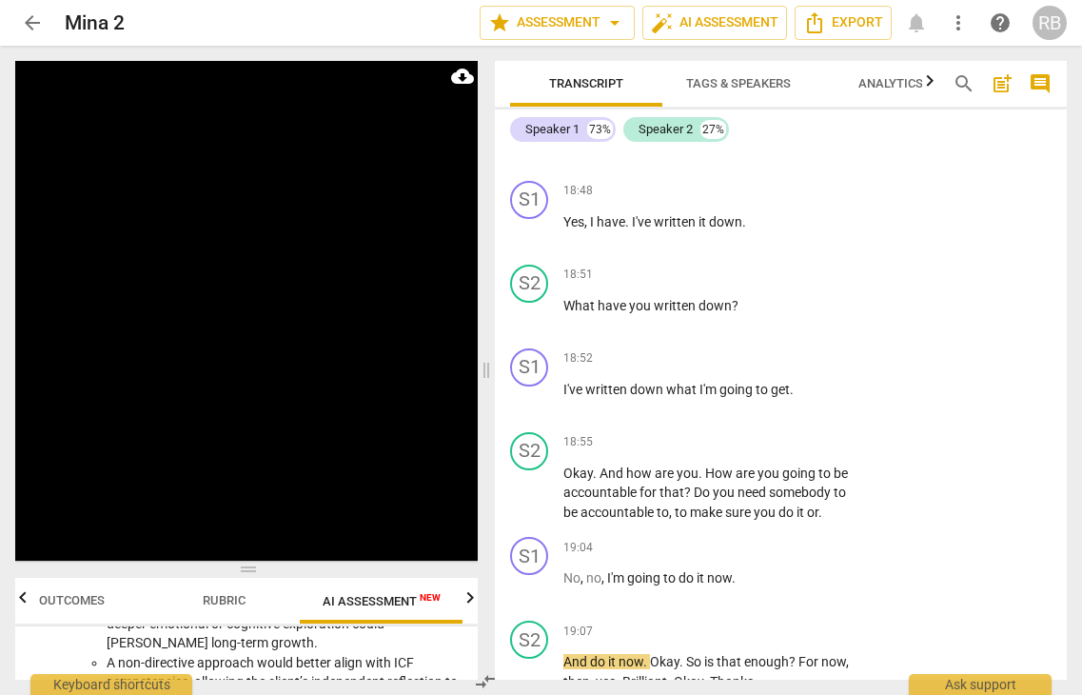
scroll to position [12445, 0]
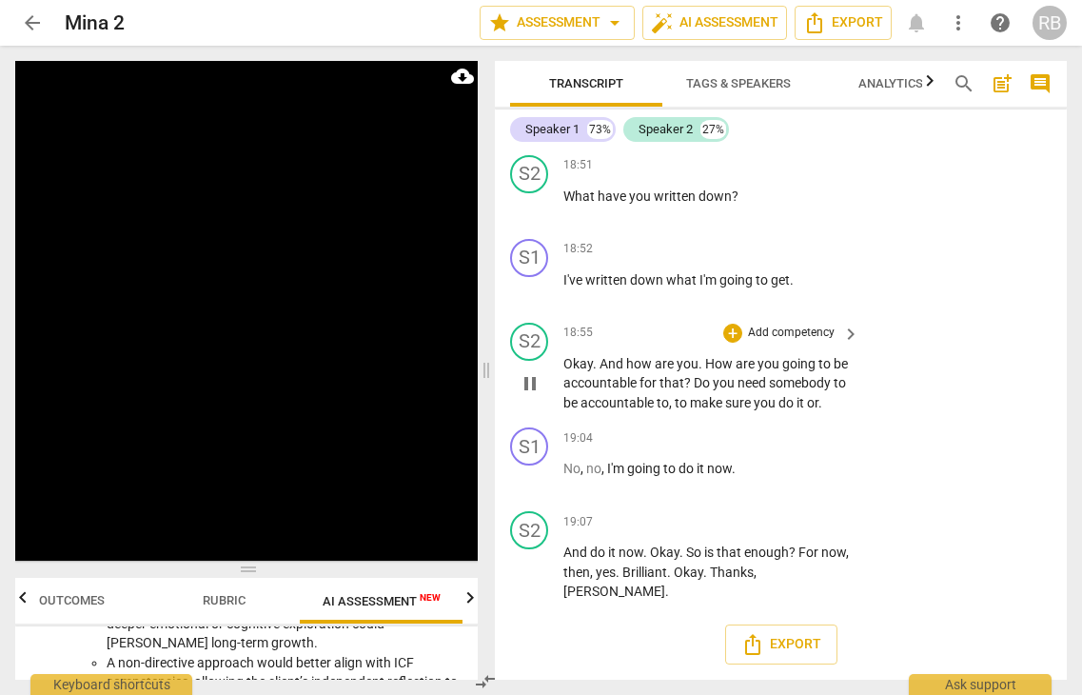
click at [532, 391] on span "pause" at bounding box center [530, 383] width 23 height 23
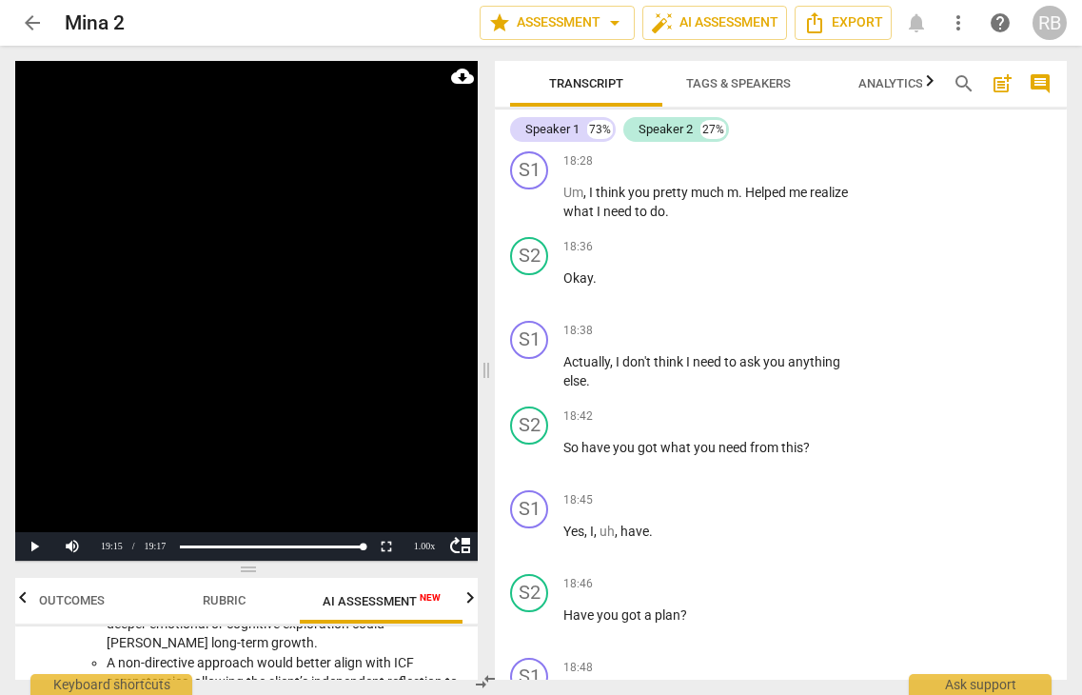
scroll to position [11829, 0]
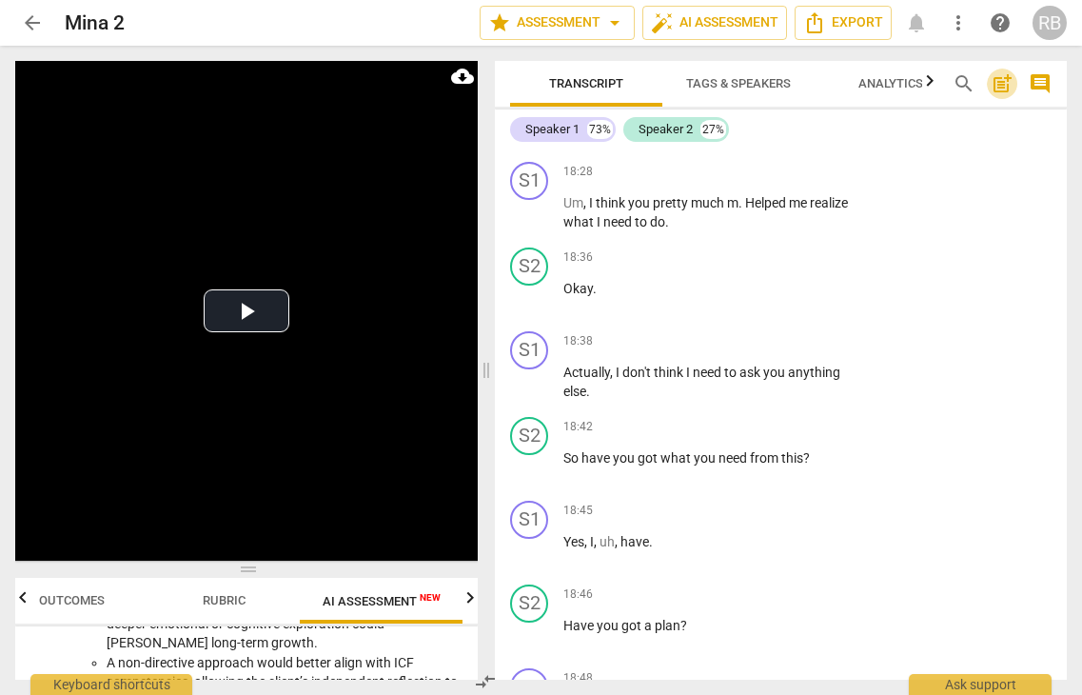
click at [999, 86] on span "post_add" at bounding box center [1002, 83] width 23 height 23
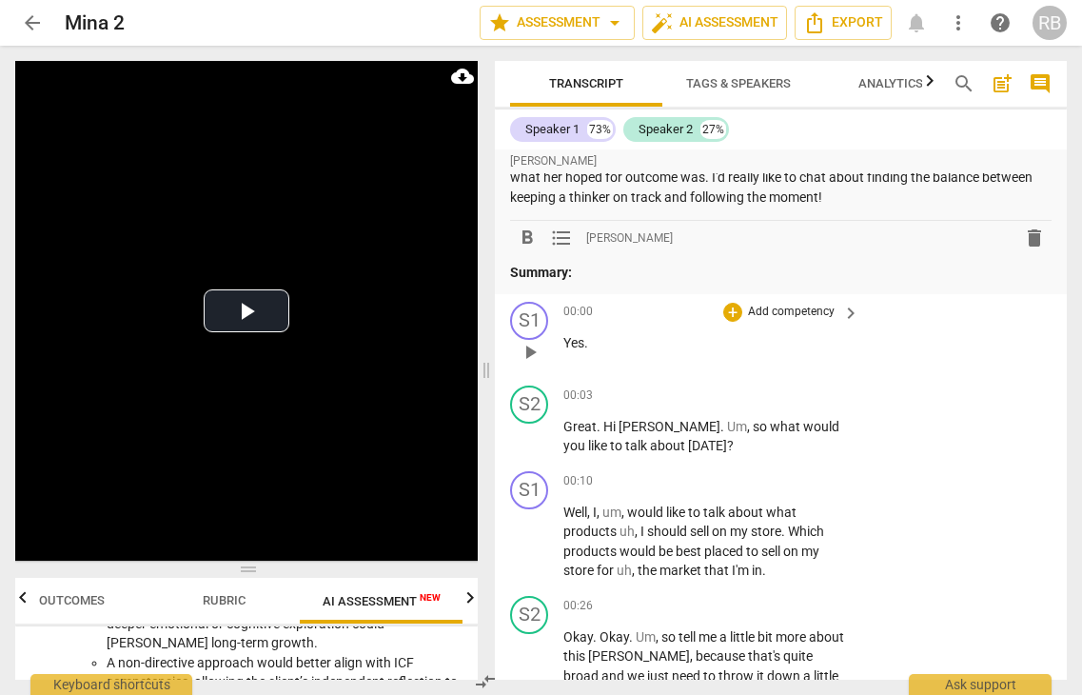
scroll to position [0, 0]
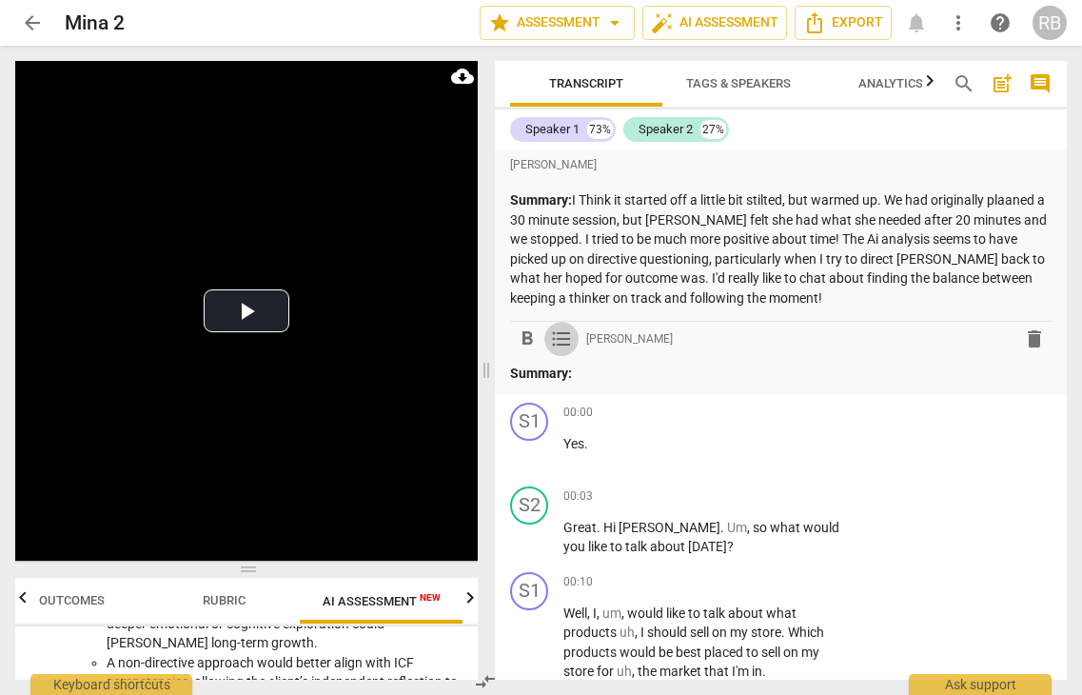
click at [560, 336] on span "format_list_bulleted" at bounding box center [561, 338] width 23 height 23
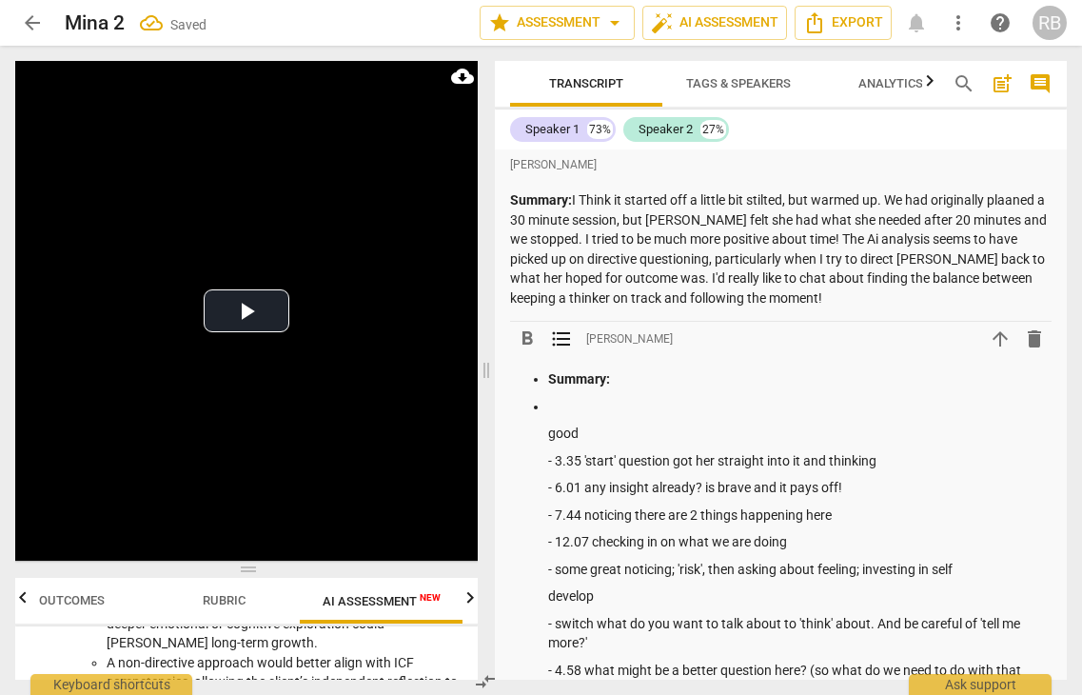
scroll to position [96, 0]
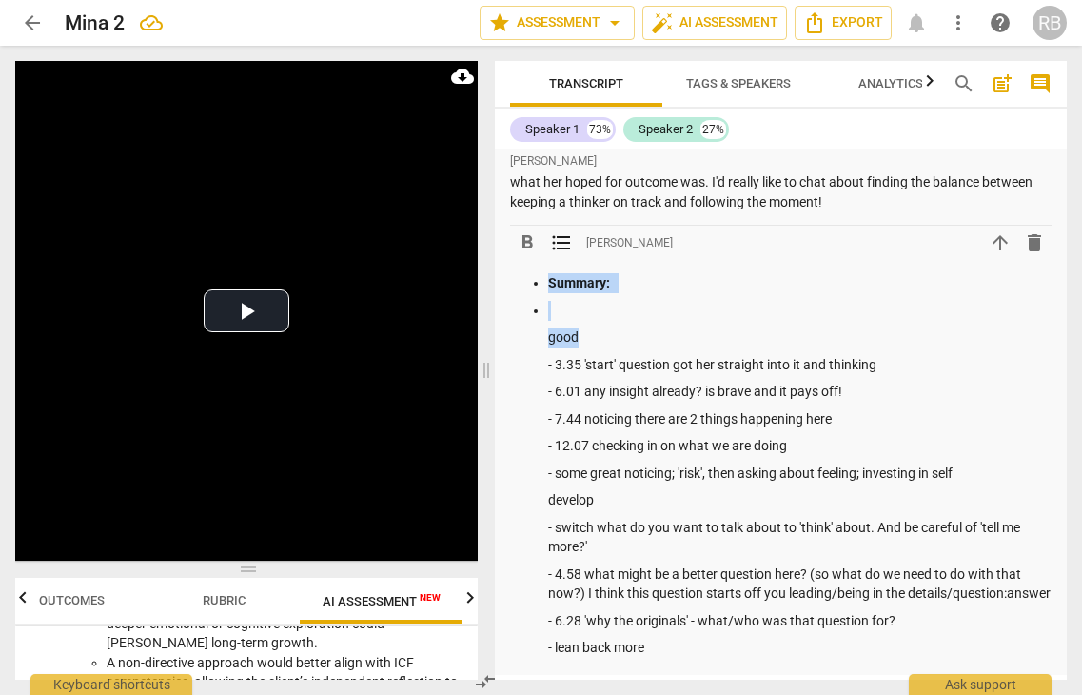
drag, startPoint x: 596, startPoint y: 337, endPoint x: 547, endPoint y: 292, distance: 66.0
click at [547, 292] on ul "Summary: good - 3.35 'start' question got her straight into it and thinking - 6…" at bounding box center [781, 465] width 542 height 384
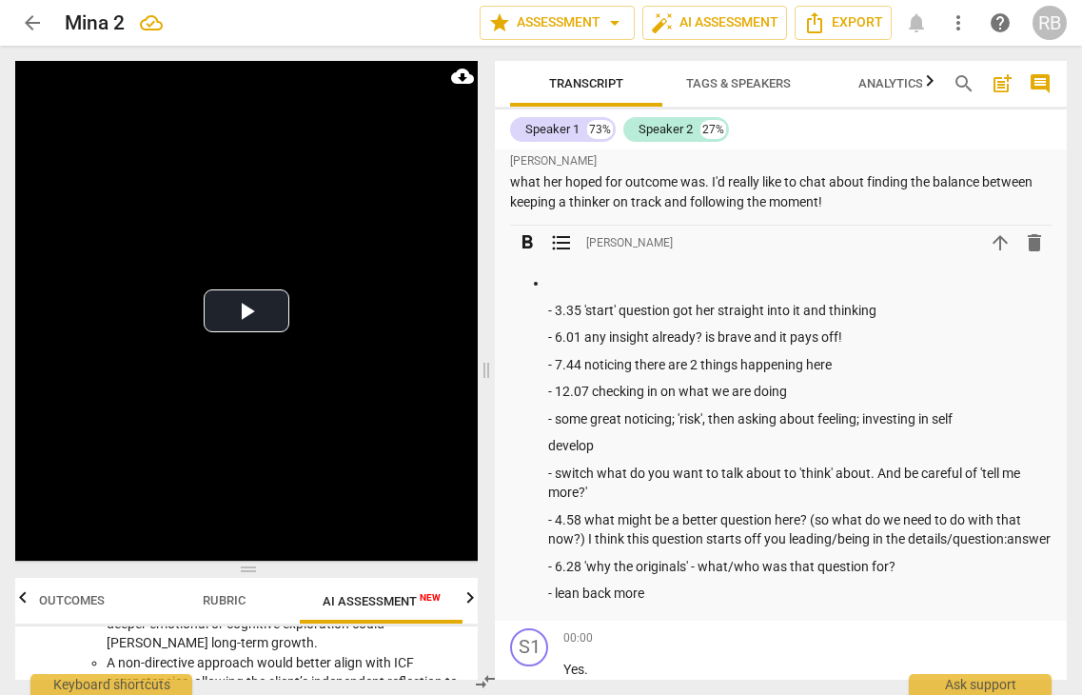
scroll to position [90, 0]
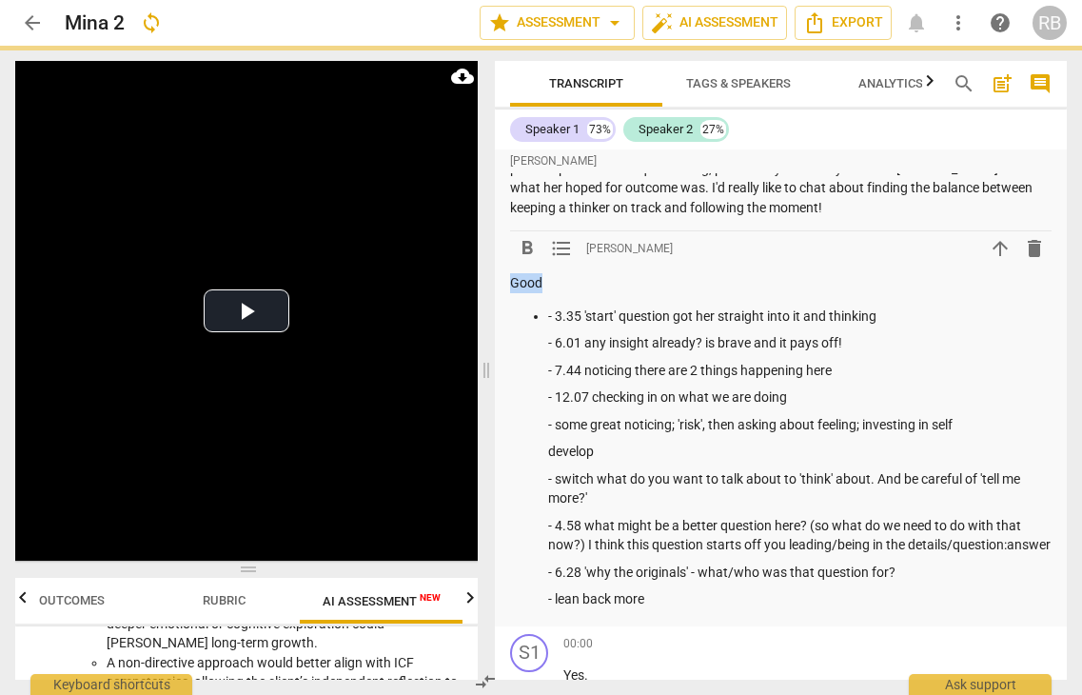
drag, startPoint x: 553, startPoint y: 290, endPoint x: 493, endPoint y: 283, distance: 60.4
click at [493, 283] on div "Transcript Tags & Speakers Analytics search post_add comment Speaker 1 73% Spea…" at bounding box center [784, 370] width 595 height 649
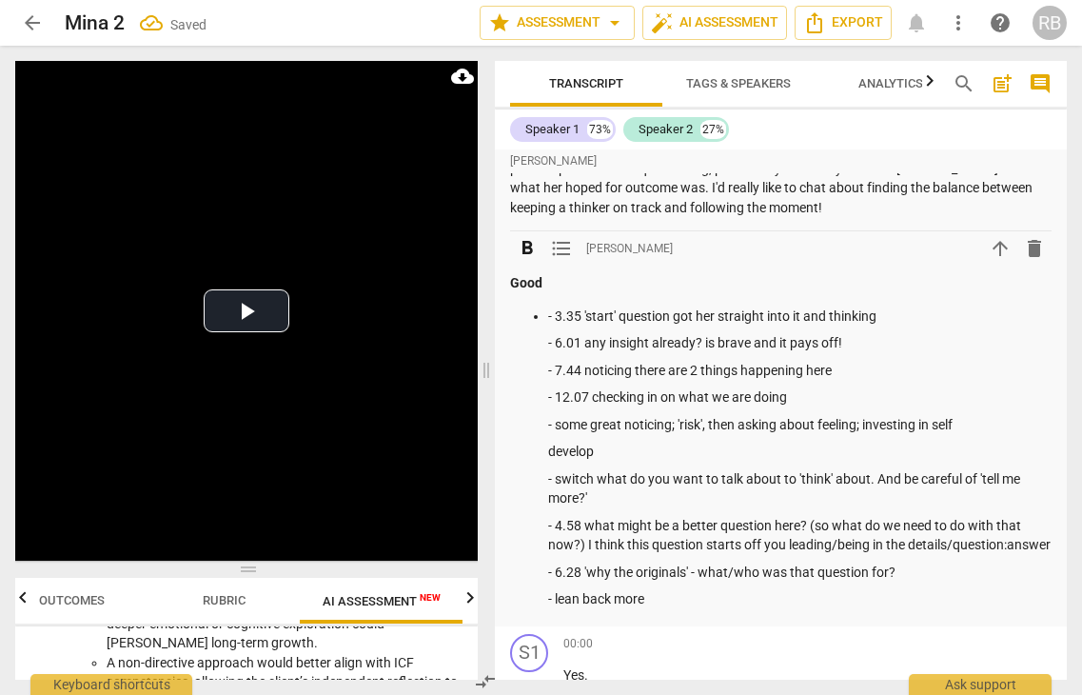
click at [556, 317] on p "- 3.35 'start' question got her straight into it and thinking" at bounding box center [799, 316] width 503 height 20
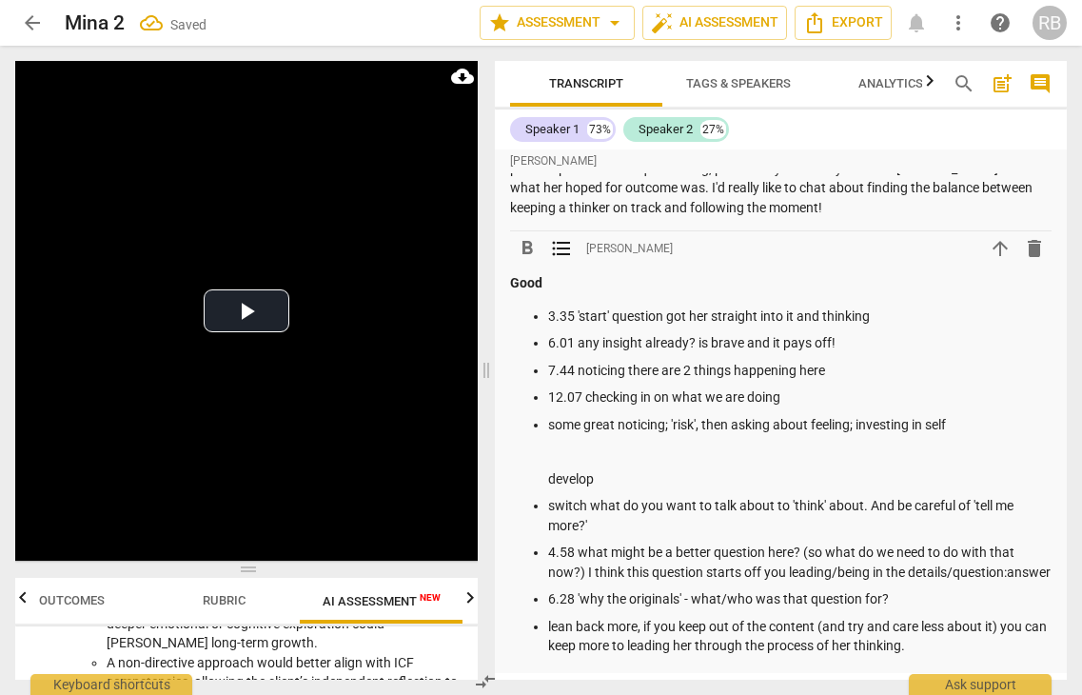
drag, startPoint x: 633, startPoint y: 476, endPoint x: 546, endPoint y: 475, distance: 86.6
click at [546, 475] on ul "3.35 'start' question got her straight into it and thinking 6.01 any insight al…" at bounding box center [781, 480] width 542 height 349
click at [620, 477] on p "develop" at bounding box center [799, 479] width 503 height 20
drag, startPoint x: 620, startPoint y: 477, endPoint x: 533, endPoint y: 475, distance: 86.6
click at [533, 475] on ul "3.35 'start' question got her straight into it and thinking 6.01 any insight al…" at bounding box center [781, 480] width 542 height 349
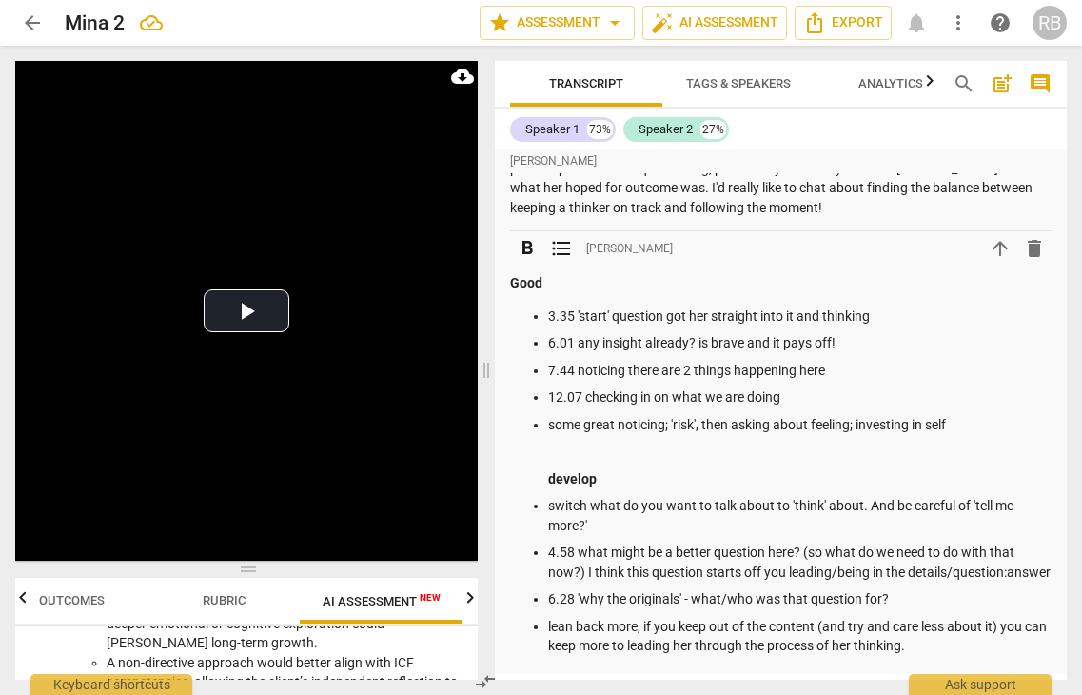
click at [662, 475] on p "develop" at bounding box center [799, 479] width 503 height 20
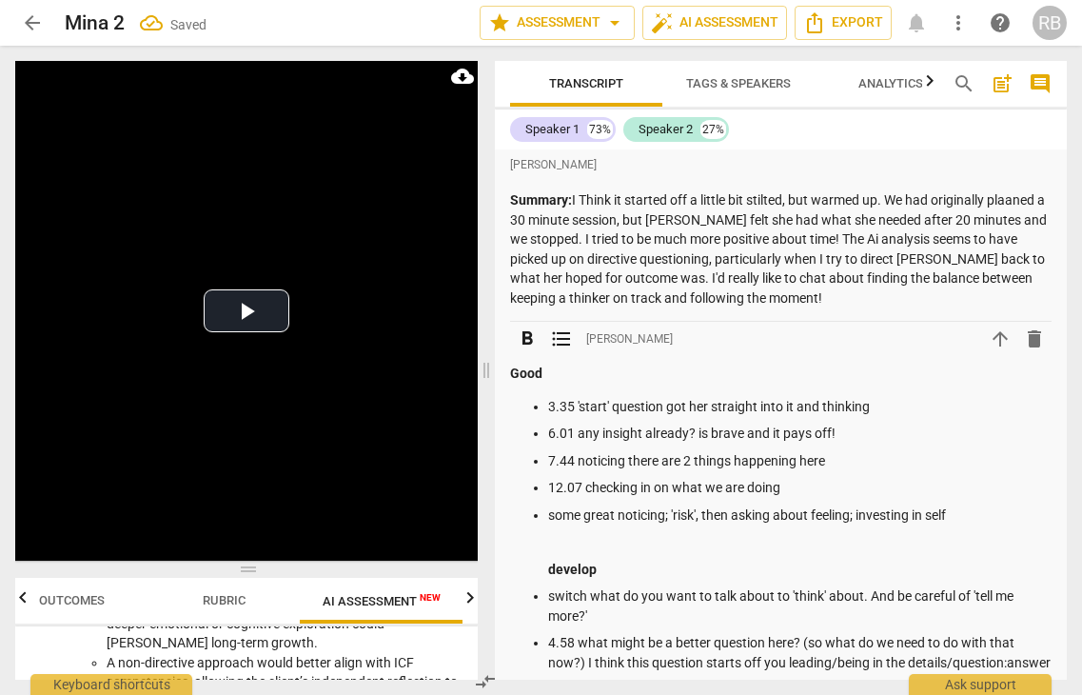
click at [1032, 345] on span "delete" at bounding box center [1034, 338] width 23 height 23
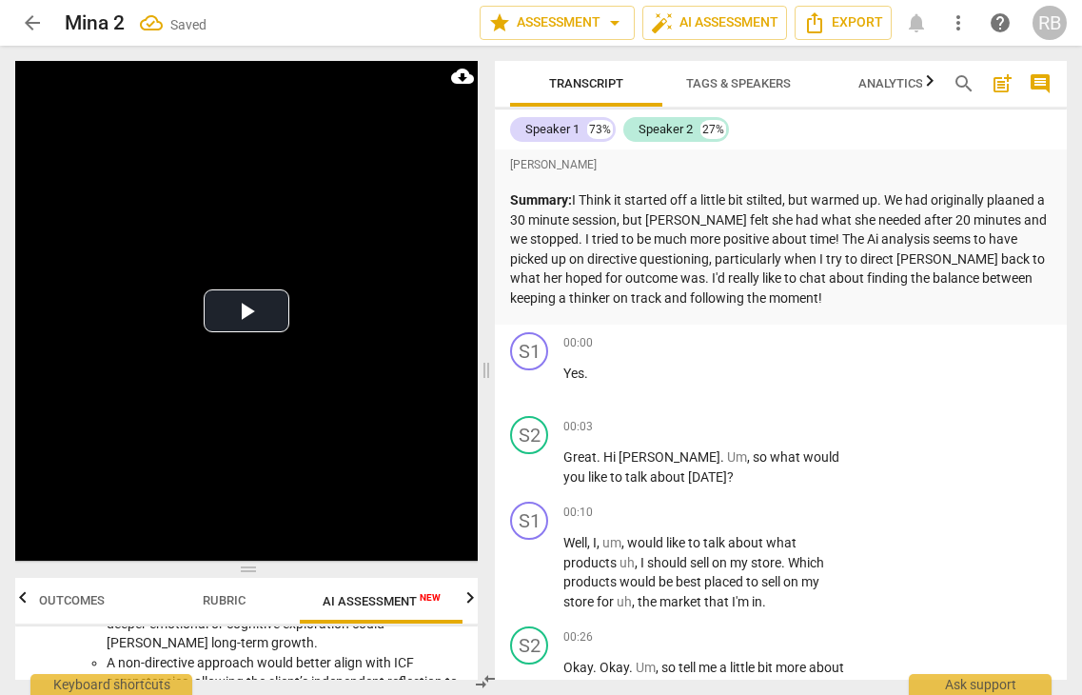
click at [843, 298] on p "Summary: I Think it started off a little bit stilted, but warmed up. We had ori…" at bounding box center [781, 248] width 542 height 117
click at [1004, 82] on span "post_add" at bounding box center [1002, 83] width 23 height 23
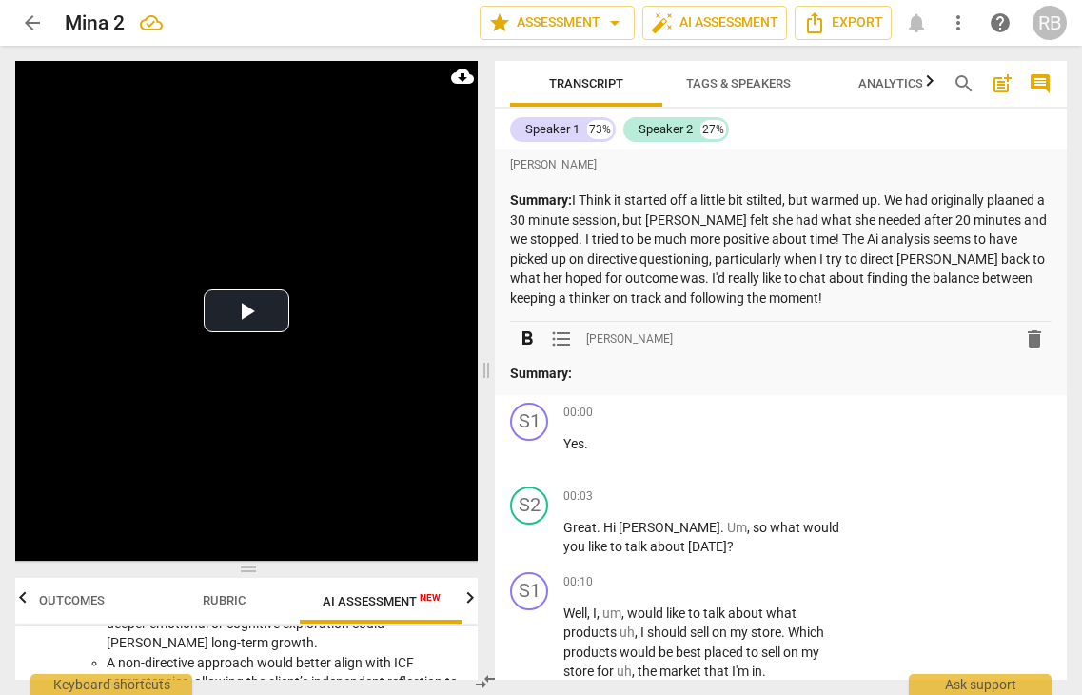
click at [561, 366] on strong "Summary:" at bounding box center [541, 372] width 62 height 15
click at [565, 343] on span "format_list_bulleted" at bounding box center [561, 338] width 23 height 23
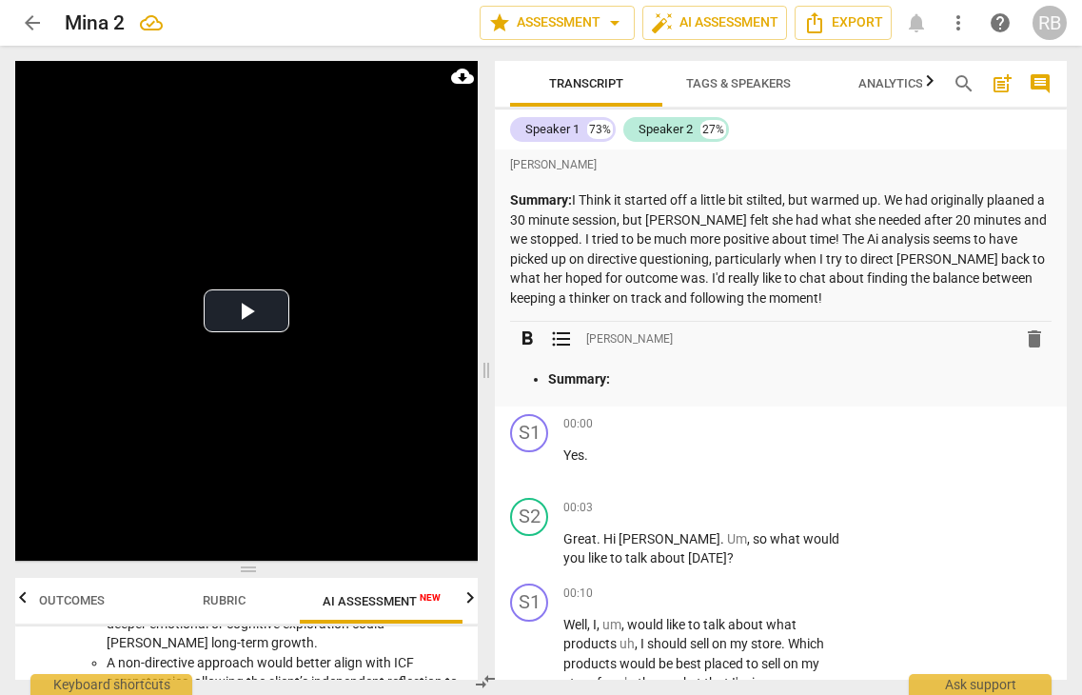
click at [582, 371] on strong "Summary:" at bounding box center [579, 378] width 62 height 15
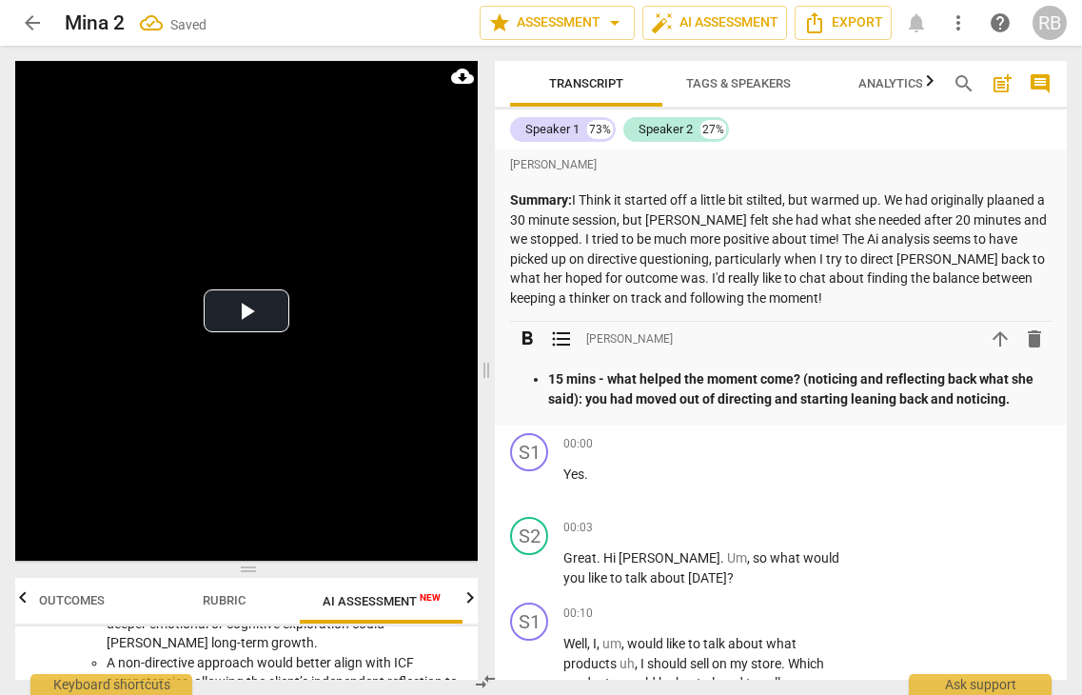
click at [1020, 404] on p "15 mins - what helped the moment come? (noticing and reflecting back what she s…" at bounding box center [799, 388] width 503 height 39
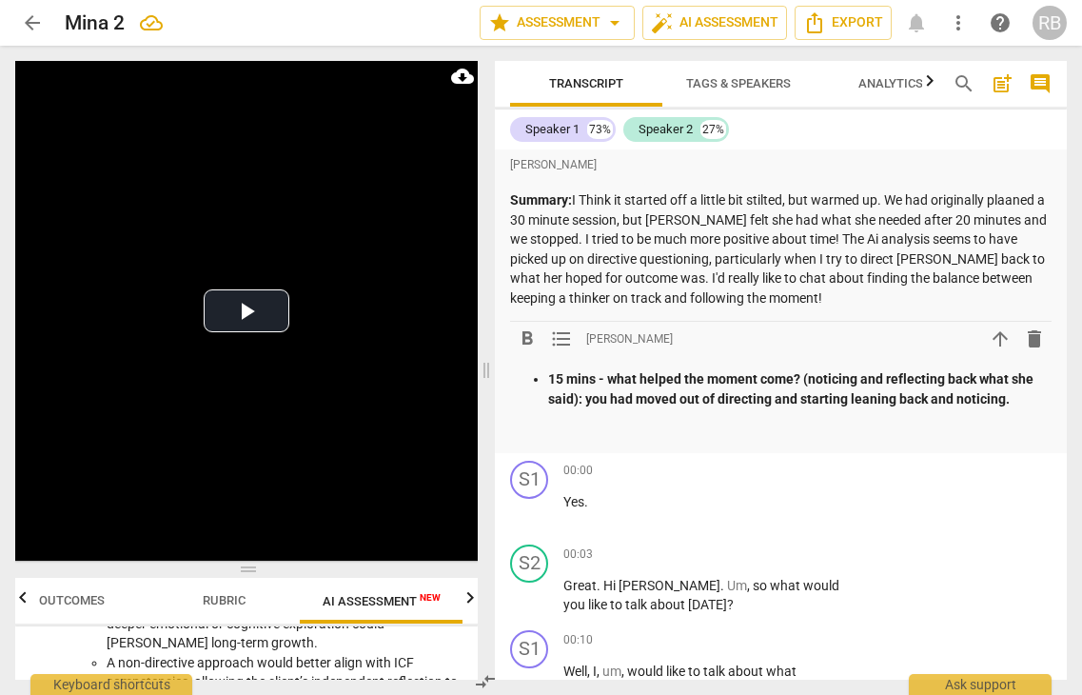
click at [676, 427] on p at bounding box center [781, 432] width 542 height 20
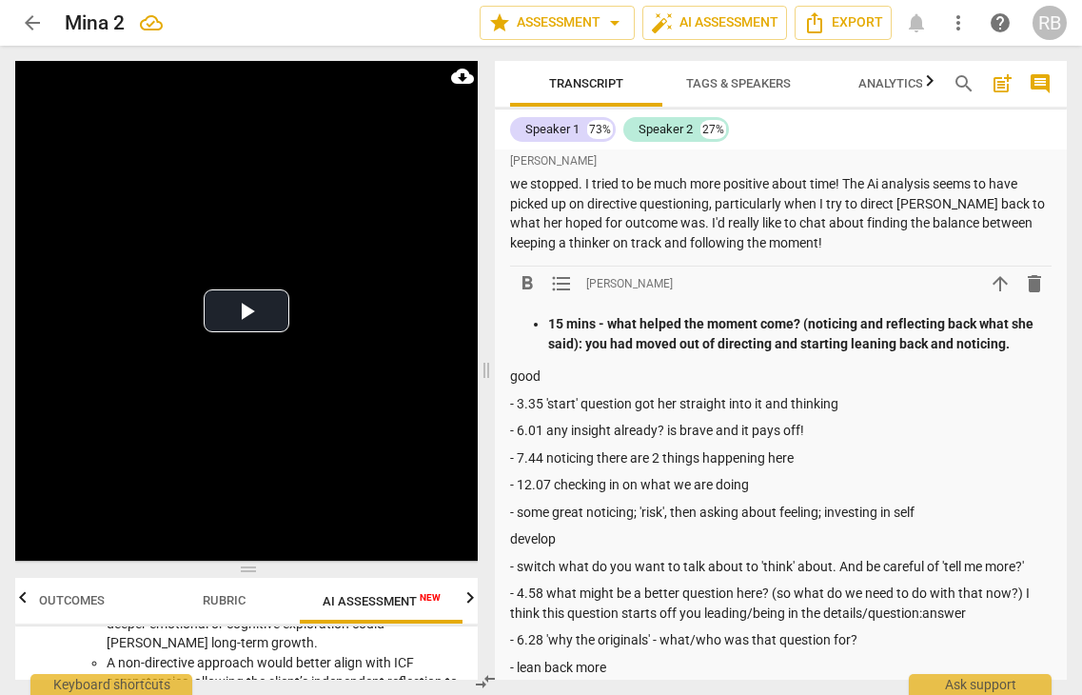
scroll to position [49, 0]
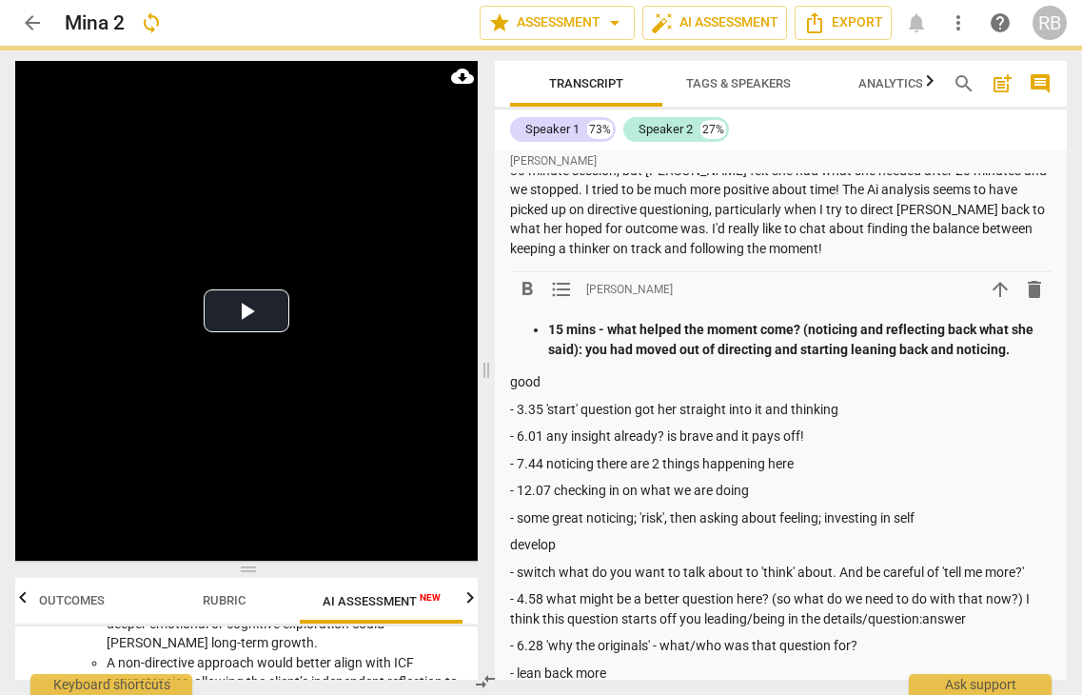
click at [550, 332] on strong "15 mins - what helped the moment come? (noticing and reflecting back what she s…" at bounding box center [792, 339] width 488 height 35
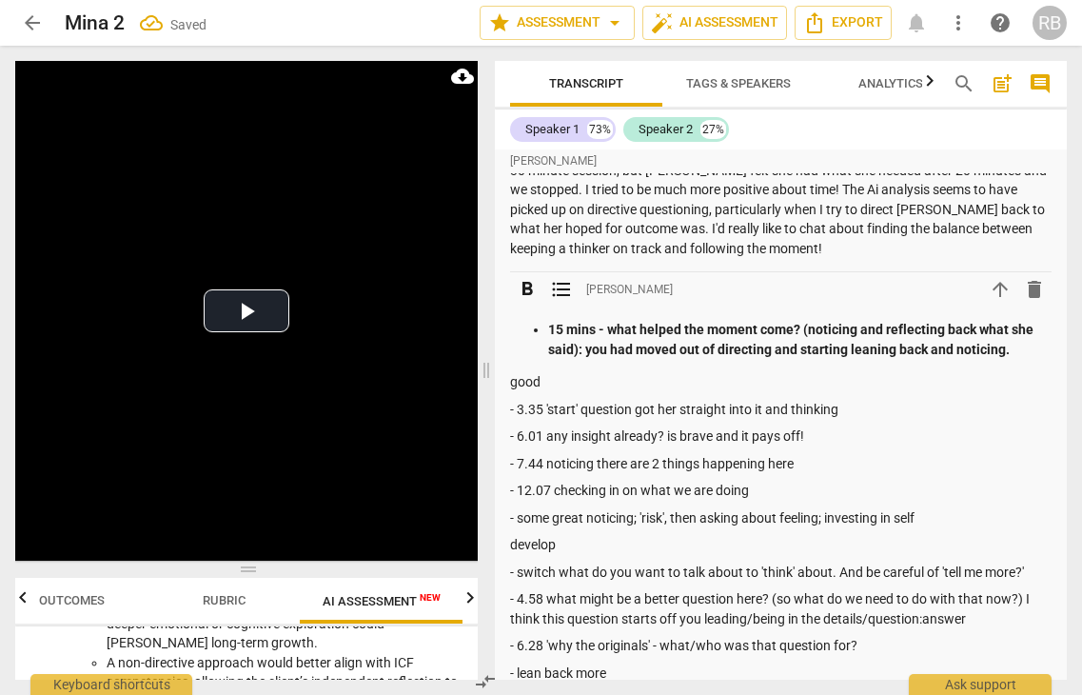
scroll to position [50, 0]
drag, startPoint x: 1013, startPoint y: 348, endPoint x: 492, endPoint y: 332, distance: 520.8
click at [492, 332] on div "Transcript Tags & Speakers Analytics search post_add comment Speaker 1 73% Spea…" at bounding box center [784, 370] width 595 height 649
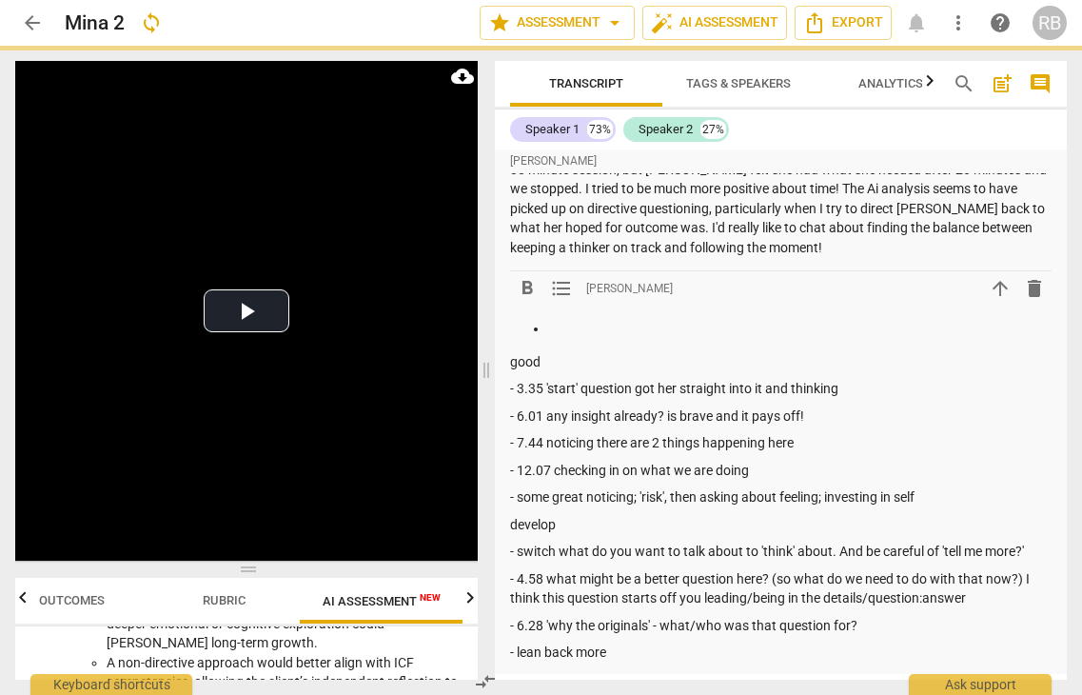
click at [947, 497] on p "- some great noticing; 'risk', then asking about feeling; investing in self" at bounding box center [781, 497] width 542 height 20
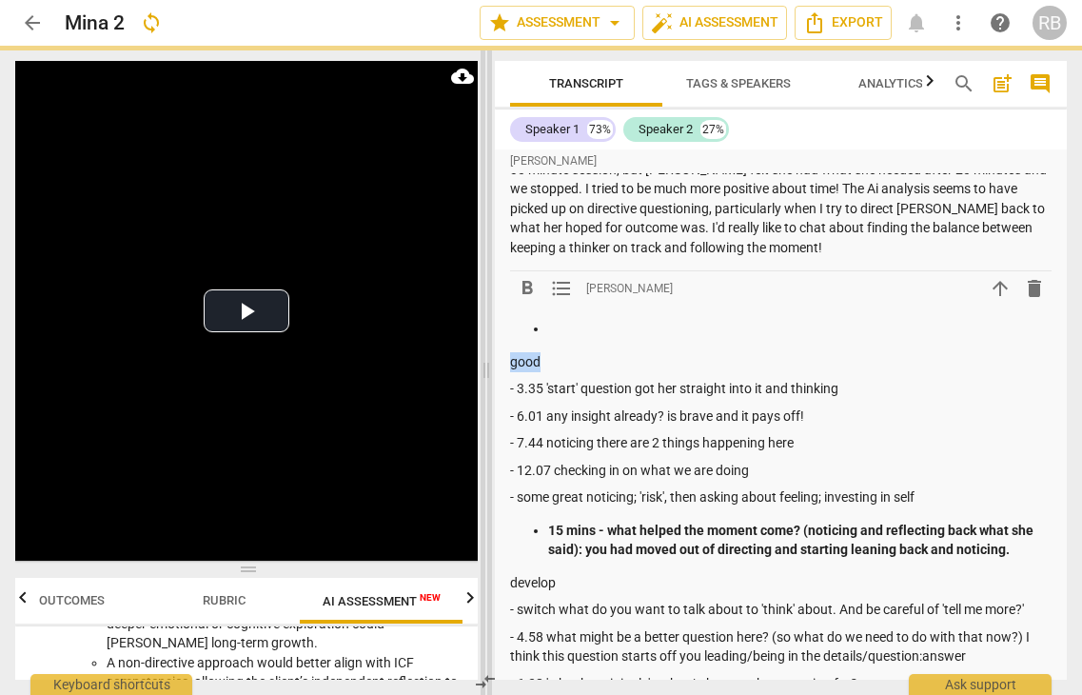
drag, startPoint x: 563, startPoint y: 365, endPoint x: 482, endPoint y: 364, distance: 81.9
click at [482, 364] on div "Play Video move_up Play Current Time 19:15 / Duration Time 19:17 Loaded : 0% Pr…" at bounding box center [541, 370] width 1082 height 649
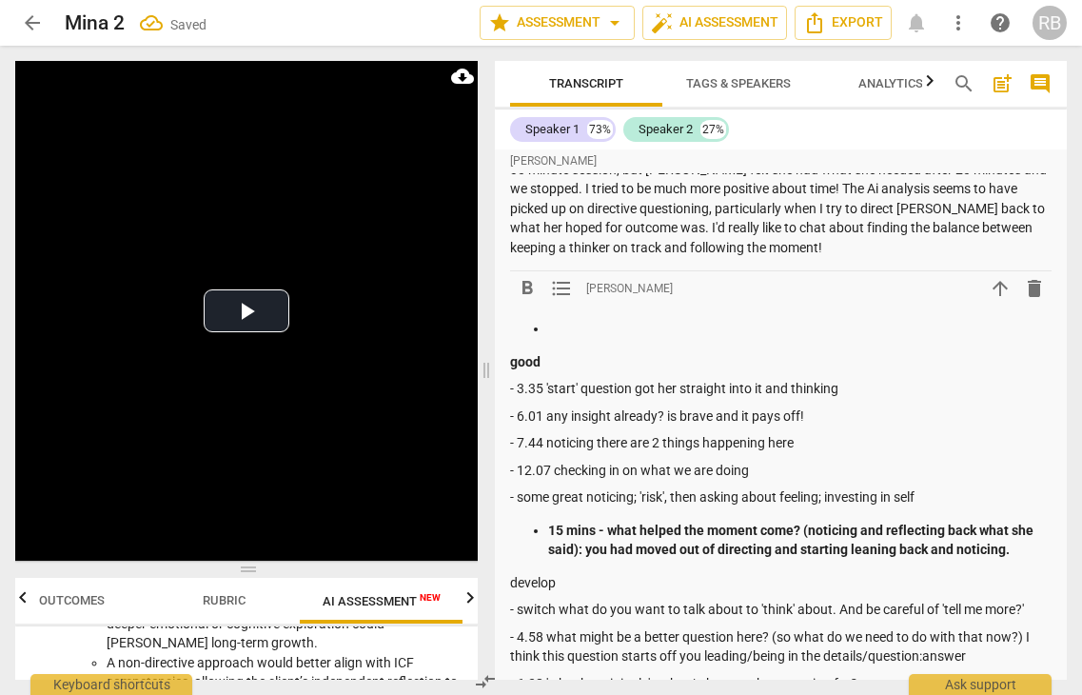
click at [521, 390] on p "- 3.35 'start' question got her straight into it and thinking" at bounding box center [781, 389] width 542 height 20
click at [559, 289] on span "format_list_bulleted" at bounding box center [561, 288] width 23 height 23
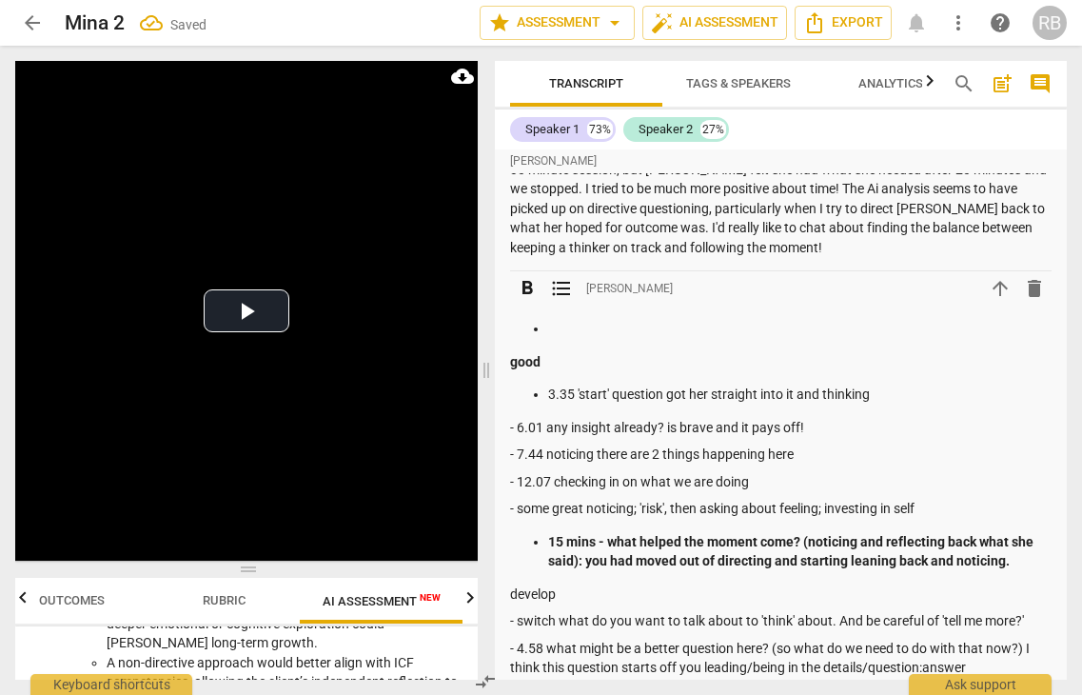
click at [516, 425] on p "- 6.01 any insight already? is brave and it pays off!" at bounding box center [781, 428] width 542 height 20
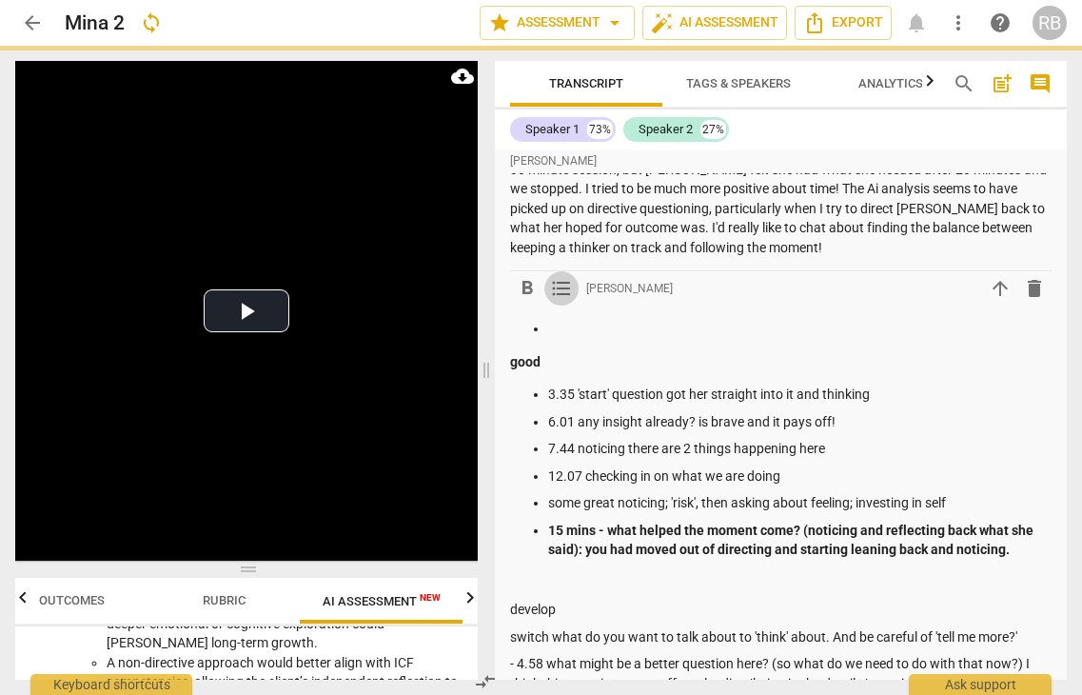
click at [556, 288] on span "format_list_bulleted" at bounding box center [561, 288] width 23 height 23
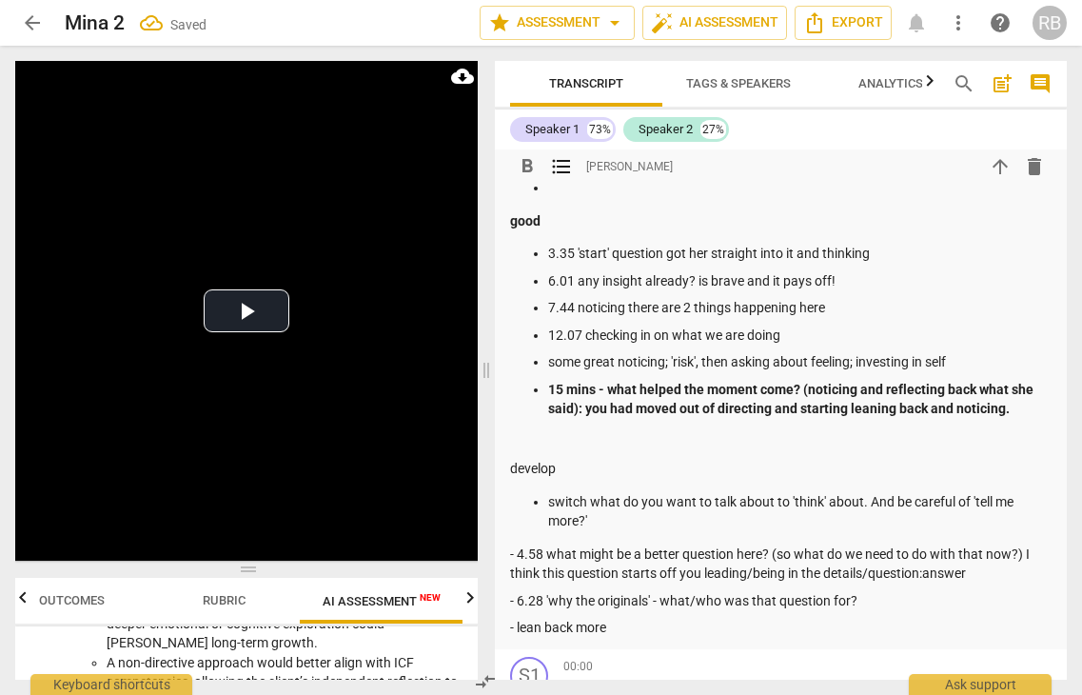
scroll to position [203, 0]
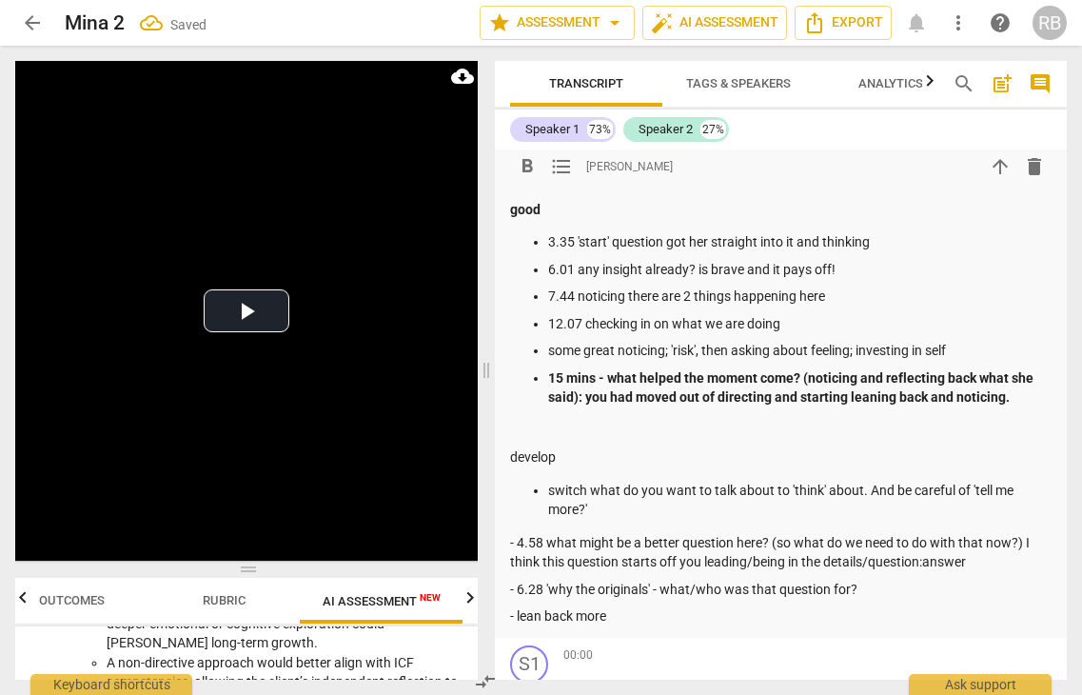
click at [519, 544] on p "- 4.58 what might be a better question here? (so what do we need to do with tha…" at bounding box center [781, 552] width 542 height 39
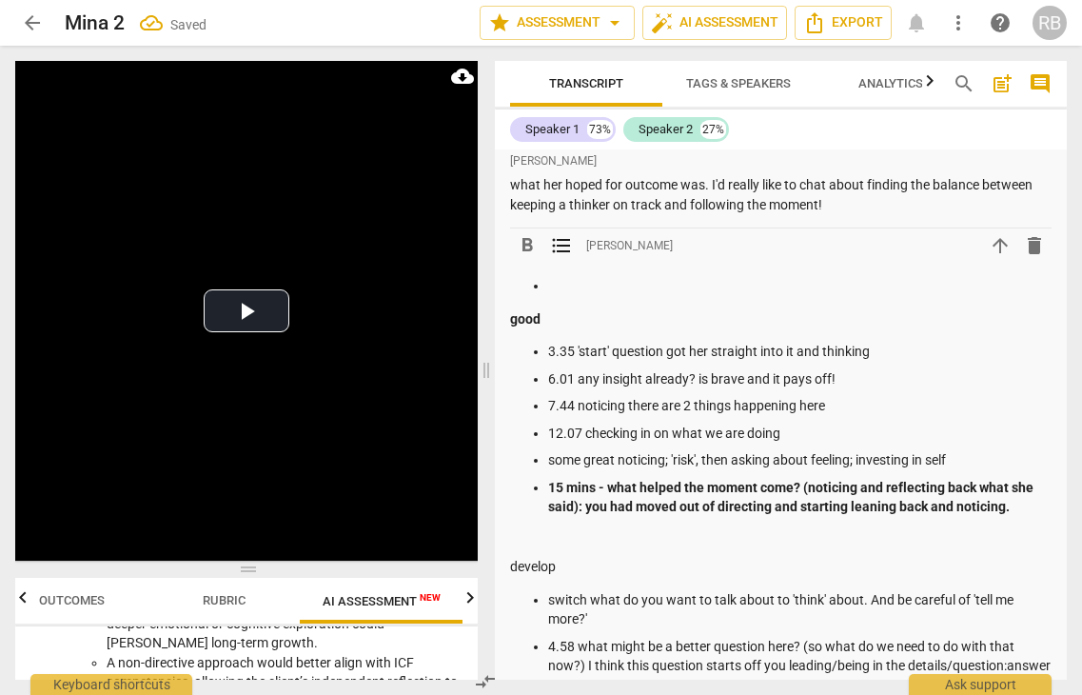
scroll to position [90, 0]
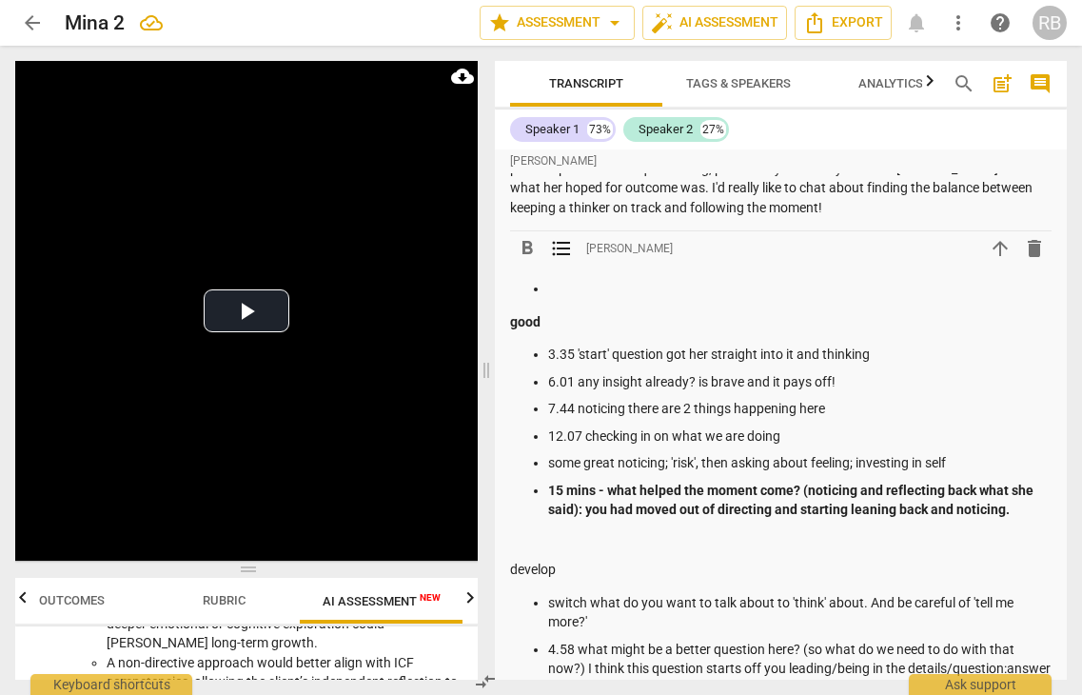
click at [648, 297] on p at bounding box center [799, 289] width 503 height 20
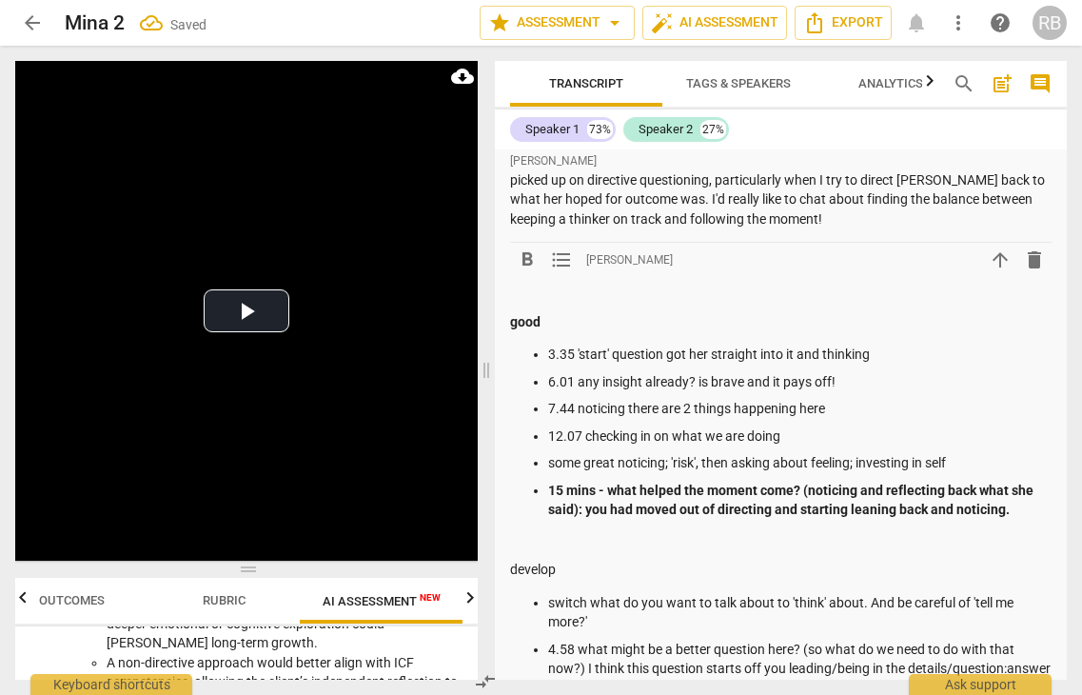
scroll to position [80, 0]
drag, startPoint x: 574, startPoint y: 564, endPoint x: 505, endPoint y: 570, distance: 68.8
click at [505, 570] on div "[PERSON_NAME] Summary: I Think it started off a little bit stilted, but warmed …" at bounding box center [781, 418] width 572 height 699
click at [793, 544] on p at bounding box center [781, 542] width 542 height 20
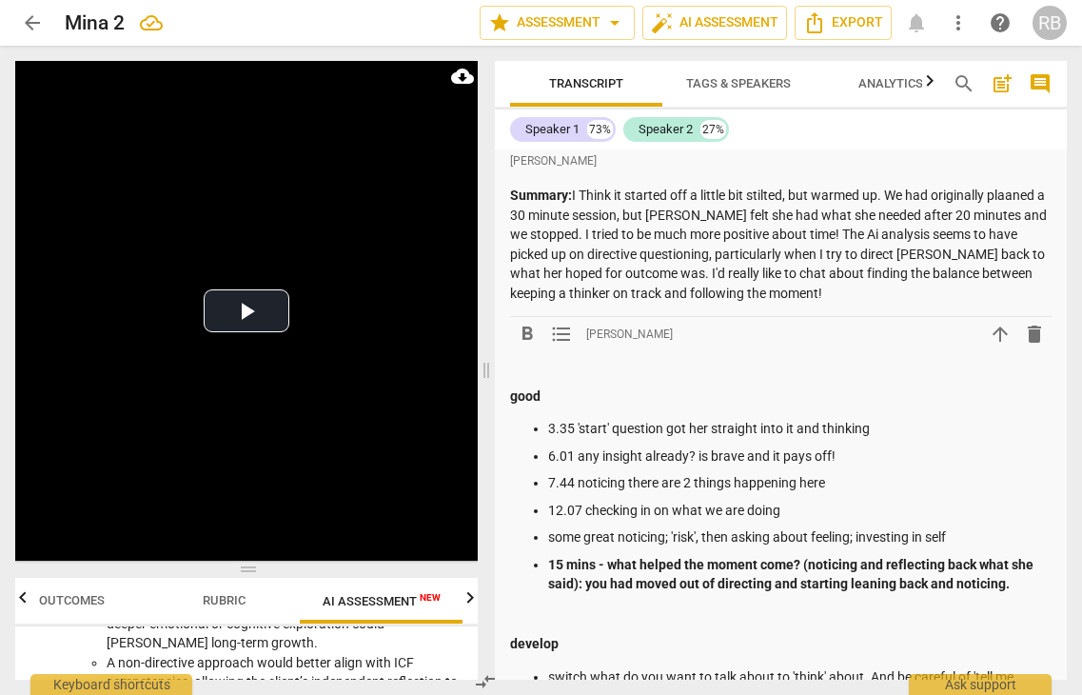
scroll to position [0, 0]
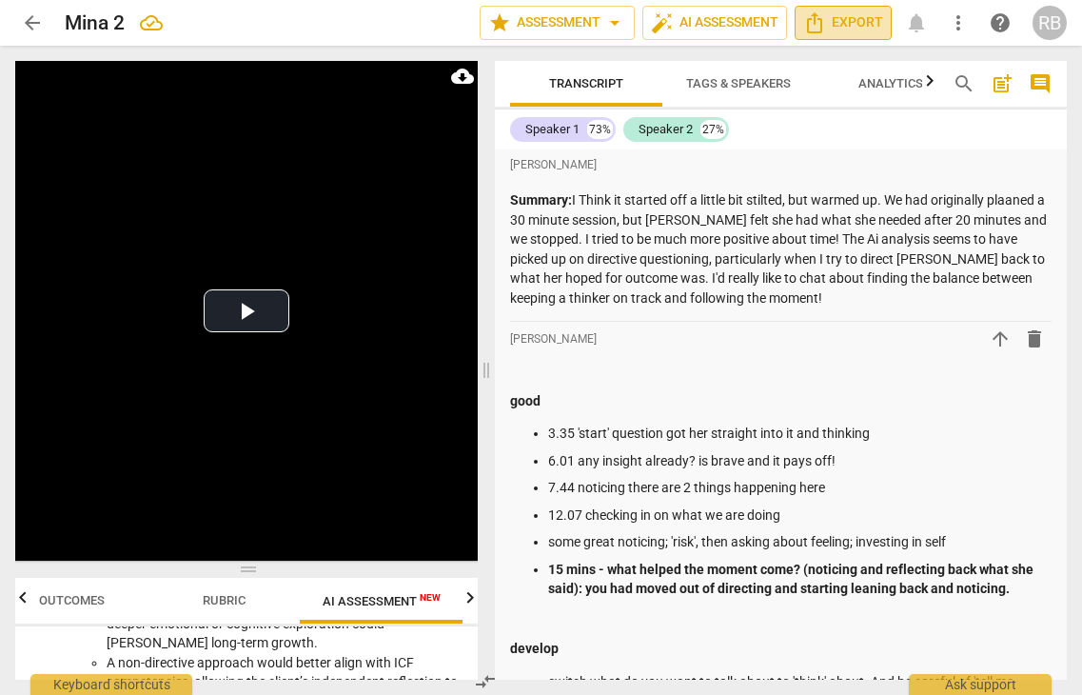
click at [834, 24] on span "Export" at bounding box center [843, 22] width 80 height 23
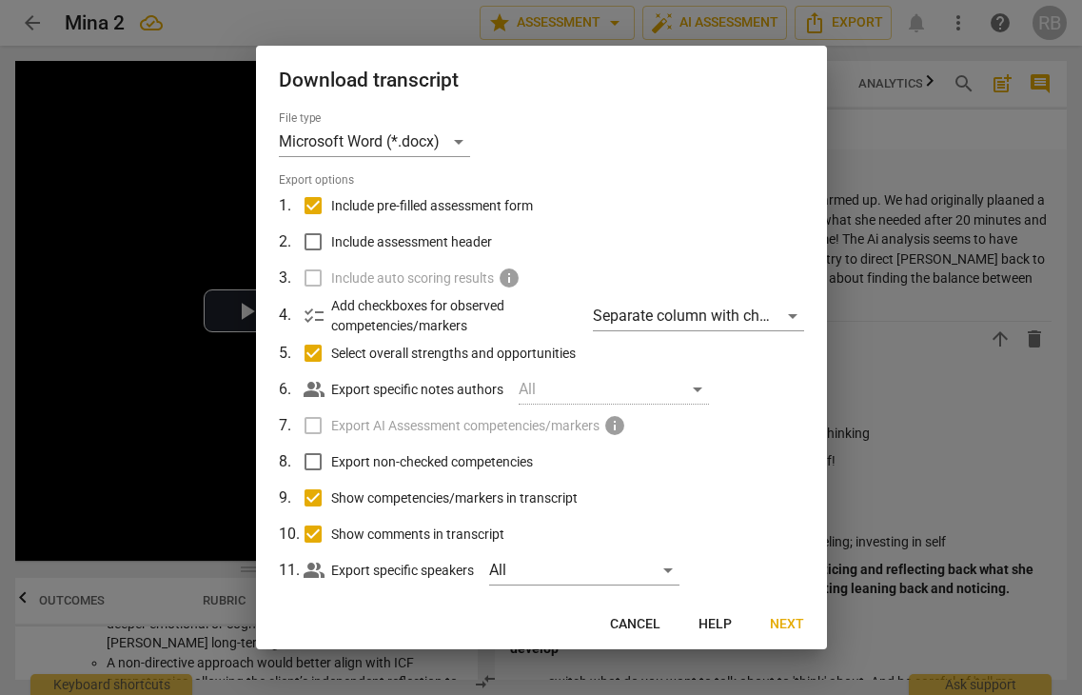
click at [784, 618] on span "Next" at bounding box center [787, 624] width 34 height 19
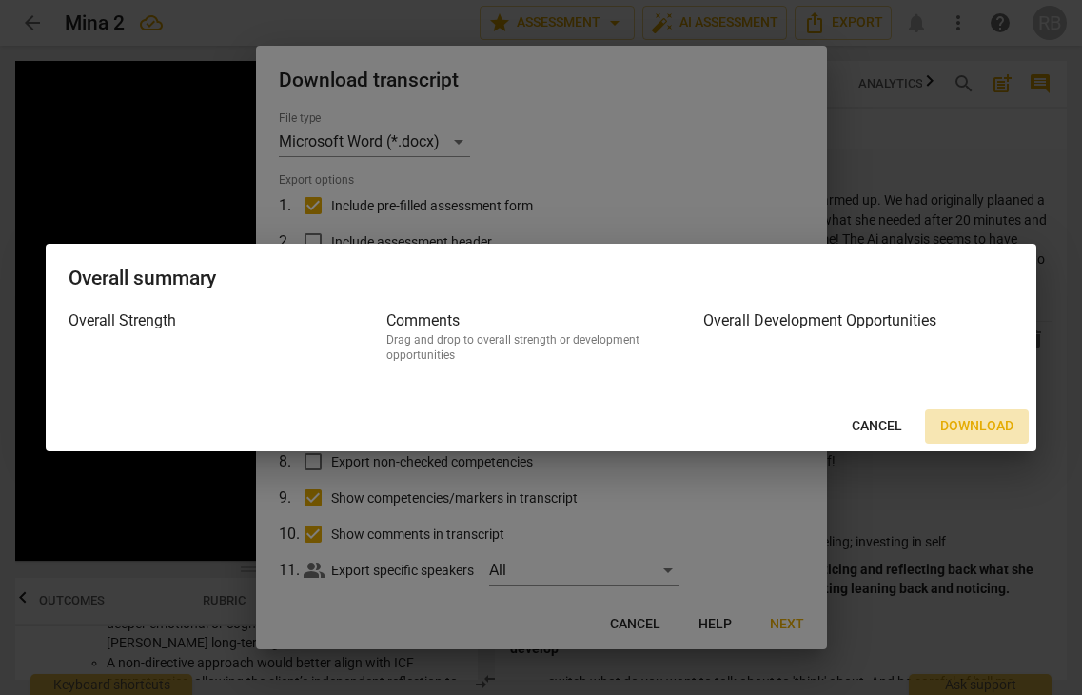
click at [996, 418] on span "Download" at bounding box center [976, 426] width 73 height 19
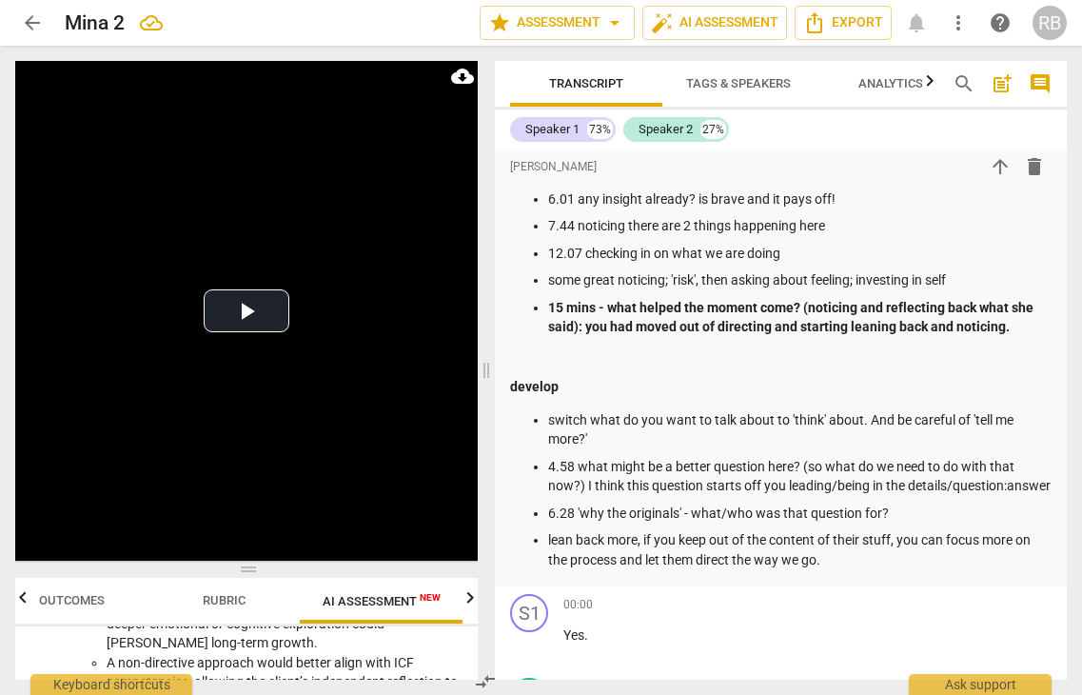
scroll to position [299, 0]
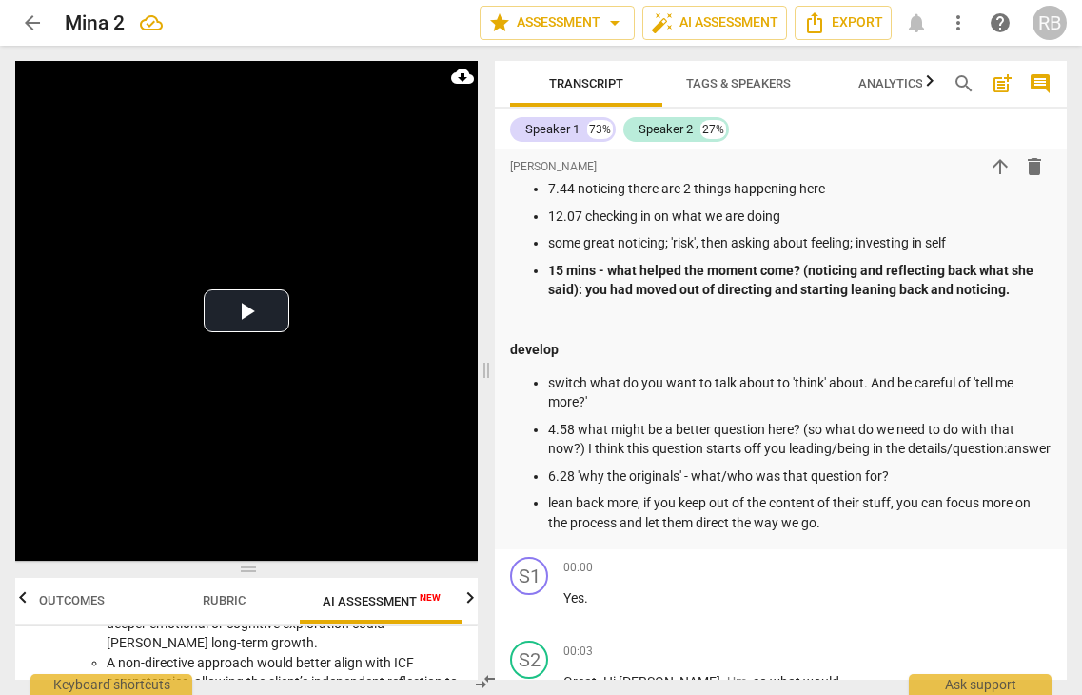
click at [31, 19] on span "arrow_back" at bounding box center [32, 22] width 23 height 23
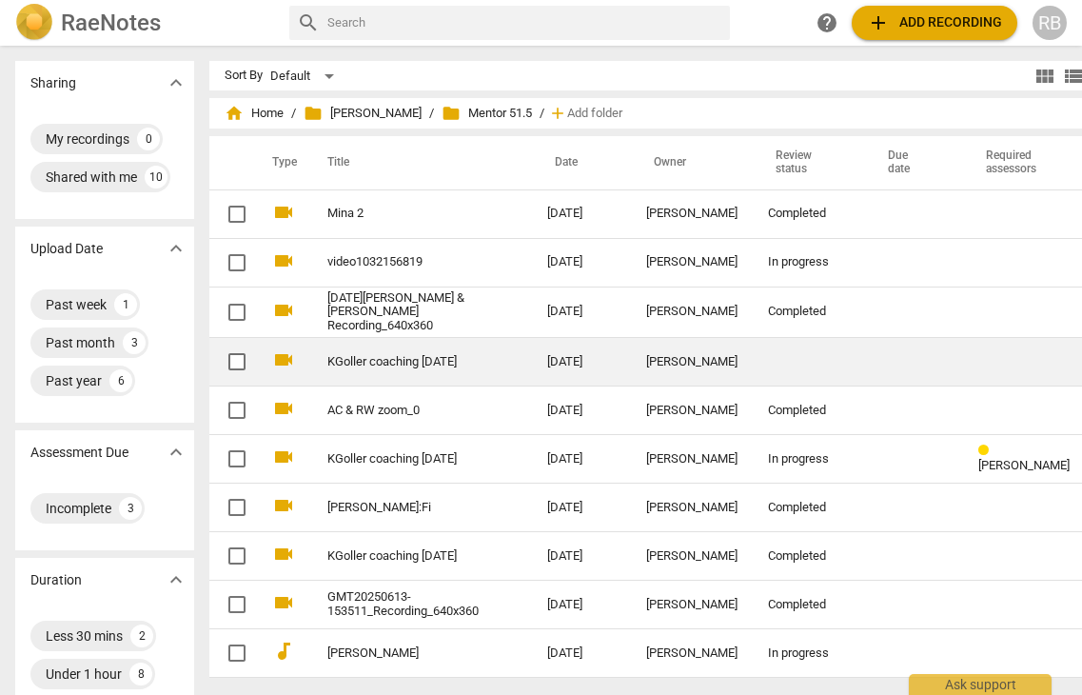
scroll to position [0, 41]
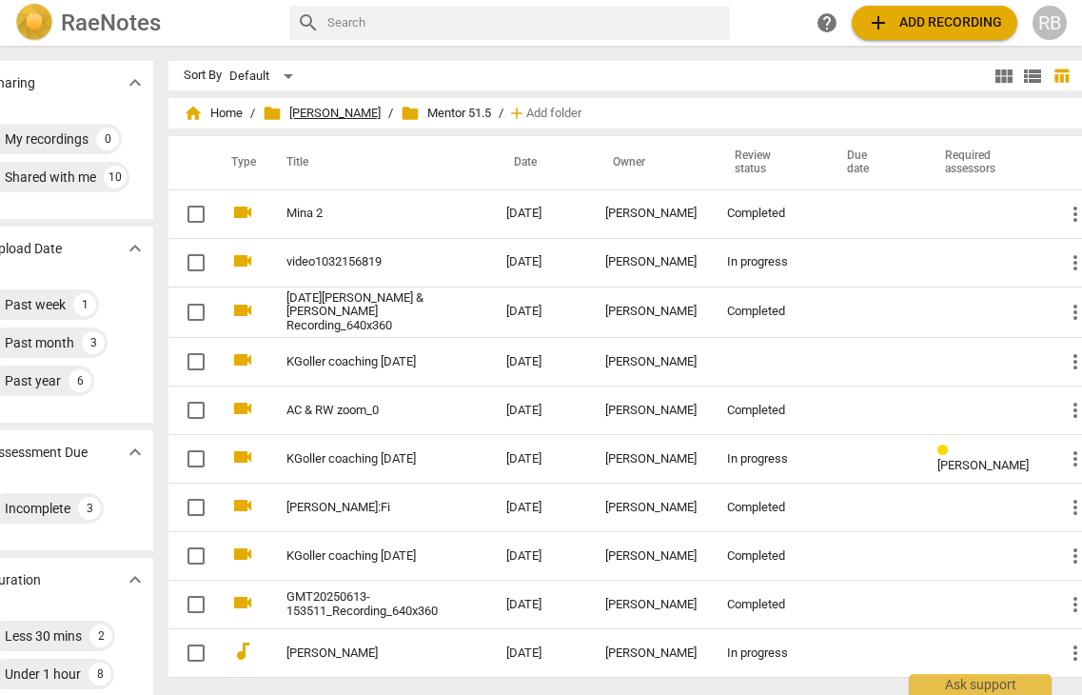
click at [307, 109] on span "folder Mentor [PERSON_NAME]" at bounding box center [322, 113] width 118 height 19
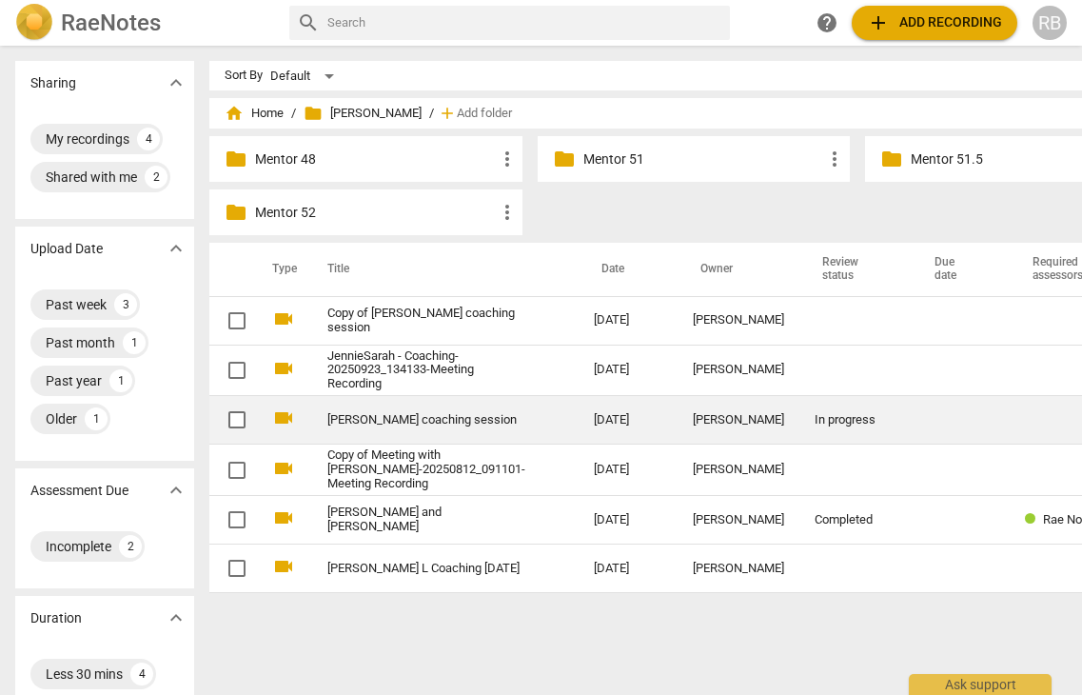
click at [693, 427] on div "[PERSON_NAME]" at bounding box center [738, 420] width 91 height 14
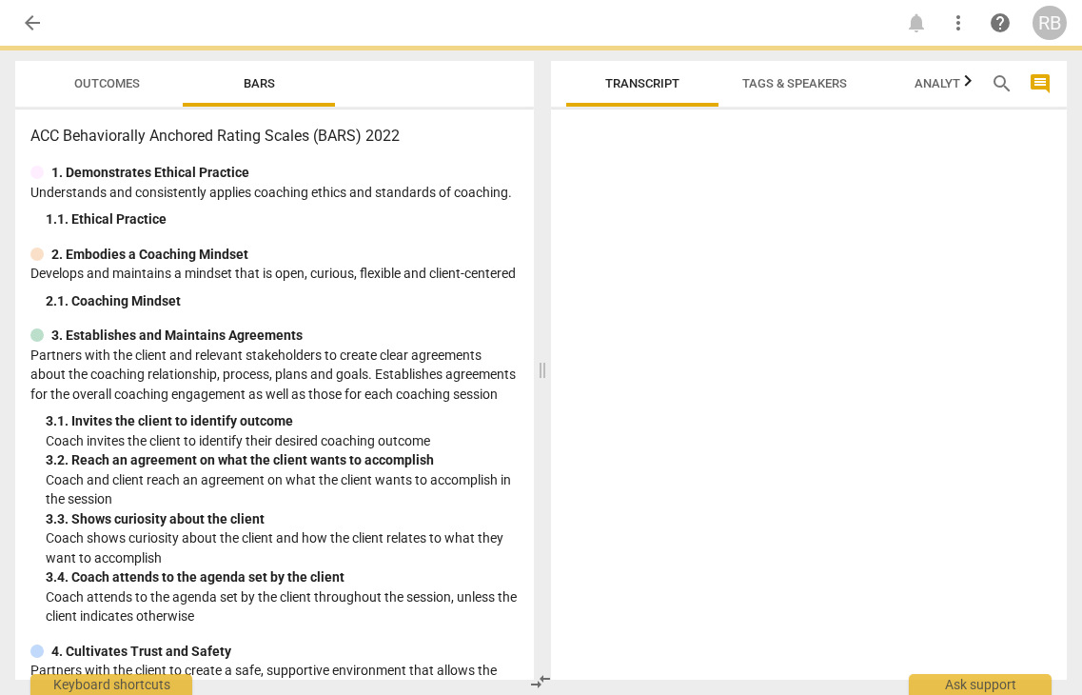
click at [612, 436] on div at bounding box center [809, 398] width 517 height 562
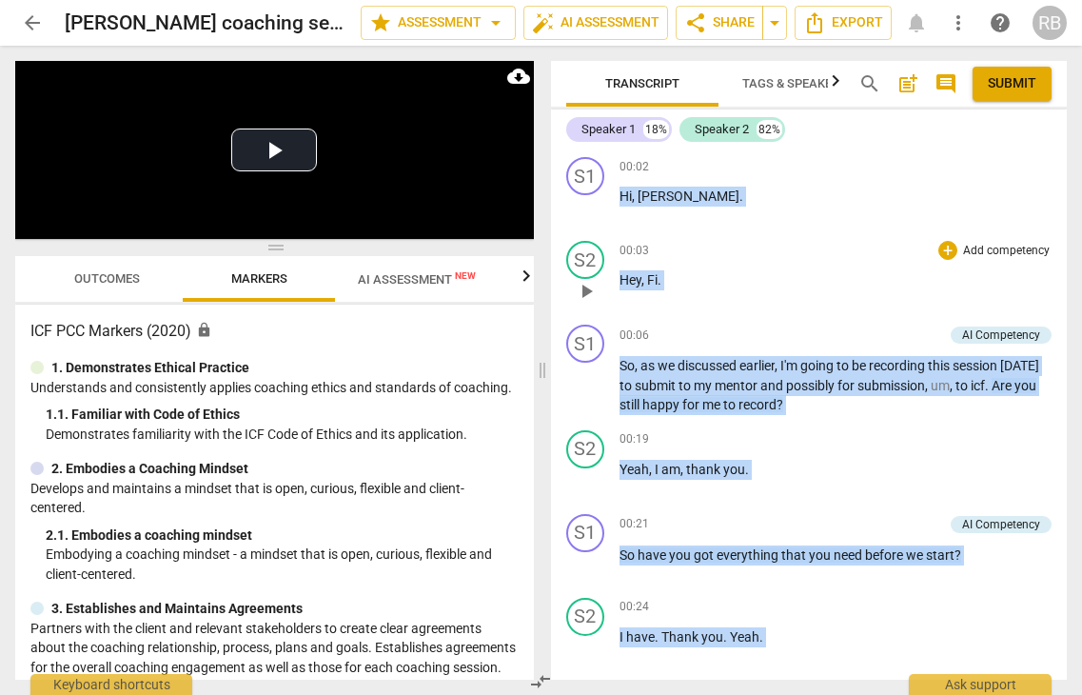
click at [744, 287] on p "Hey , Fi ." at bounding box center [836, 280] width 433 height 20
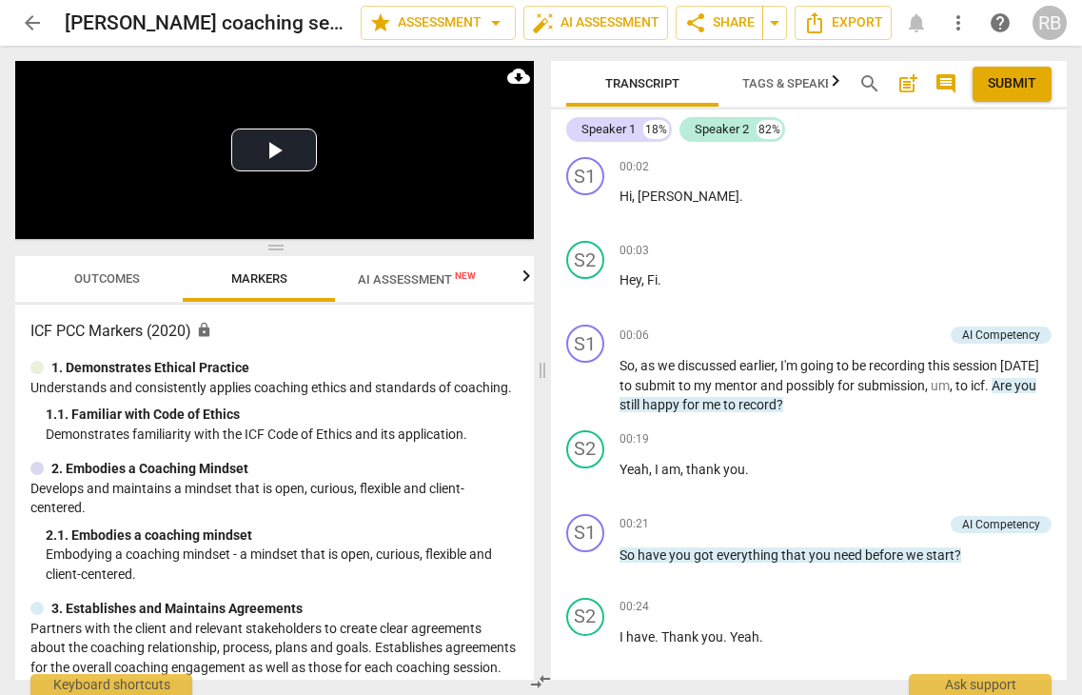
click at [30, 18] on span "arrow_back" at bounding box center [32, 22] width 23 height 23
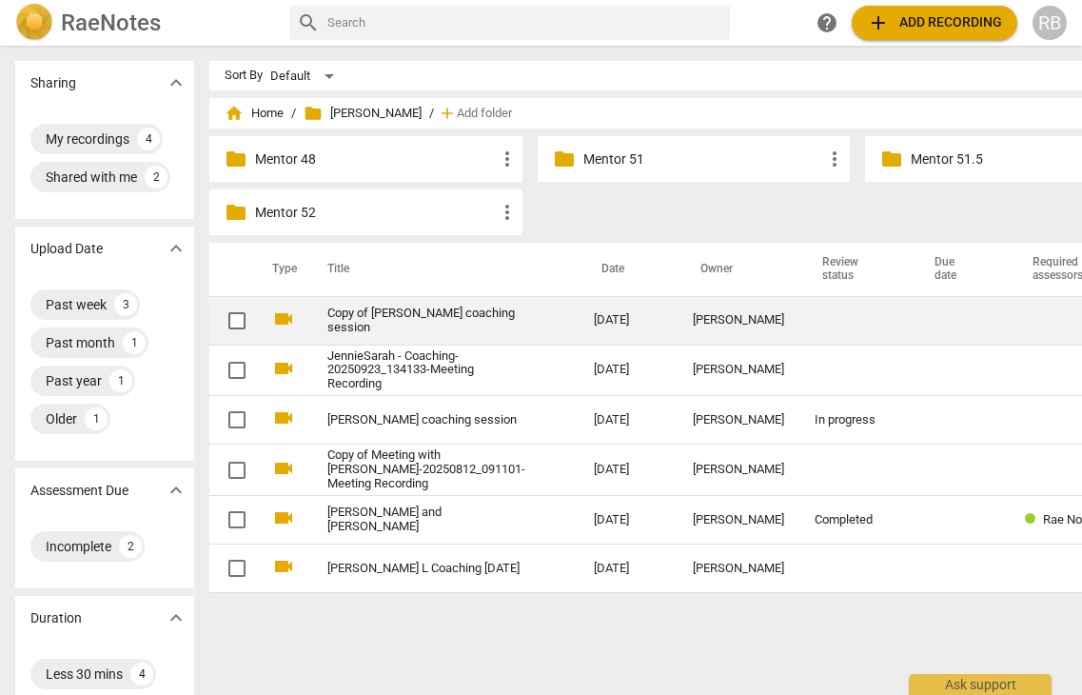
click at [378, 316] on link "Copy of [PERSON_NAME] coaching session" at bounding box center [426, 320] width 198 height 29
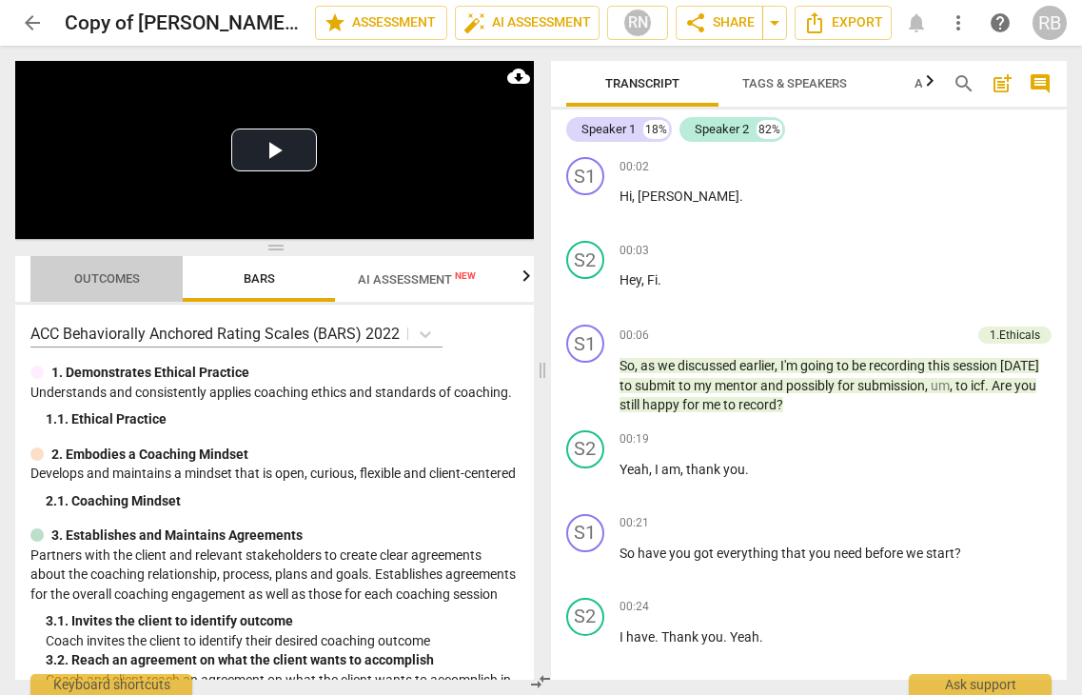
click at [107, 281] on span "Outcomes" at bounding box center [107, 278] width 66 height 14
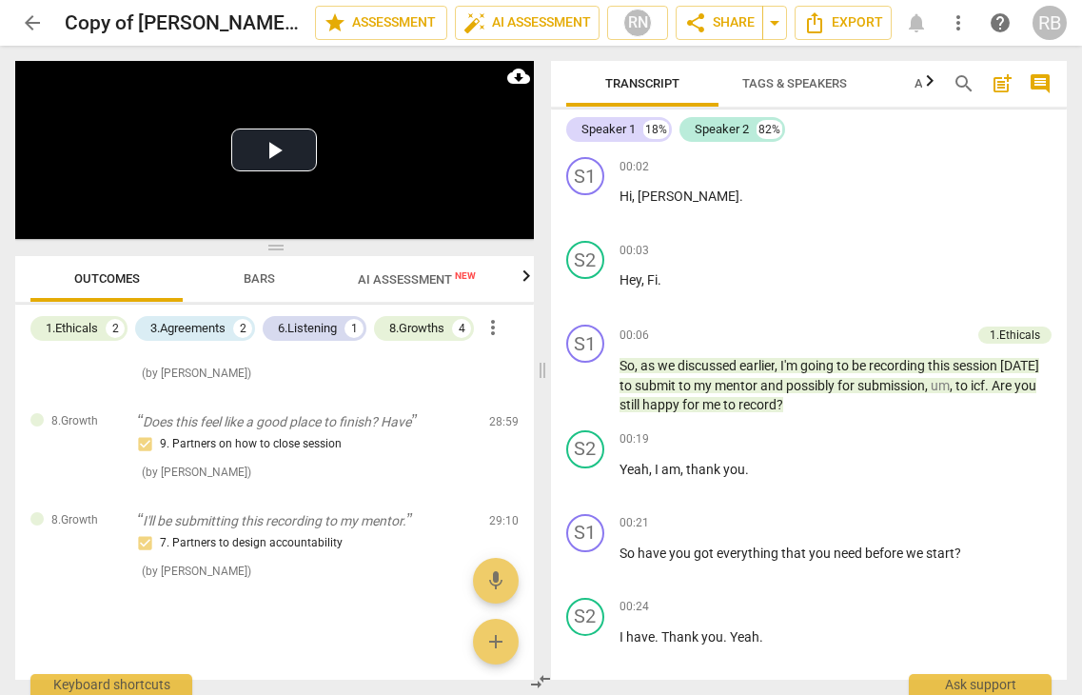
scroll to position [776, 0]
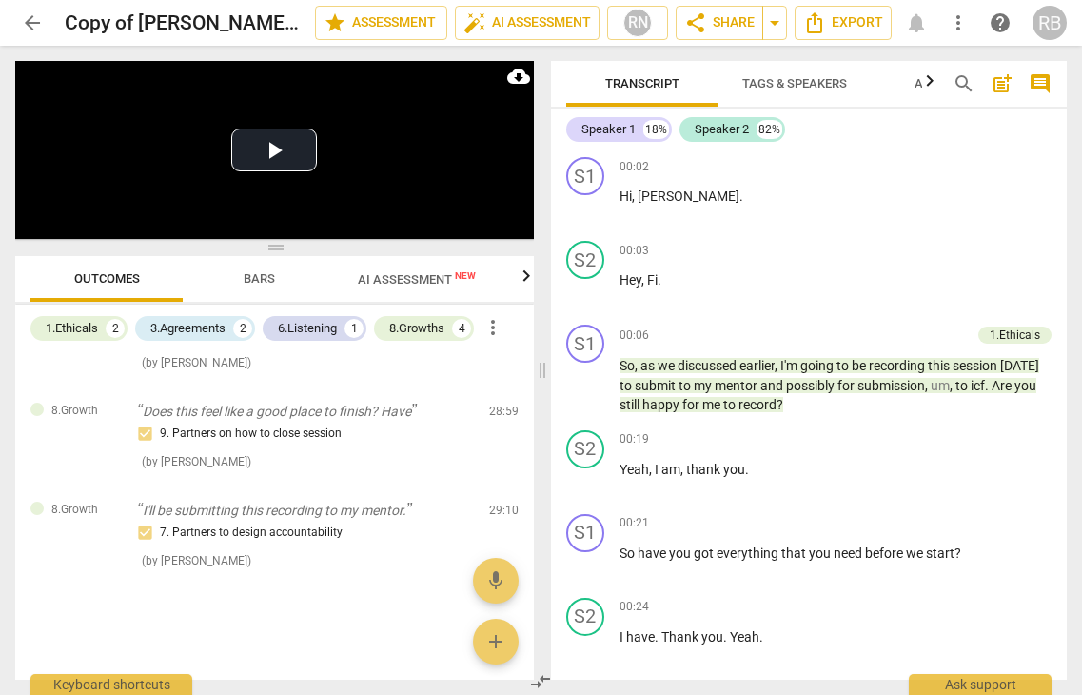
click at [413, 280] on span "AI Assessment New" at bounding box center [417, 279] width 118 height 14
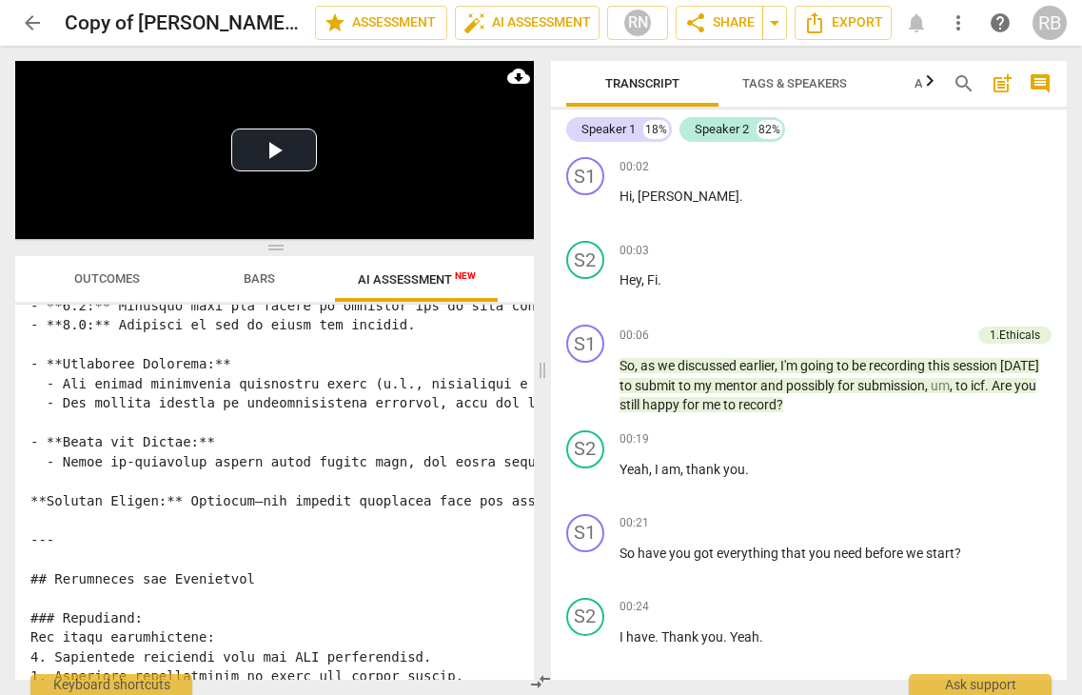
scroll to position [2808, 0]
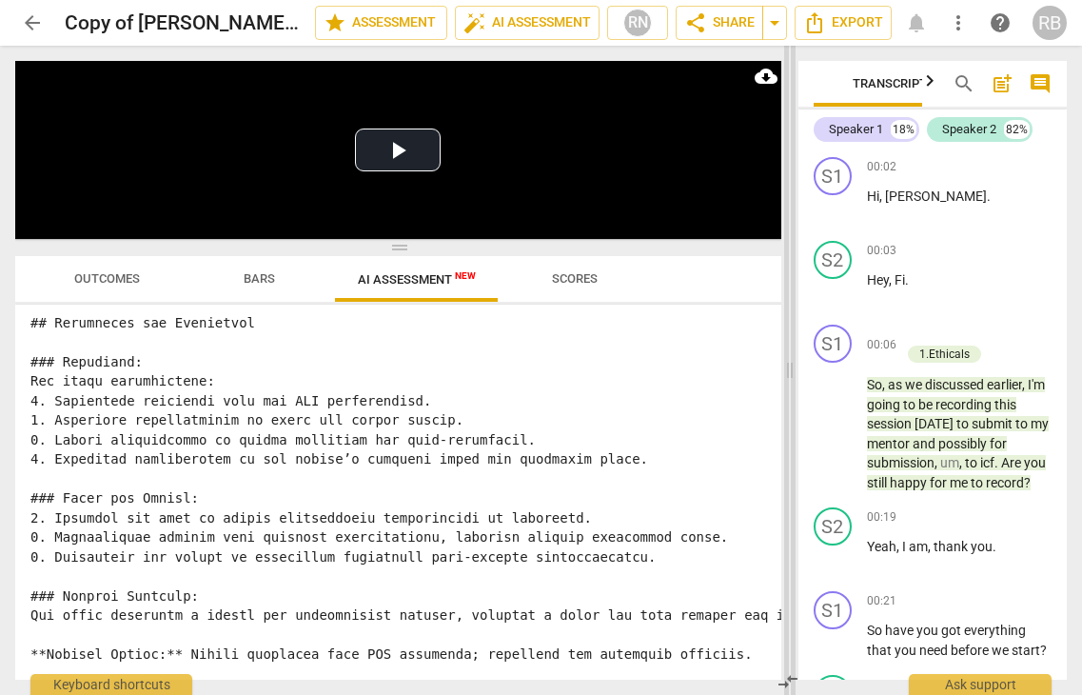
drag, startPoint x: 540, startPoint y: 372, endPoint x: 787, endPoint y: 376, distance: 247.5
click at [787, 376] on span at bounding box center [789, 370] width 11 height 649
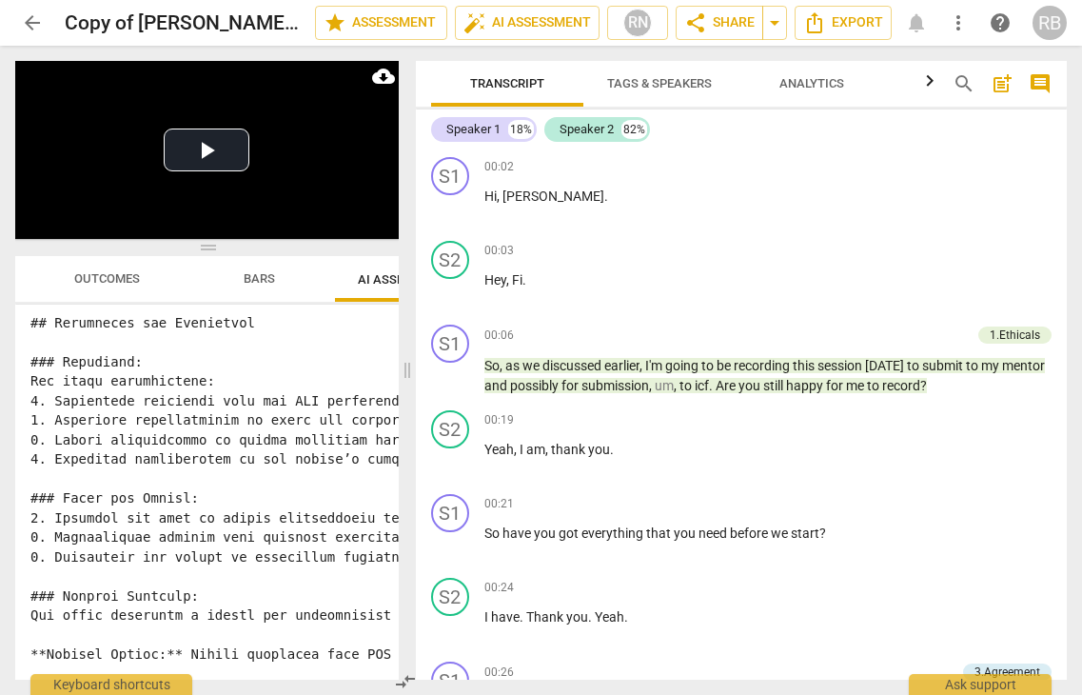
drag, startPoint x: 792, startPoint y: 364, endPoint x: 375, endPoint y: 399, distance: 418.3
click at [409, 406] on span at bounding box center [407, 370] width 11 height 649
click at [95, 273] on span "Outcomes" at bounding box center [107, 278] width 66 height 14
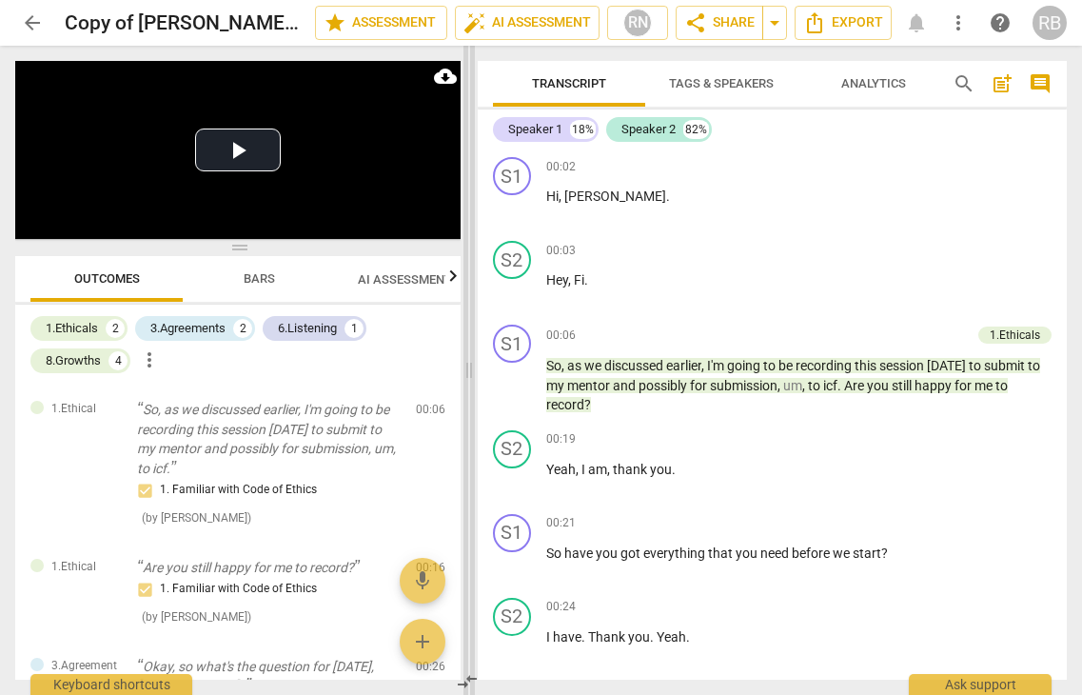
drag, startPoint x: 409, startPoint y: 369, endPoint x: 471, endPoint y: 373, distance: 62.0
click at [471, 373] on span at bounding box center [468, 370] width 11 height 649
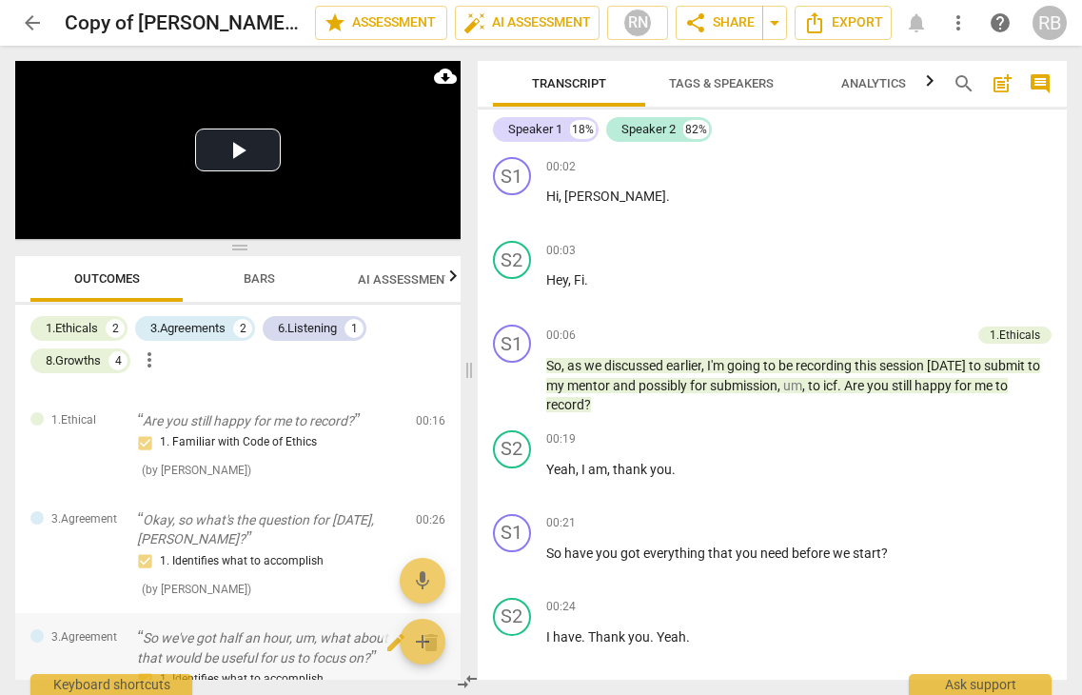
scroll to position [0, 0]
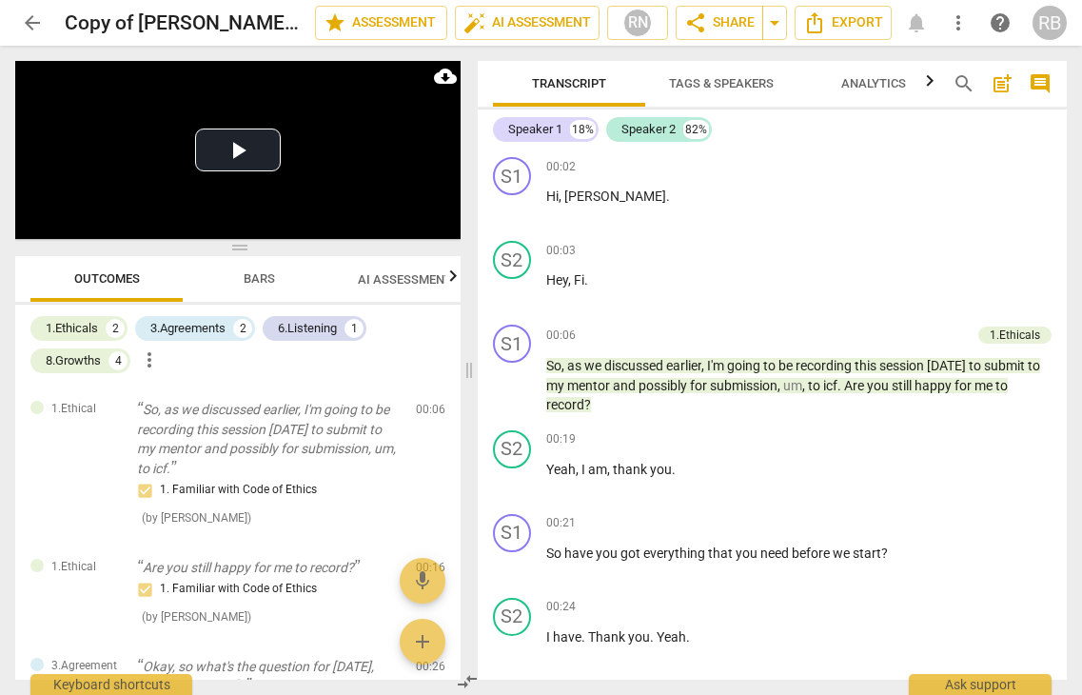
click at [30, 23] on span "arrow_back" at bounding box center [32, 22] width 23 height 23
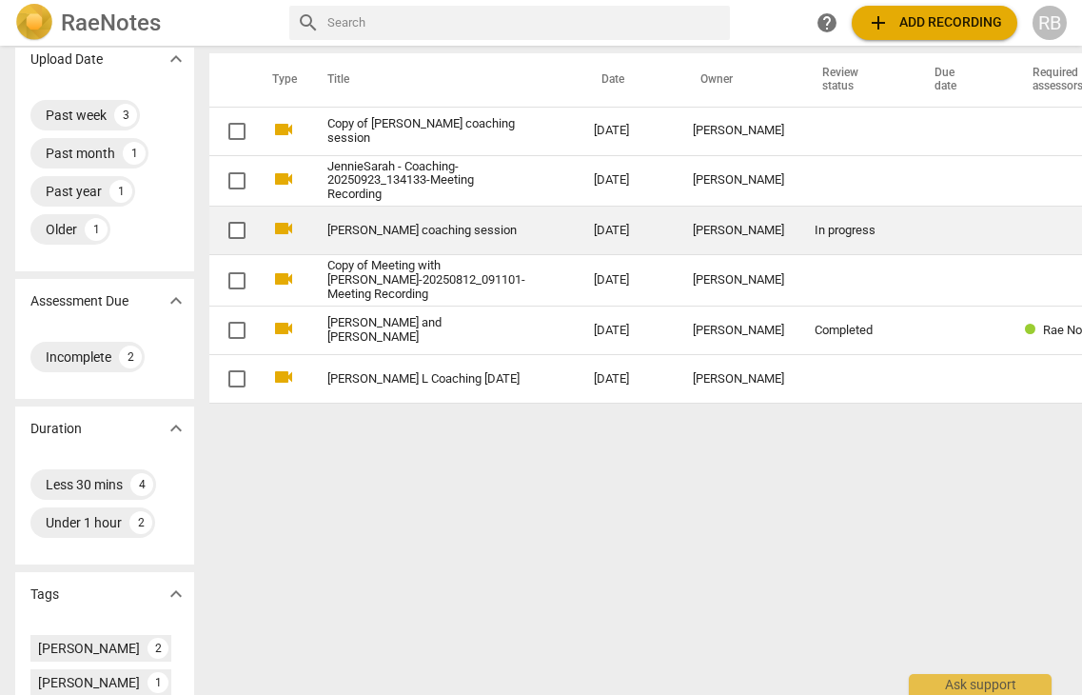
scroll to position [193, 0]
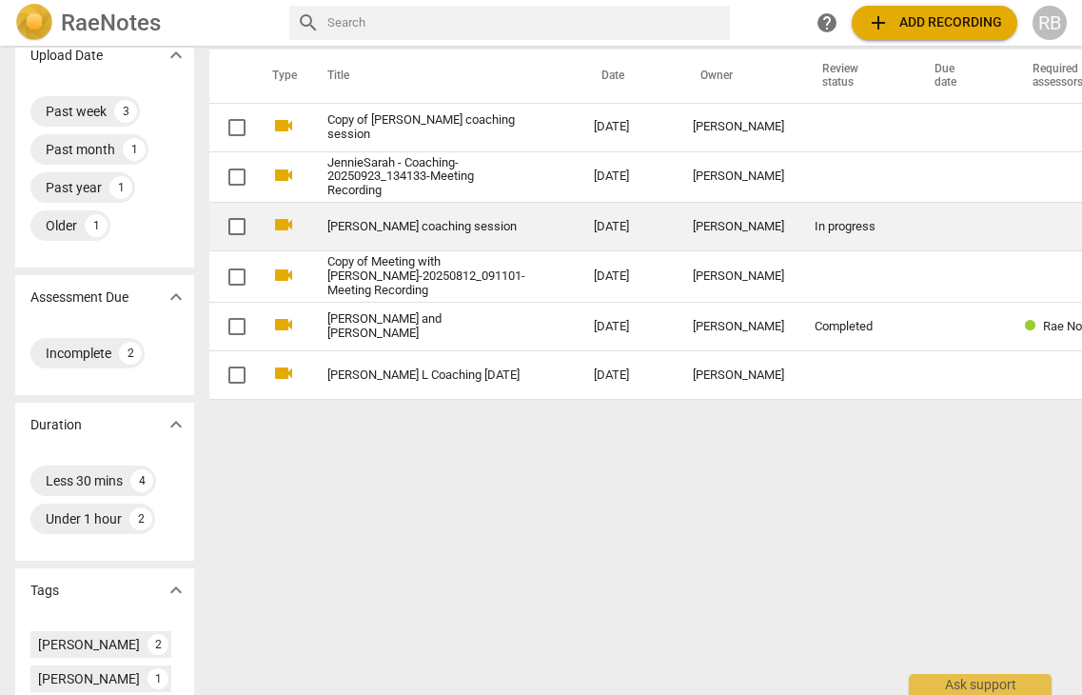
click at [384, 234] on link "[PERSON_NAME] coaching session" at bounding box center [426, 227] width 198 height 14
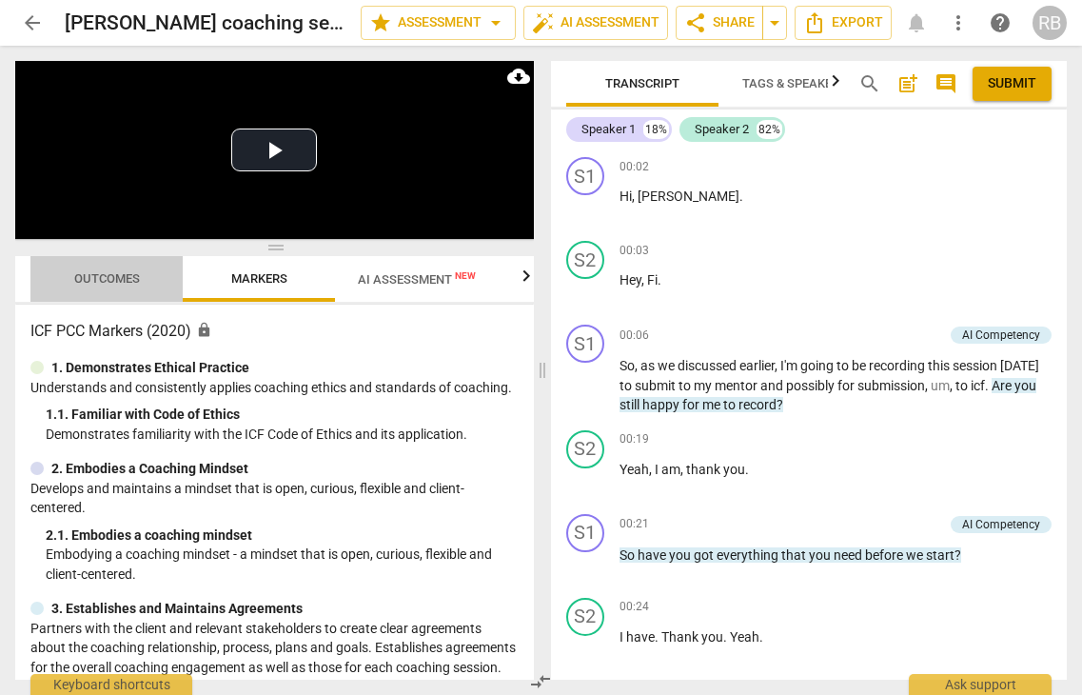
click at [100, 288] on span "Outcomes" at bounding box center [106, 279] width 111 height 26
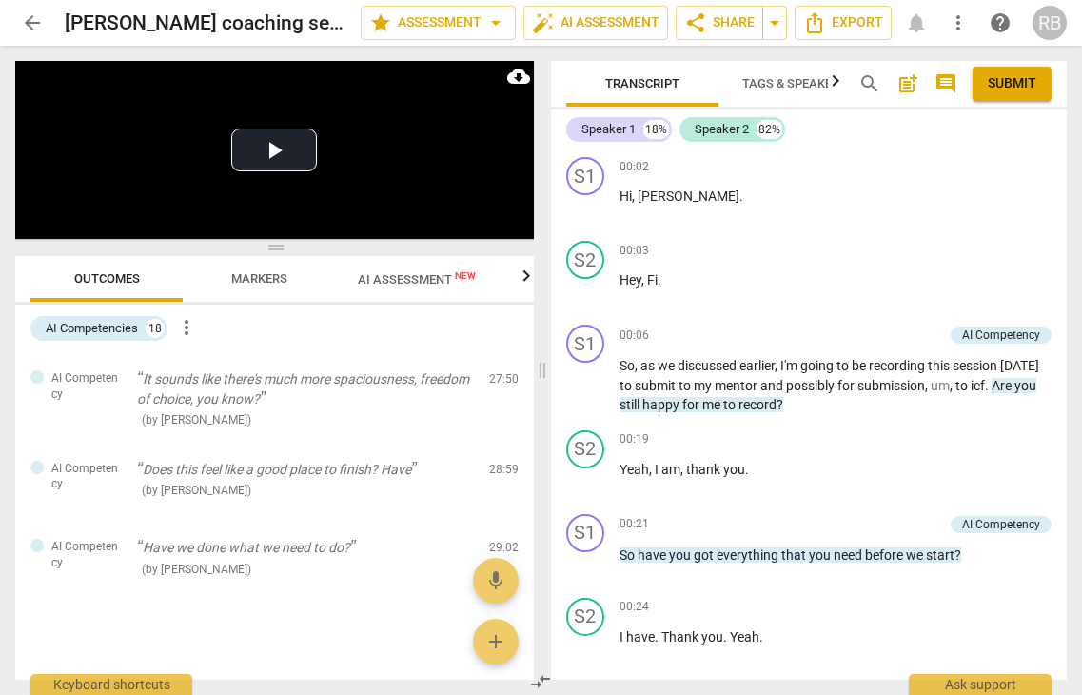
scroll to position [1308, 0]
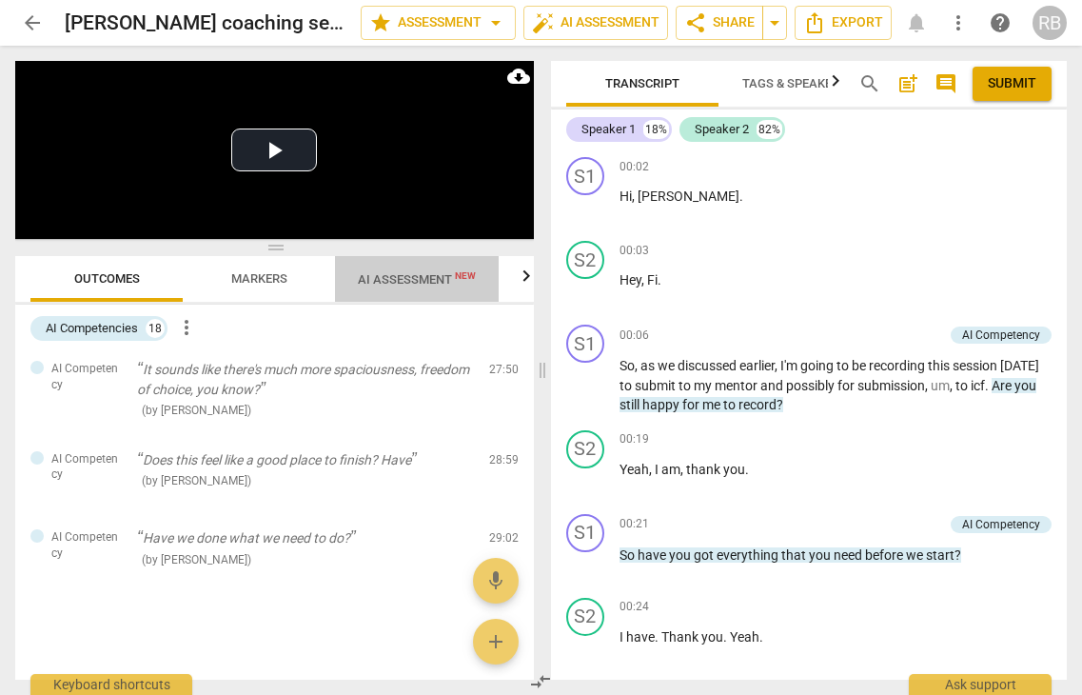
click at [389, 279] on span "AI Assessment New" at bounding box center [417, 279] width 118 height 14
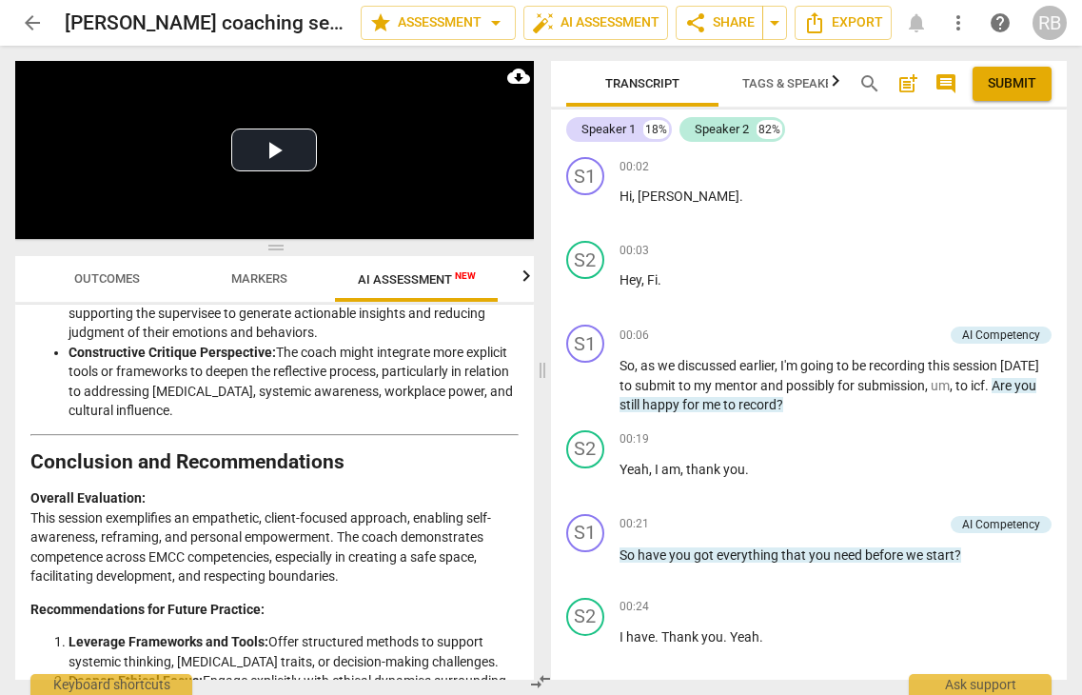
scroll to position [4099, 0]
